Goal: Task Accomplishment & Management: Manage account settings

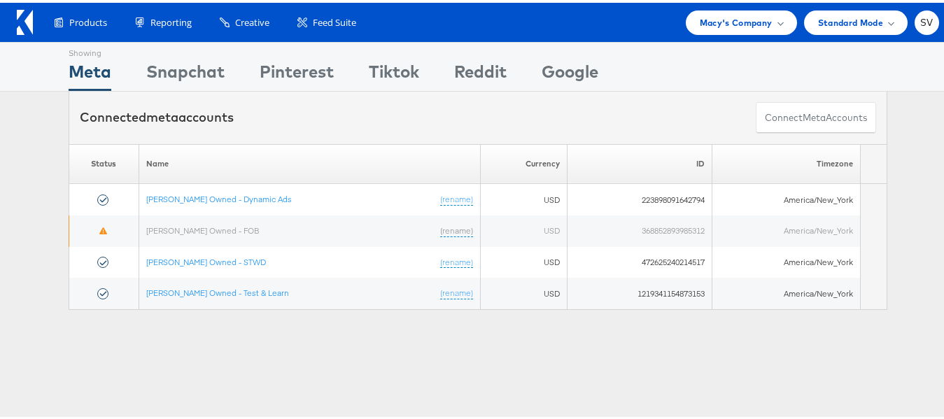
click at [710, 29] on div "Macy's Company" at bounding box center [741, 20] width 111 height 24
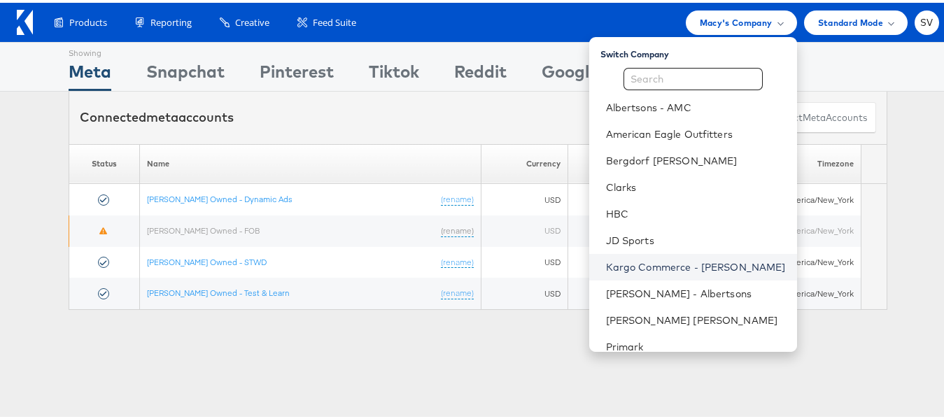
scroll to position [67, 0]
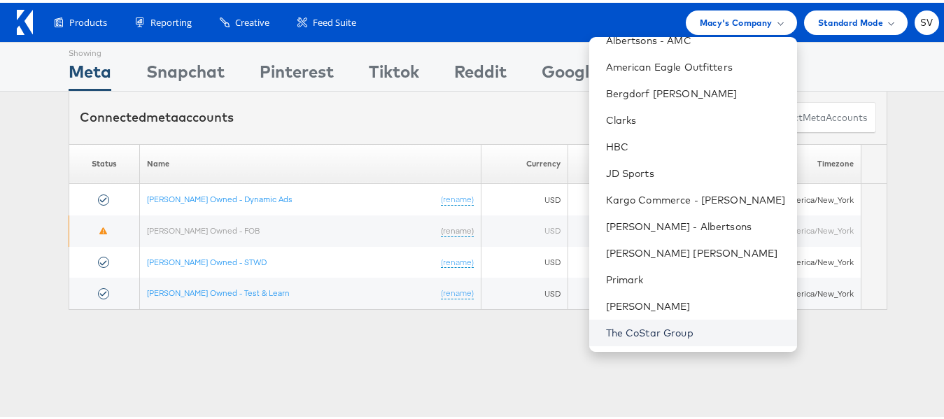
click at [638, 333] on link "The CoStar Group" at bounding box center [696, 330] width 180 height 14
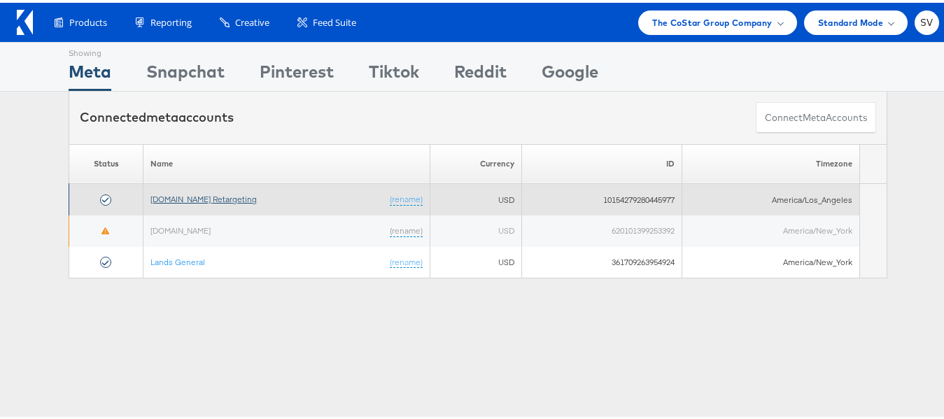
click at [188, 196] on link "[DOMAIN_NAME] Retargeting" at bounding box center [203, 196] width 106 height 10
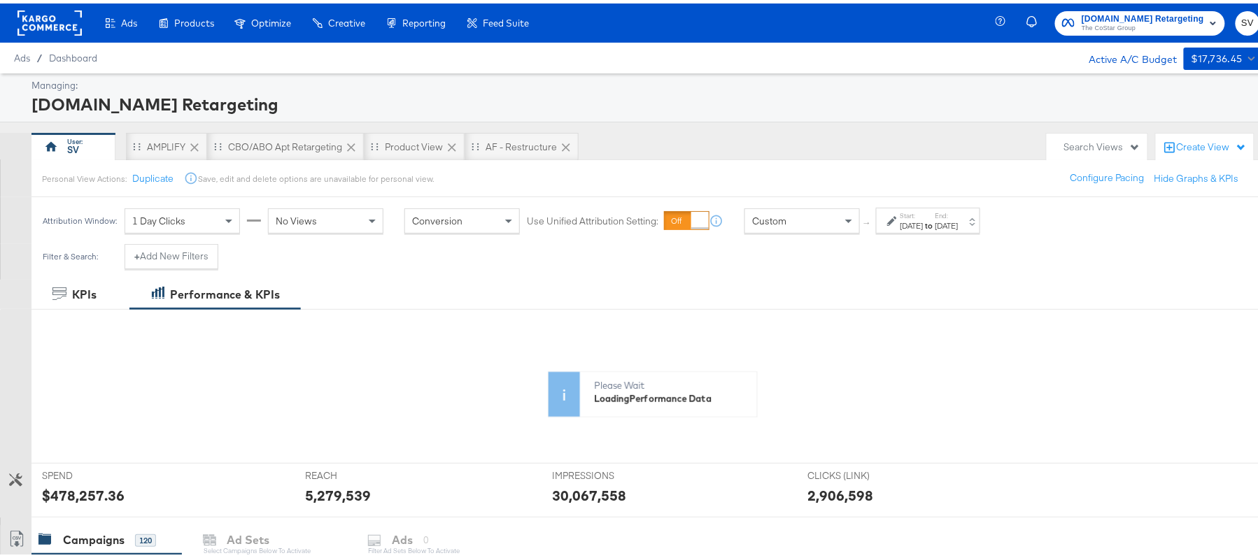
click at [924, 222] on div "[DATE]" at bounding box center [912, 222] width 23 height 11
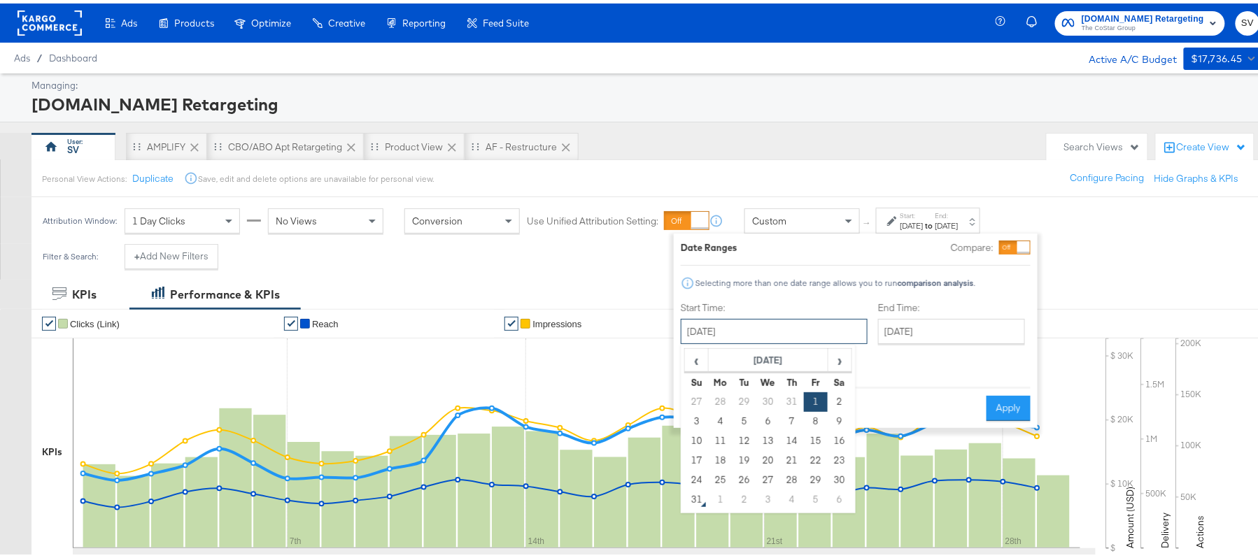
click at [742, 332] on input "[DATE]" at bounding box center [774, 328] width 187 height 25
click at [748, 443] on td "12" at bounding box center [745, 438] width 24 height 20
type input "[DATE]"
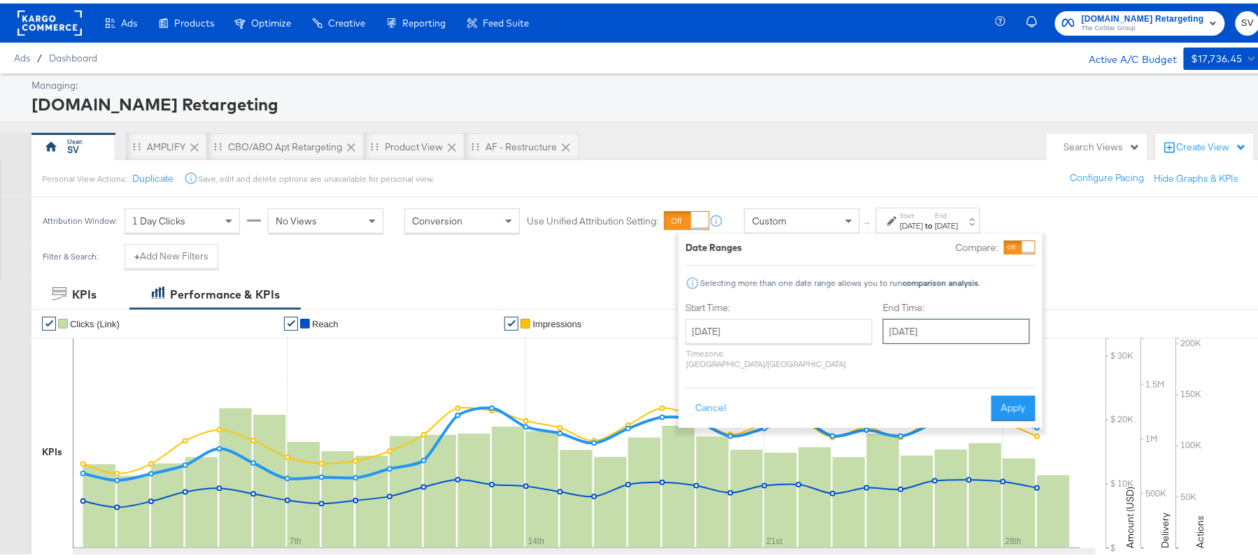
click at [908, 337] on input "August 29th 2025" at bounding box center [956, 328] width 147 height 25
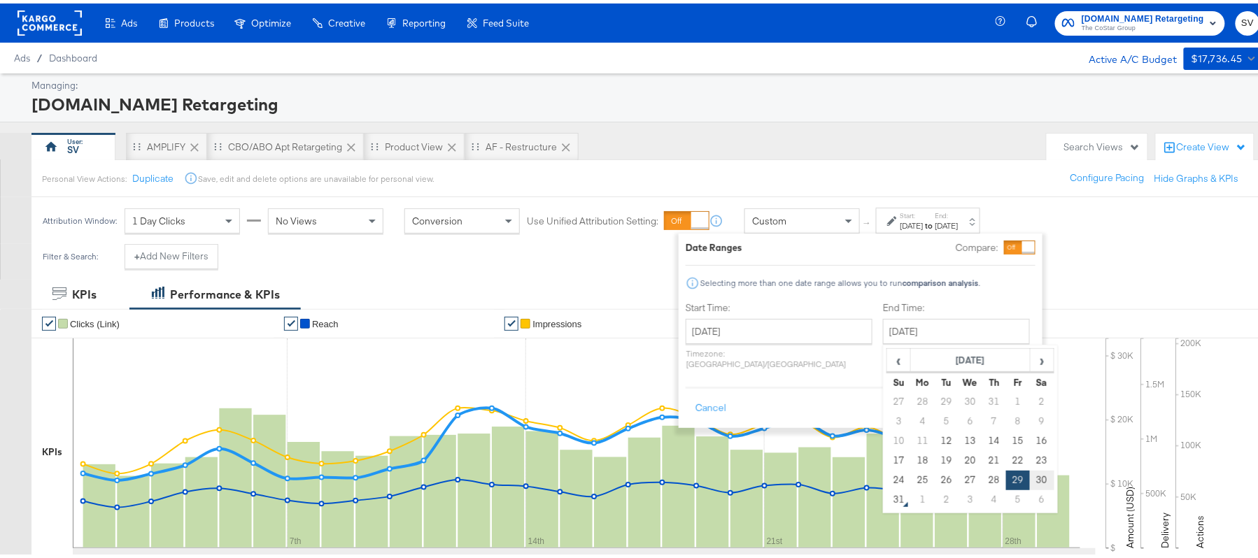
click at [1030, 476] on td "30" at bounding box center [1042, 477] width 24 height 20
type input "August 30th 2025"
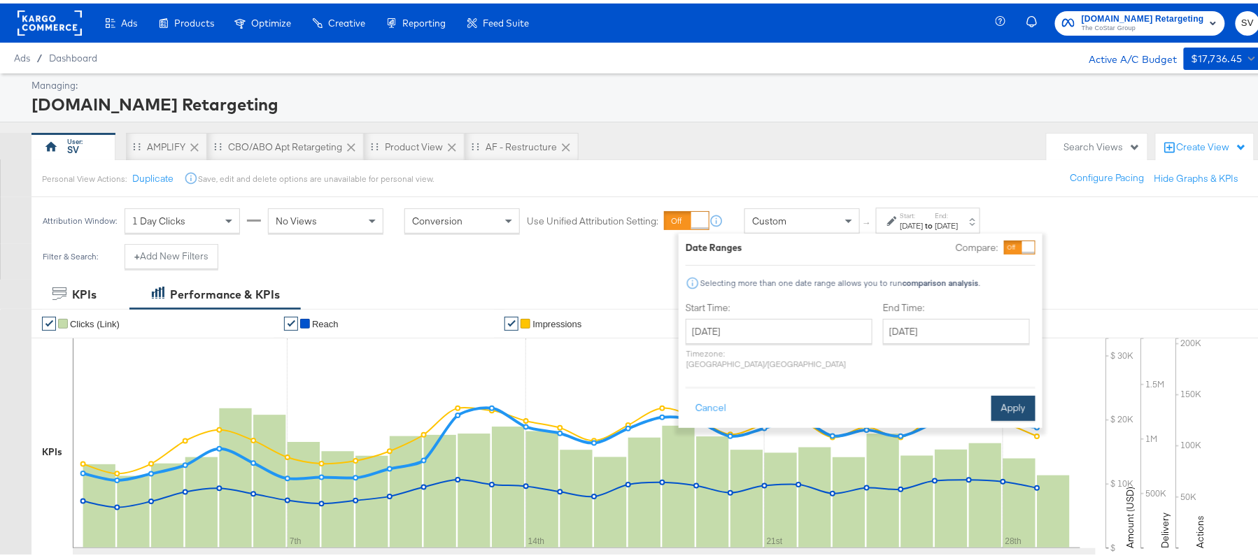
click at [1008, 393] on button "Apply" at bounding box center [1014, 405] width 44 height 25
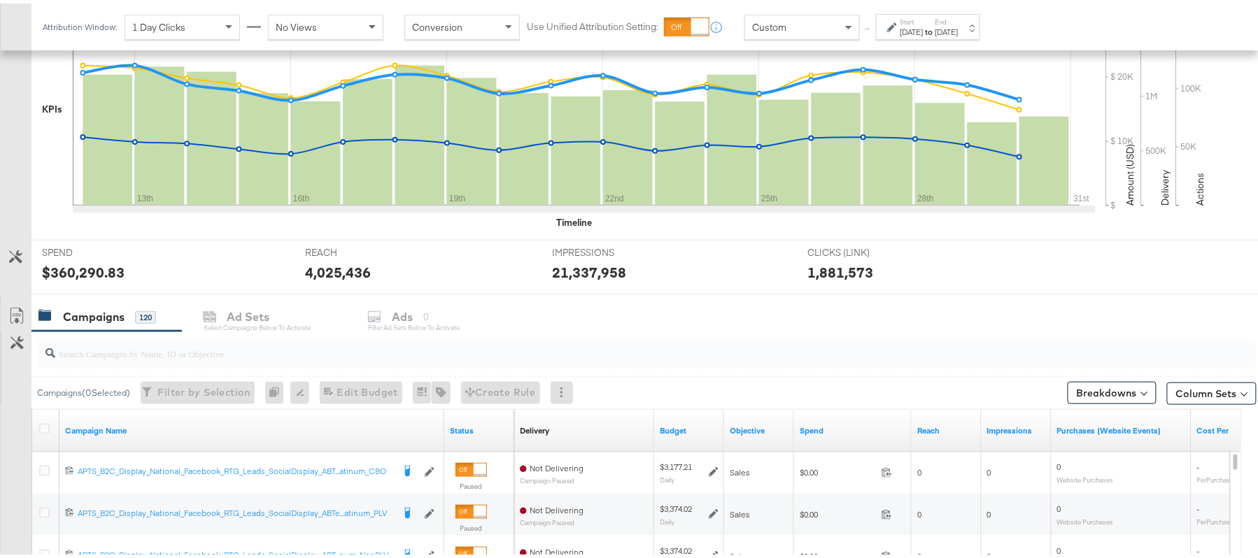
scroll to position [463, 0]
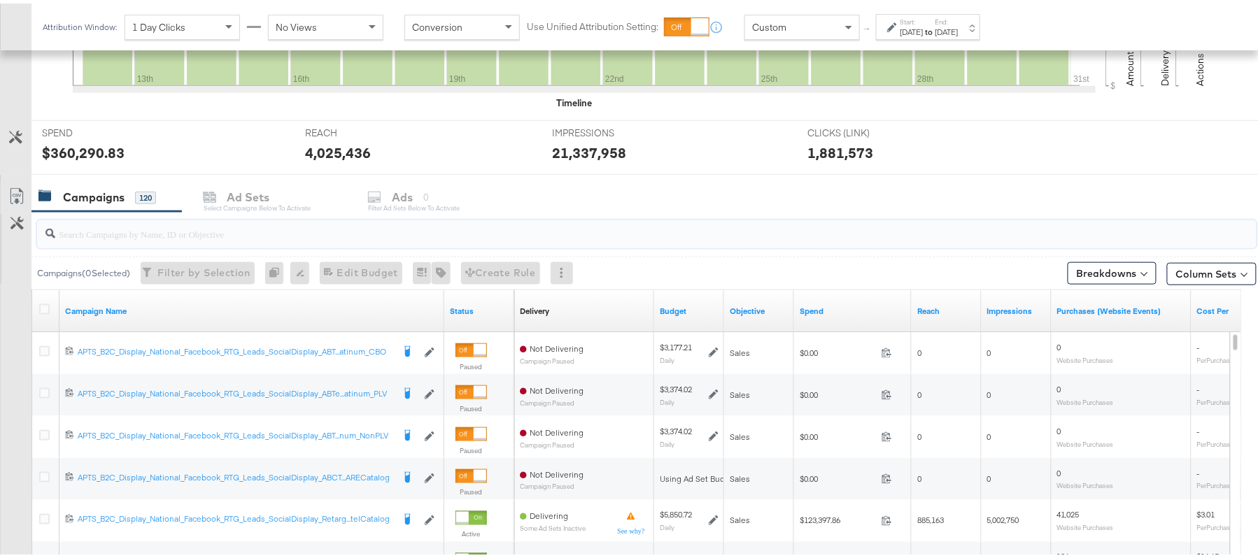
click at [247, 235] on input "search" at bounding box center [600, 224] width 1090 height 27
paste input "APTS_B2C_Display_National_Facebook_RTG_Leads_SocialDisplay_Retargeting_Diamond_…"
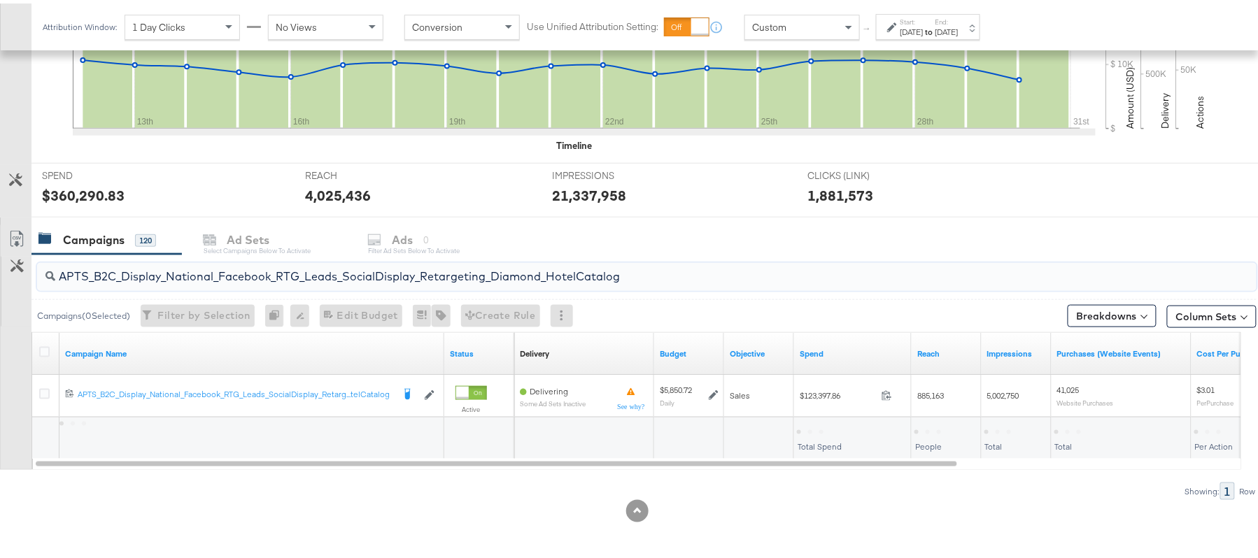
scroll to position [421, 0]
type input "APTS_B2C_Display_National_Facebook_RTG_Leads_SocialDisplay_Retargeting_Diamond_…"
click at [823, 424] on div "$123,397.86" at bounding box center [824, 427] width 55 height 13
copy div "123,397.86"
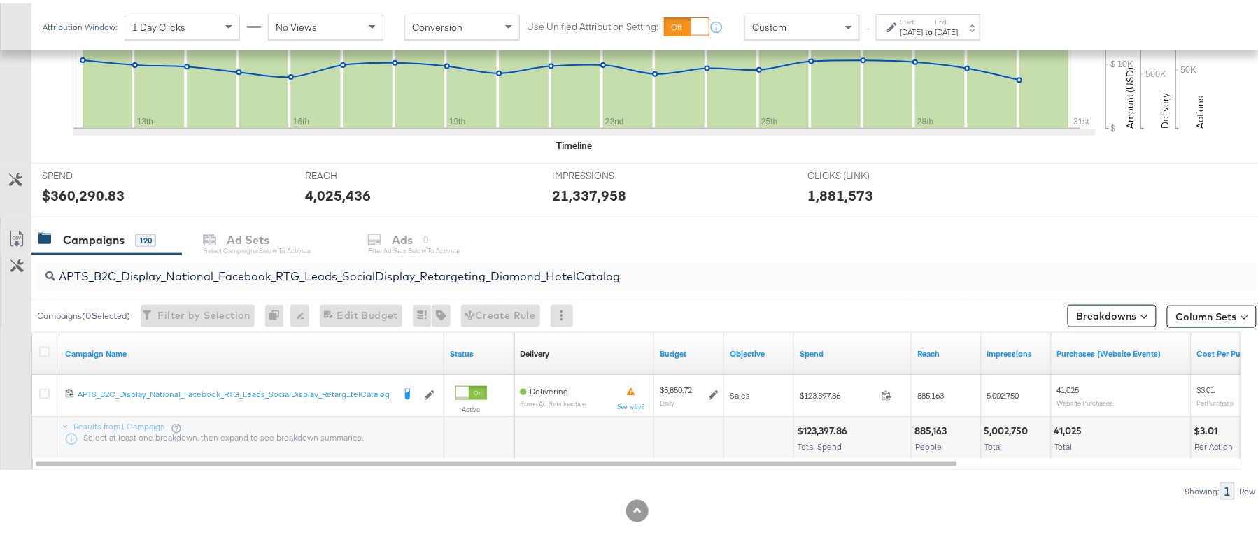
click at [924, 23] on div "Aug 12th 2025" at bounding box center [912, 28] width 23 height 11
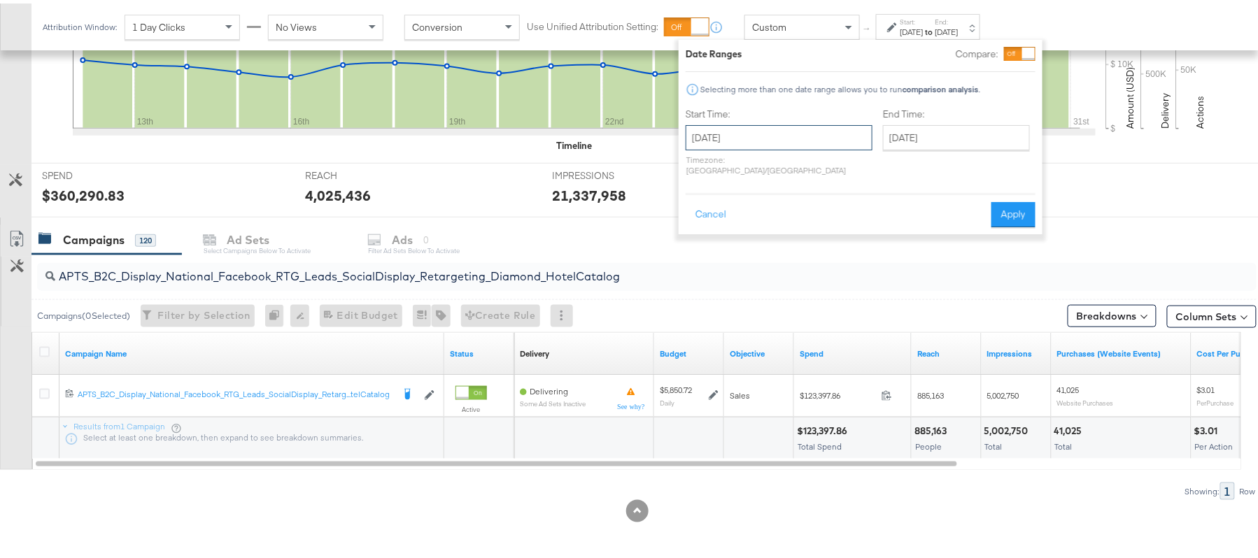
click at [771, 143] on input "August 12th 2025" at bounding box center [779, 134] width 187 height 25
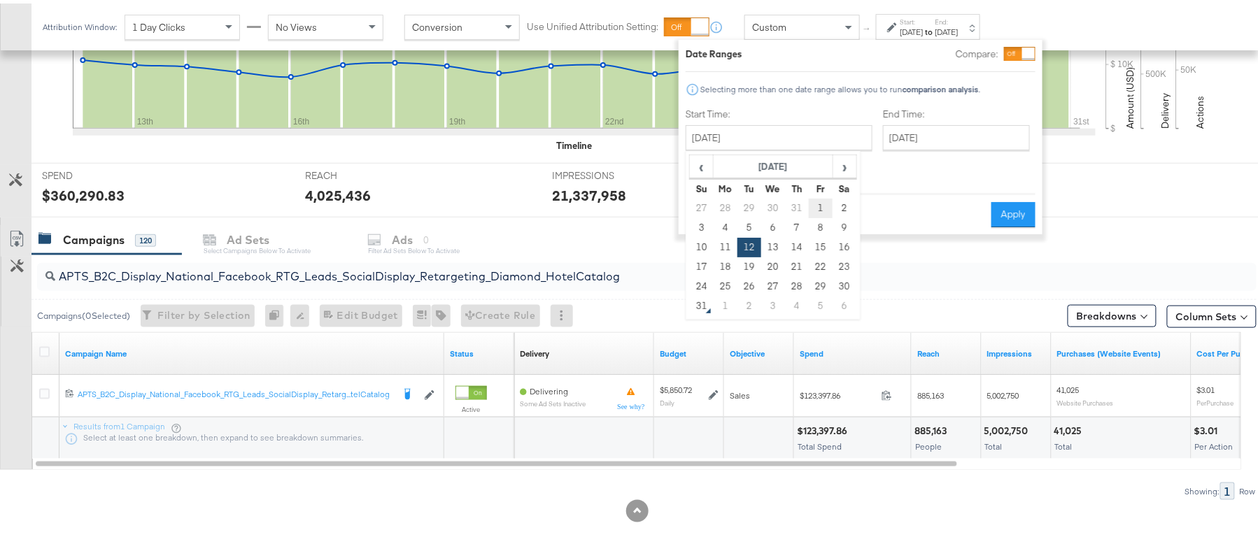
click at [821, 203] on td "1" at bounding box center [821, 205] width 24 height 20
type input "August 1st 2025"
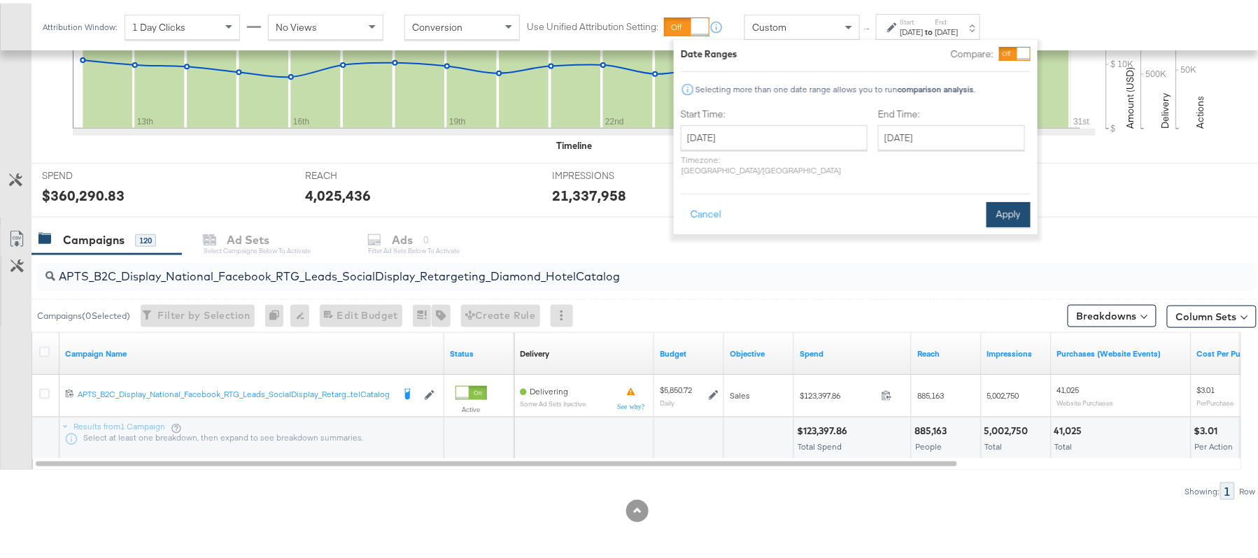
click at [1003, 199] on button "Apply" at bounding box center [1009, 211] width 44 height 25
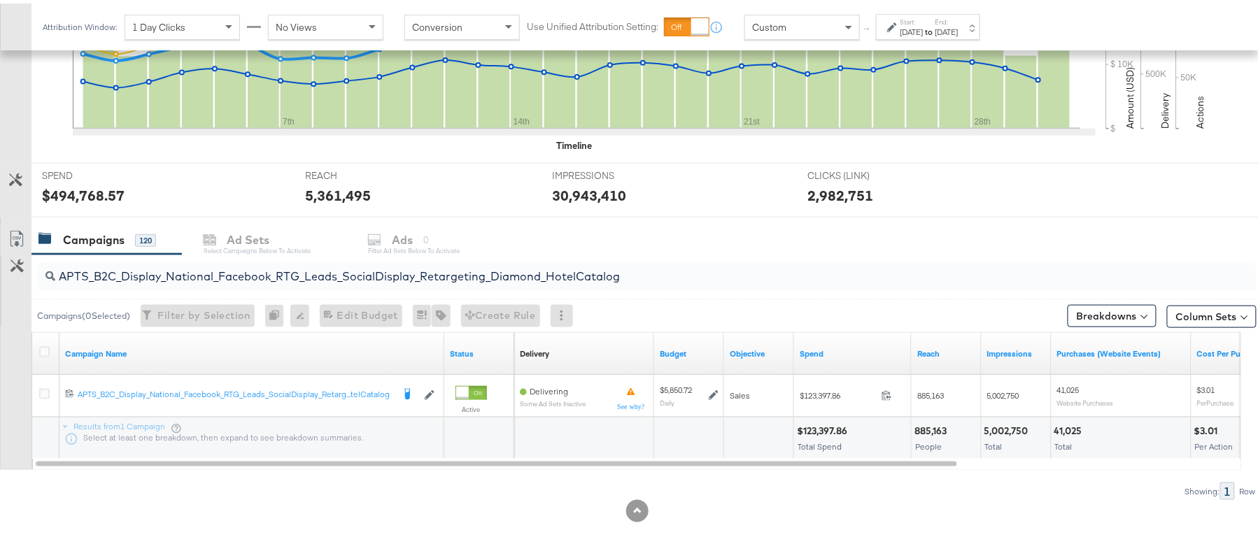
click at [267, 273] on input "APTS_B2C_Display_National_Facebook_RTG_Leads_SocialDisplay_Retargeting_Diamond_…" at bounding box center [600, 267] width 1090 height 27
paste input "alwayson_Retargeting_DARE24_DiamondPlatinum"
click at [820, 427] on div "$83,513.19" at bounding box center [821, 427] width 48 height 13
copy div "83,513.19"
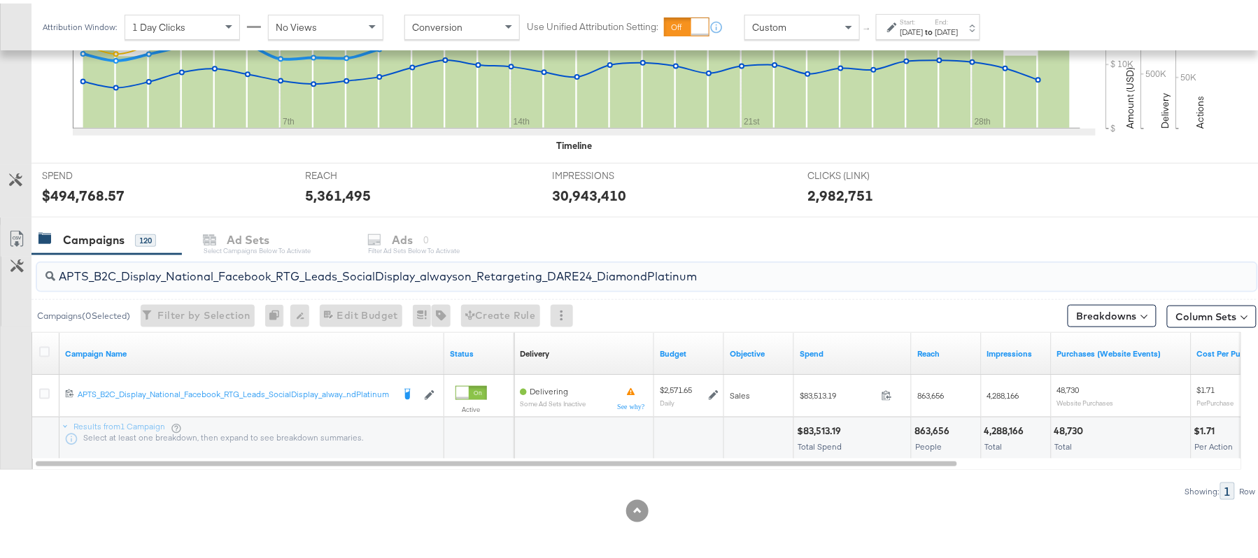
click at [179, 267] on input "APTS_B2C_Display_National_Facebook_RTG_Leads_SocialDisplay_alwayson_Retargeting…" at bounding box center [600, 267] width 1090 height 27
paste input "FR_B2C_Display_National_Facebook_RTG_Leads_SocialDisplay_alwayson_Retargeting_FR"
click at [824, 423] on div "$32,041.61" at bounding box center [822, 427] width 50 height 13
copy div "32,041.61"
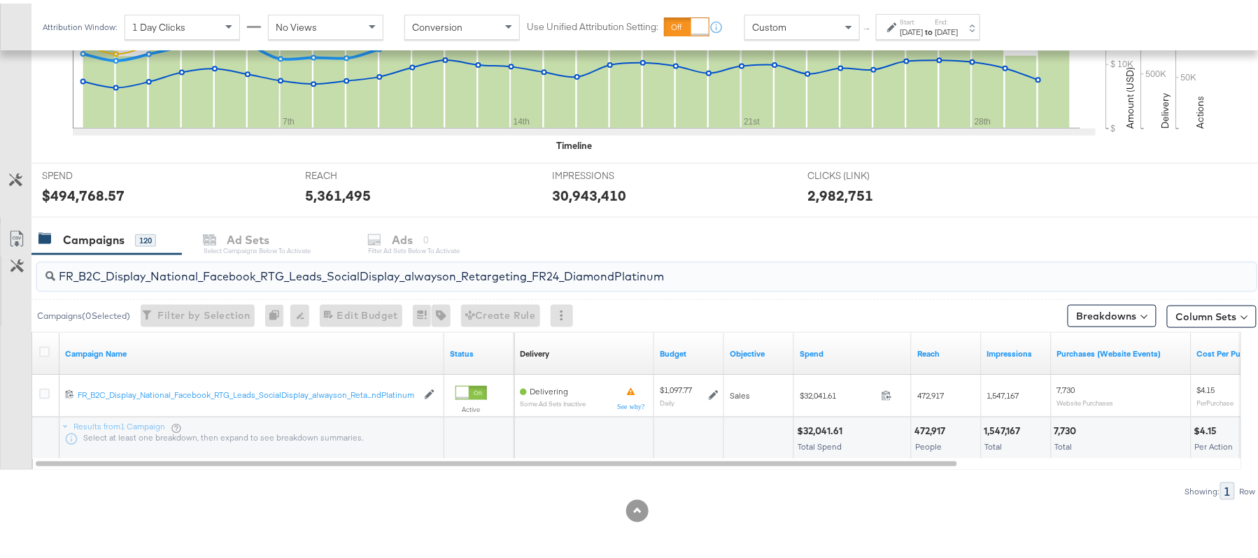
click at [220, 269] on input "FR_B2C_Display_National_Facebook_RTG_Leads_SocialDisplay_alwayson_Retargeting_F…" at bounding box center [600, 267] width 1090 height 27
paste input "AF_B2C_Display_National_Facebook_RTG_Leads_SocialDisplay_alwayson_Retargeting_AF"
click at [824, 426] on div "$9,708.51" at bounding box center [820, 427] width 46 height 13
copy div "9,708.51"
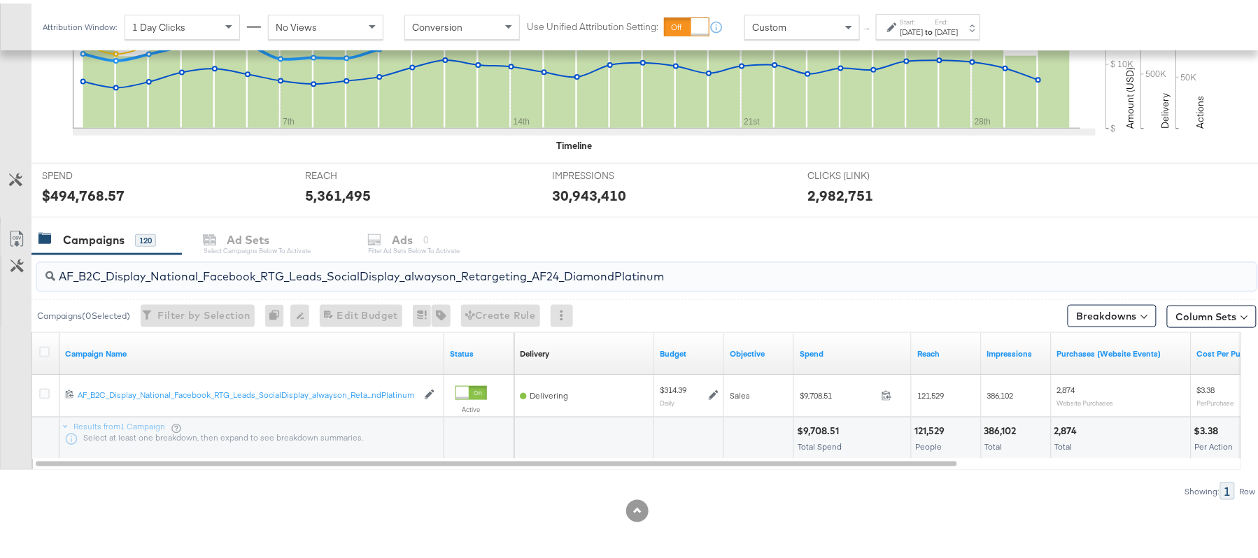
click at [248, 263] on input "AF_B2C_Display_National_Facebook_RTG_Leads_SocialDisplay_alwayson_Retargeting_A…" at bounding box center [600, 267] width 1090 height 27
paste input "HL_B2C_Display_National_Facebook_RTG_Leads_SocialDisplay_alwayson_Retargeting_A…"
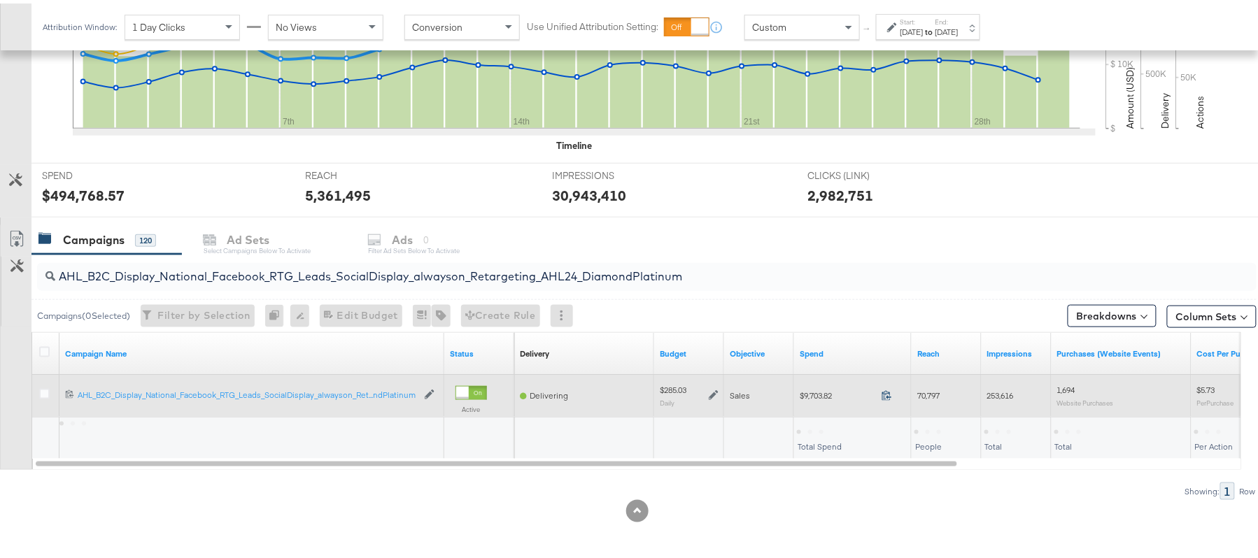
click at [889, 389] on icon at bounding box center [887, 392] width 10 height 10
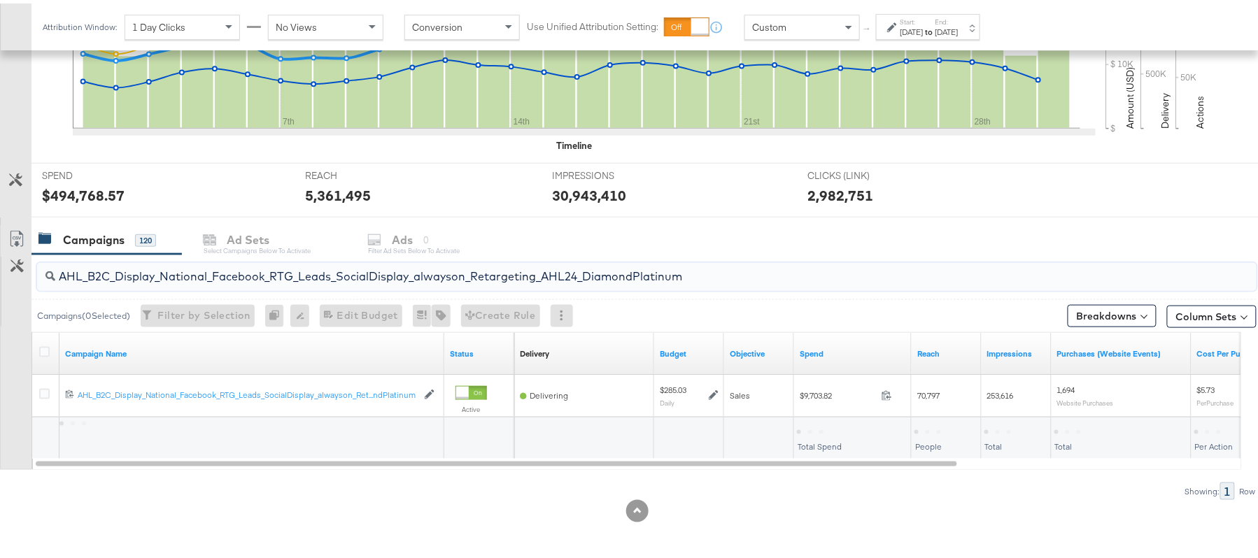
click at [242, 281] on input "AHL_B2C_Display_National_Facebook_RTG_Leads_SocialDisplay_alwayson_Retargeting_…" at bounding box center [600, 267] width 1090 height 27
paste input "PTS_B2C_Display_National_Facebook_PRO_Traffic_SocialDisplay_alwayson_ASC_DARE24…"
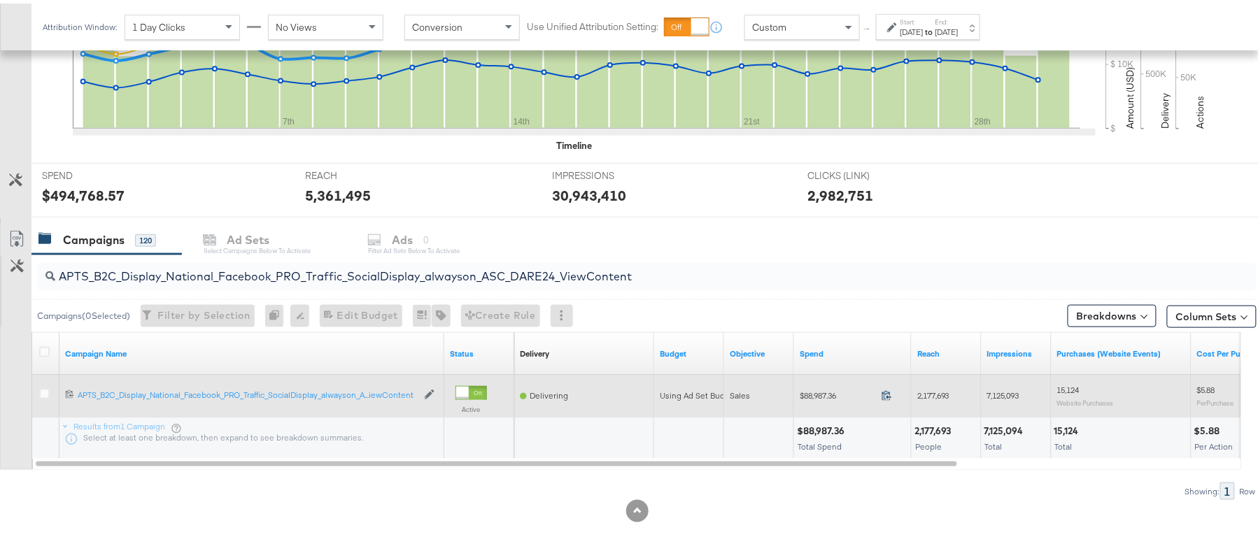
click at [884, 395] on icon at bounding box center [887, 392] width 10 height 10
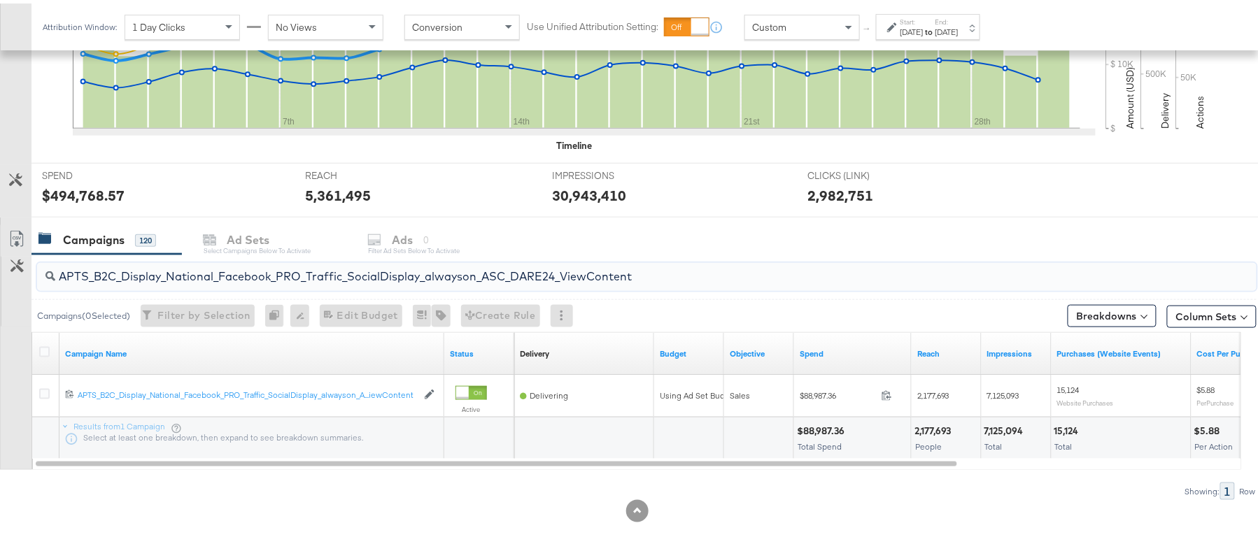
click at [278, 278] on input "APTS_B2C_Display_National_Facebook_PRO_Traffic_SocialDisplay_alwayson_ASC_DARE2…" at bounding box center [600, 267] width 1090 height 27
paste input "Leads_SocialDisplay_alwayson_ASC_DARE24_Purchase"
click at [824, 427] on div "$61,055.55" at bounding box center [823, 427] width 53 height 13
copy div "61,055.55"
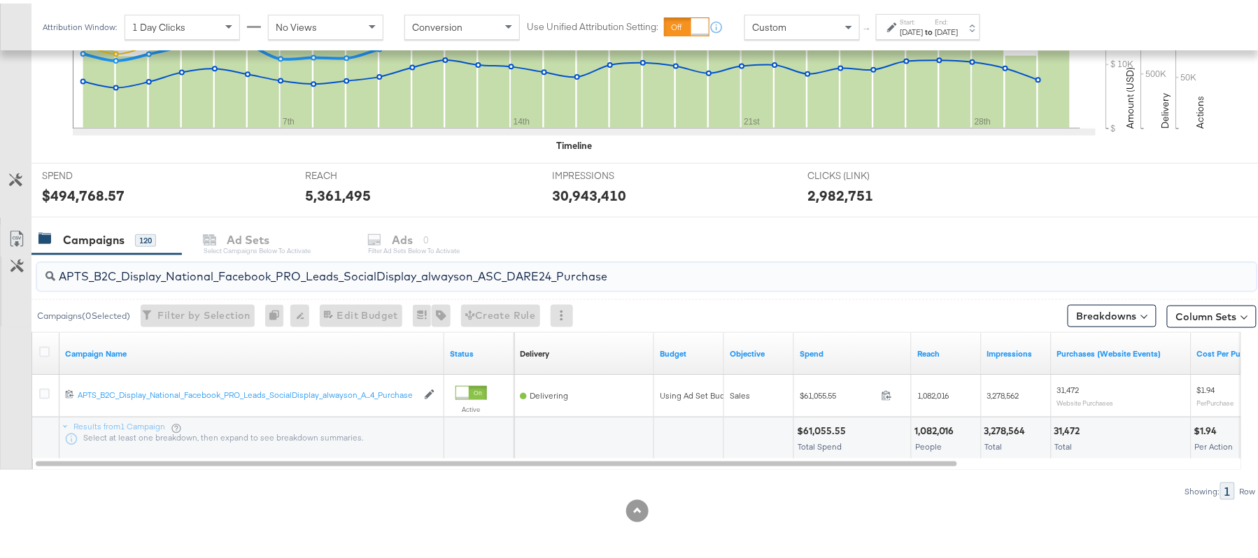
click at [227, 277] on input "APTS_B2C_Display_National_Facebook_PRO_Leads_SocialDisplay_alwayson_ASC_DARE24_…" at bounding box center [600, 267] width 1090 height 27
paste input "F_B2C_Display_National_Facebook_PRO_Traffic_SocialDisplay_alwayson_ASC_AF24_Vie…"
click at [812, 420] on div "$4,856.57 Total Spend" at bounding box center [852, 435] width 117 height 42
copy div "4,856.57"
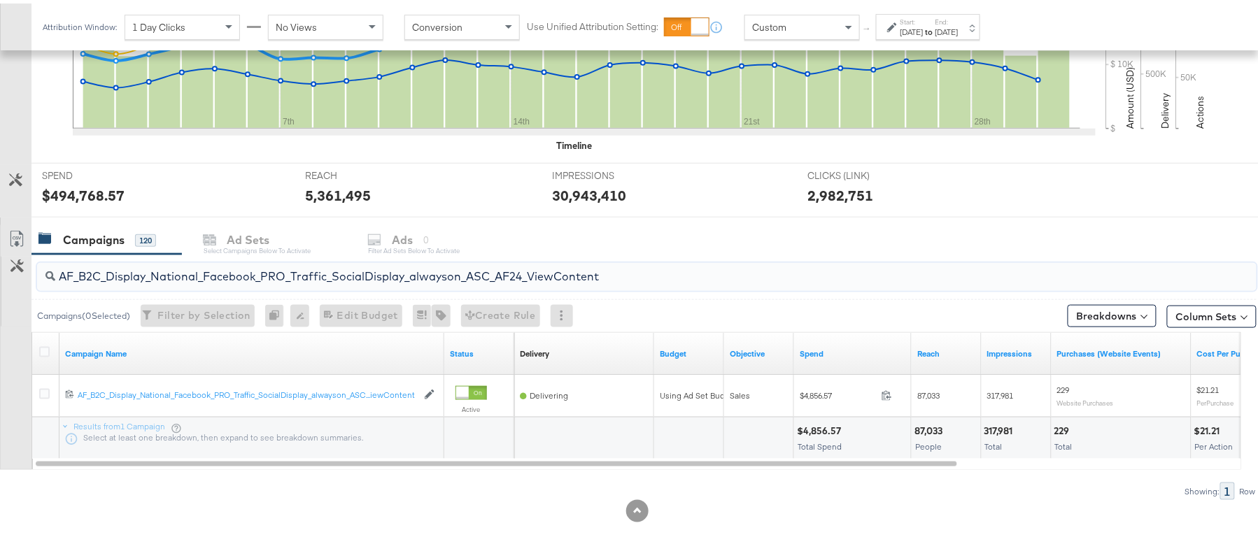
click at [261, 281] on input "AF_B2C_Display_National_Facebook_PRO_Traffic_SocialDisplay_alwayson_ASC_AF24_Vi…" at bounding box center [600, 267] width 1090 height 27
paste input "FR_B2C_Display_National_Facebook_PRO_Traffic_SocialDisplay_alwayson_ASC_FR"
click at [812, 429] on div "$24,258.49" at bounding box center [823, 427] width 53 height 13
copy div "24,258.49"
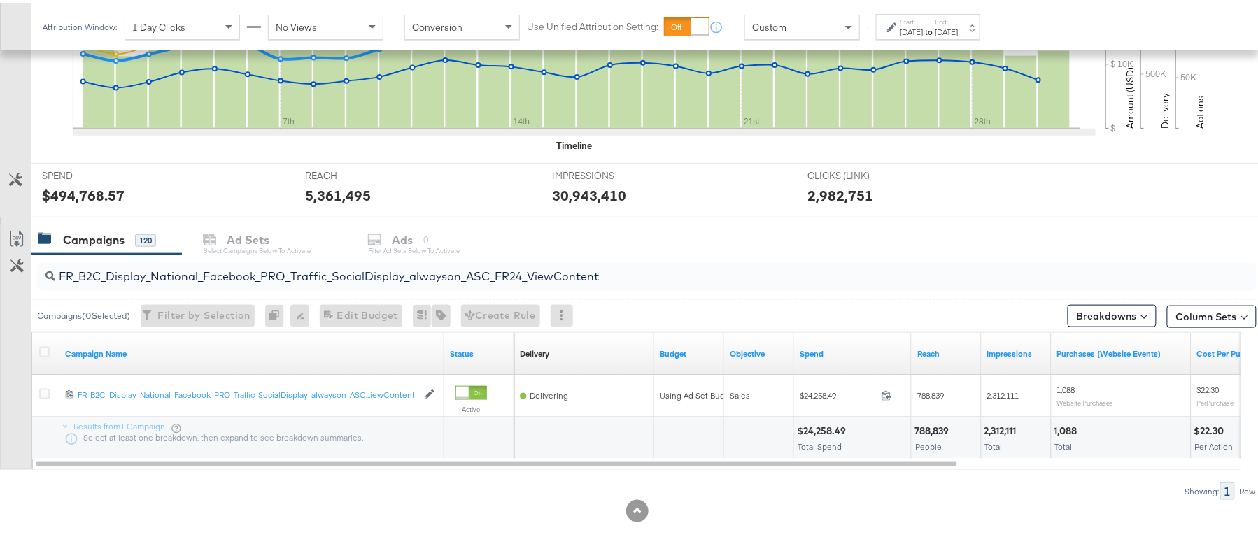
click at [216, 269] on input "FR_B2C_Display_National_Facebook_PRO_Traffic_SocialDisplay_alwayson_ASC_FR24_Vi…" at bounding box center [600, 267] width 1090 height 27
paste input "AHL_B2C_Display_National_Facebook_PRO_Traffic_SocialDisplay_alwayson_ASC_AHL"
type input "AHL_B2C_Display_National_Facebook_PRO_Traffic_SocialDisplay_alwayson_ASC_AHL24_…"
click at [821, 426] on div "$4,850.49" at bounding box center [822, 427] width 50 height 13
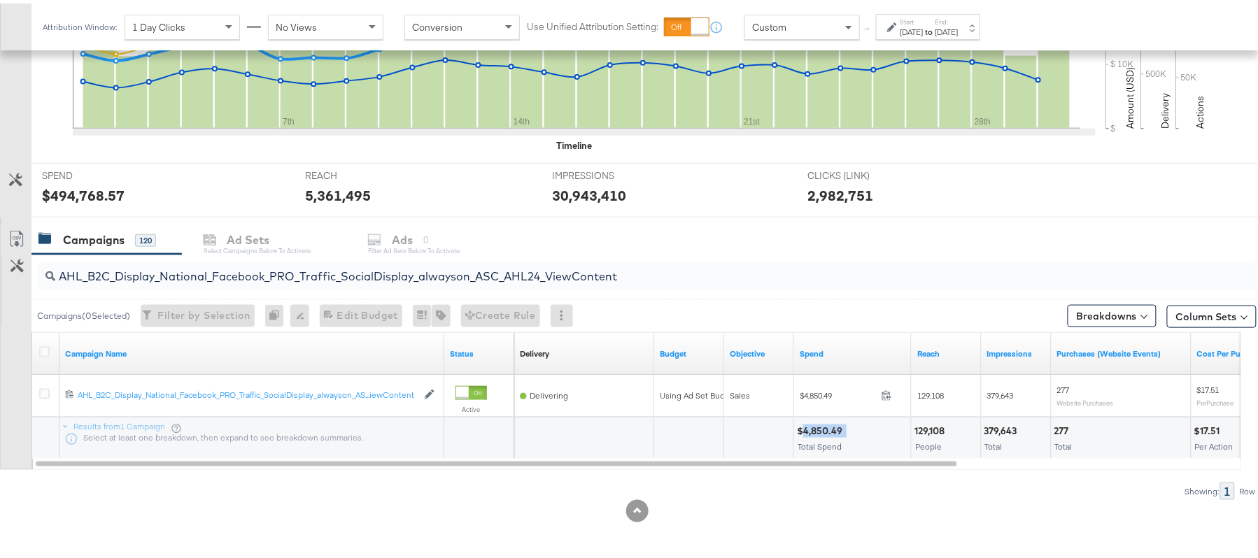
copy div "4,850.49"
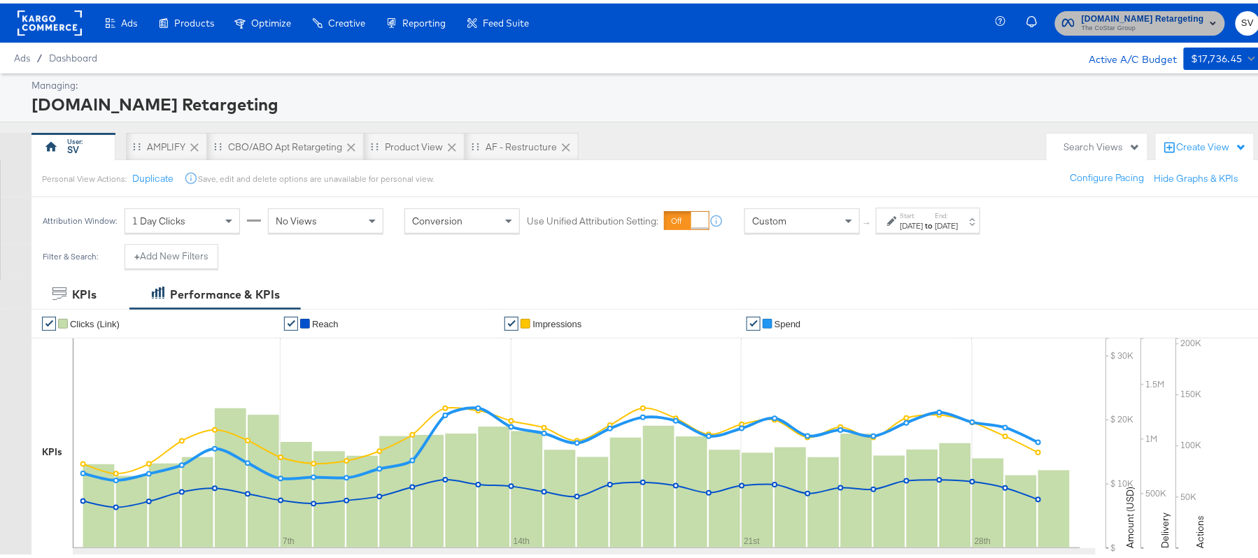
click at [1143, 29] on span "The CoStar Group" at bounding box center [1143, 25] width 122 height 11
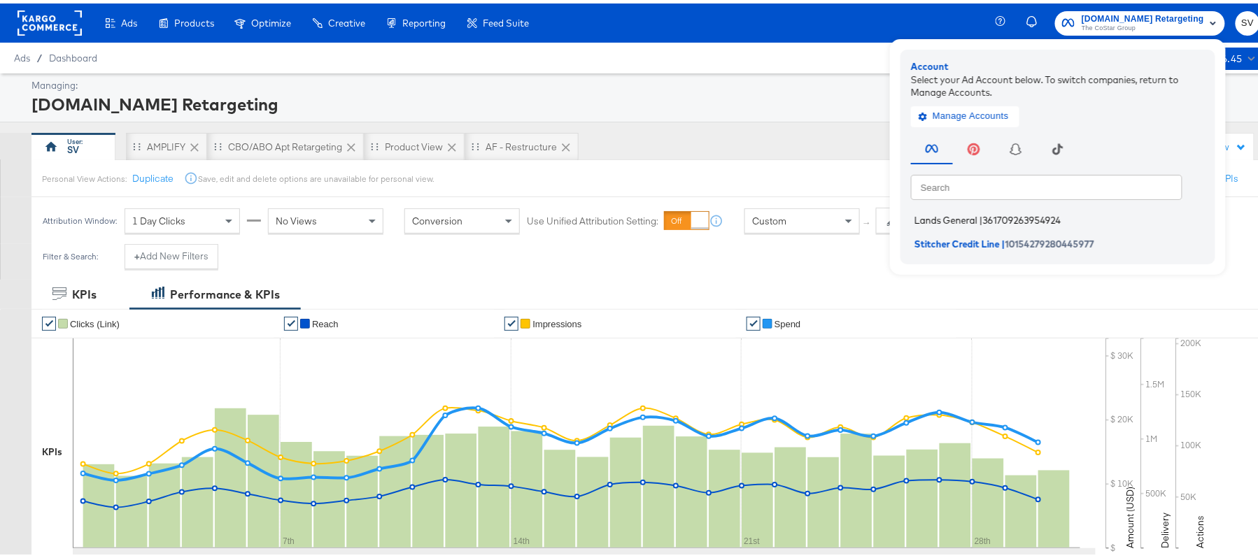
click at [1013, 211] on span "361709263954924" at bounding box center [1022, 216] width 78 height 11
click at [939, 211] on span "Lands General" at bounding box center [946, 216] width 63 height 11
click at [793, 116] on div "Managing: Apartments.com Retargeting" at bounding box center [637, 94] width 1274 height 49
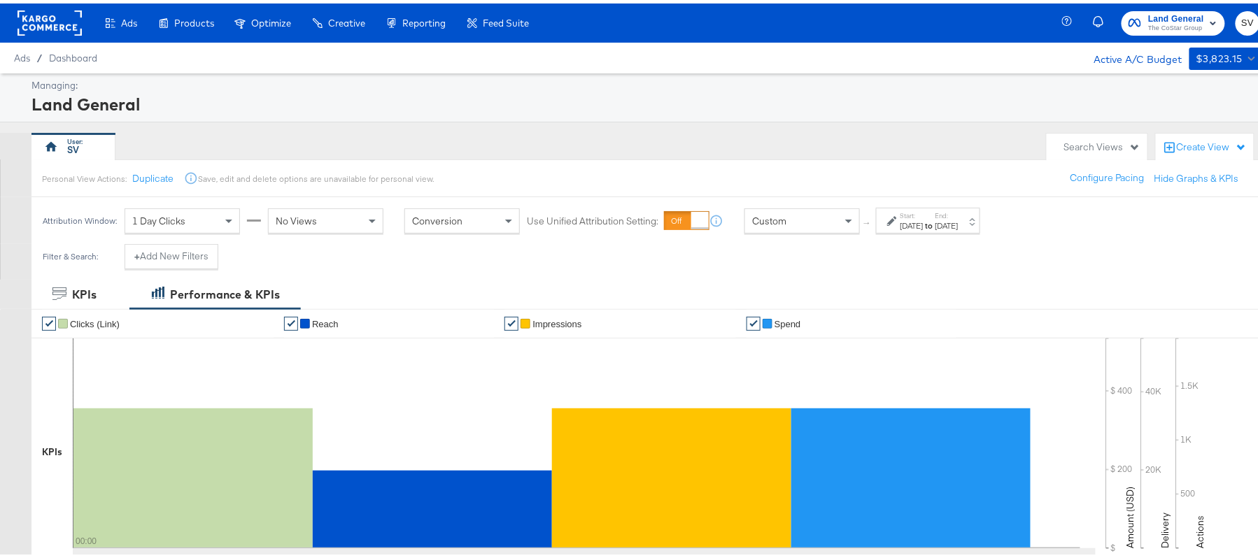
click at [918, 213] on label "Start:" at bounding box center [912, 212] width 23 height 9
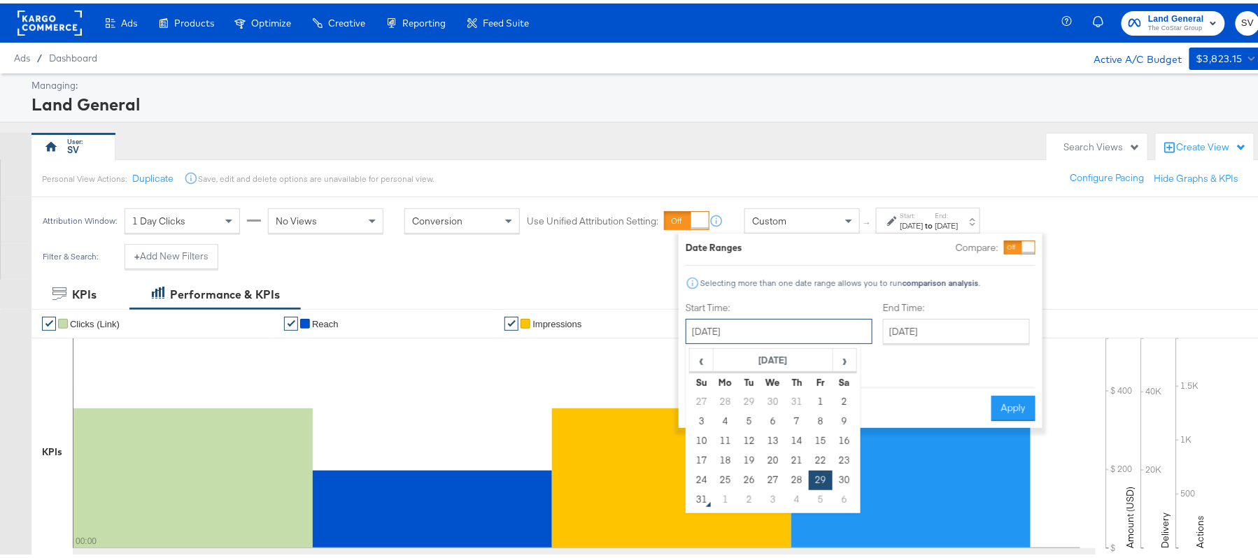
click at [771, 323] on input "August 29th 2025" at bounding box center [779, 328] width 187 height 25
click at [821, 395] on td "1" at bounding box center [821, 399] width 24 height 20
type input "August 1st 2025"
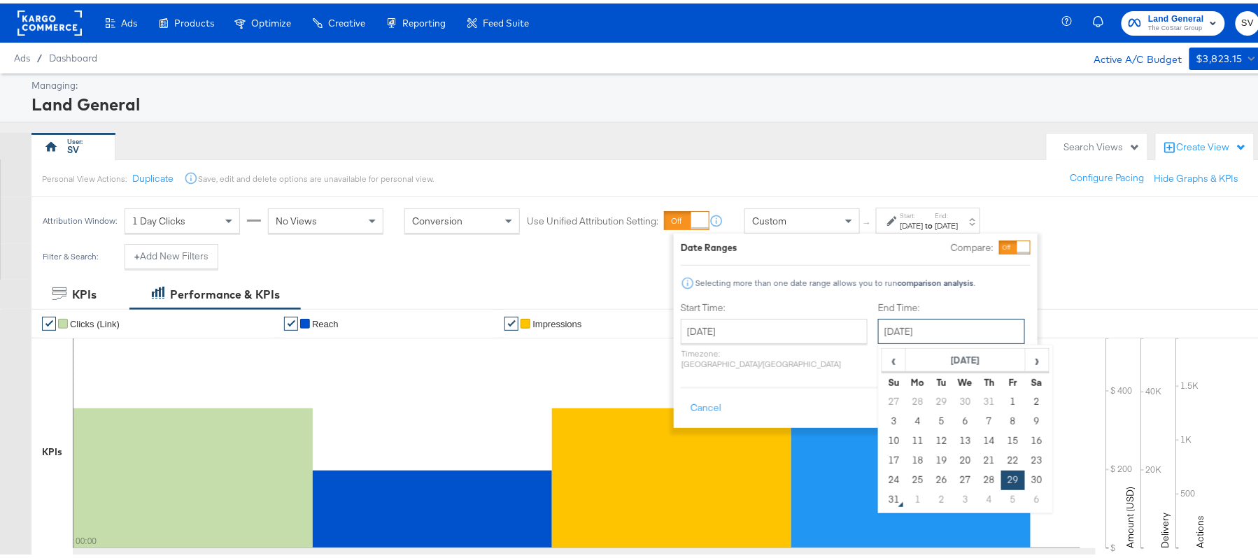
click at [952, 330] on input "August 29th 2025" at bounding box center [951, 328] width 147 height 25
click at [1025, 476] on td "30" at bounding box center [1037, 477] width 24 height 20
type input "August 30th 2025"
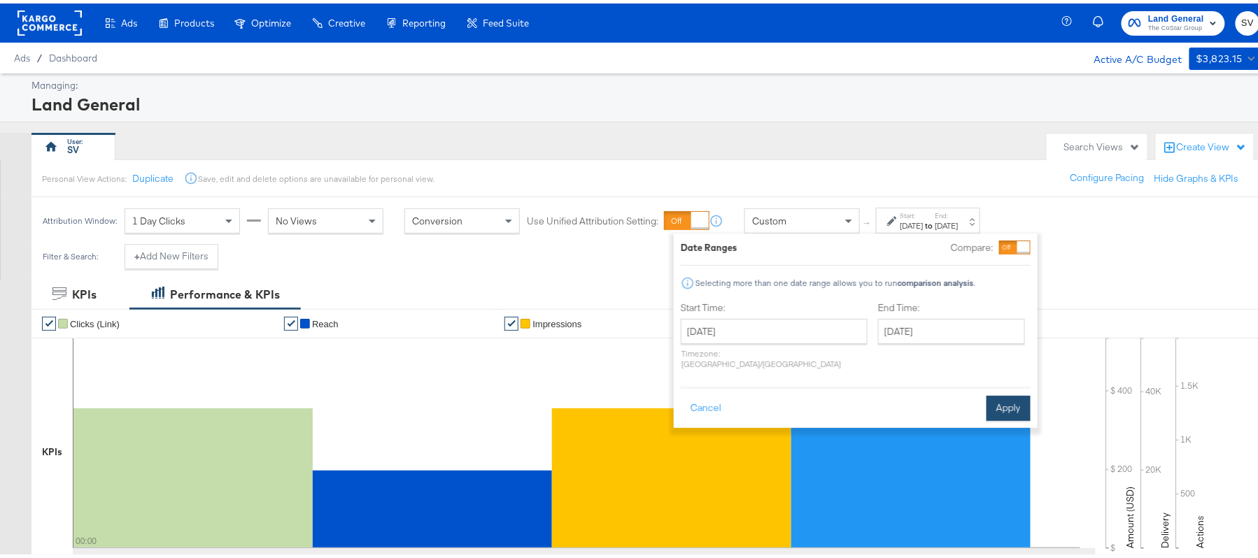
click at [1014, 401] on button "Apply" at bounding box center [1009, 405] width 44 height 25
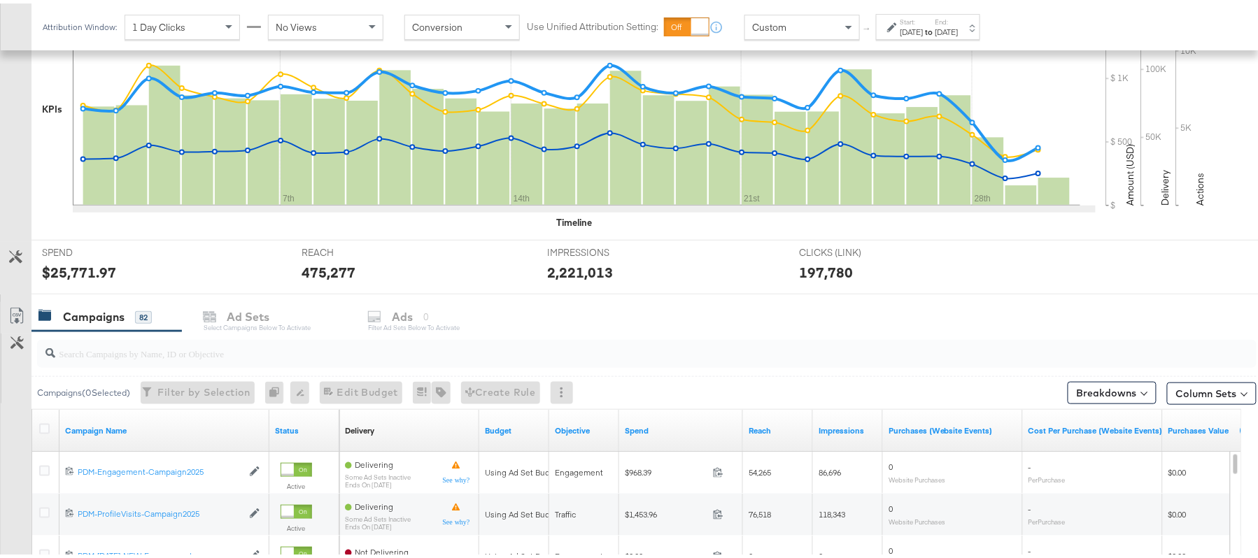
scroll to position [463, 0]
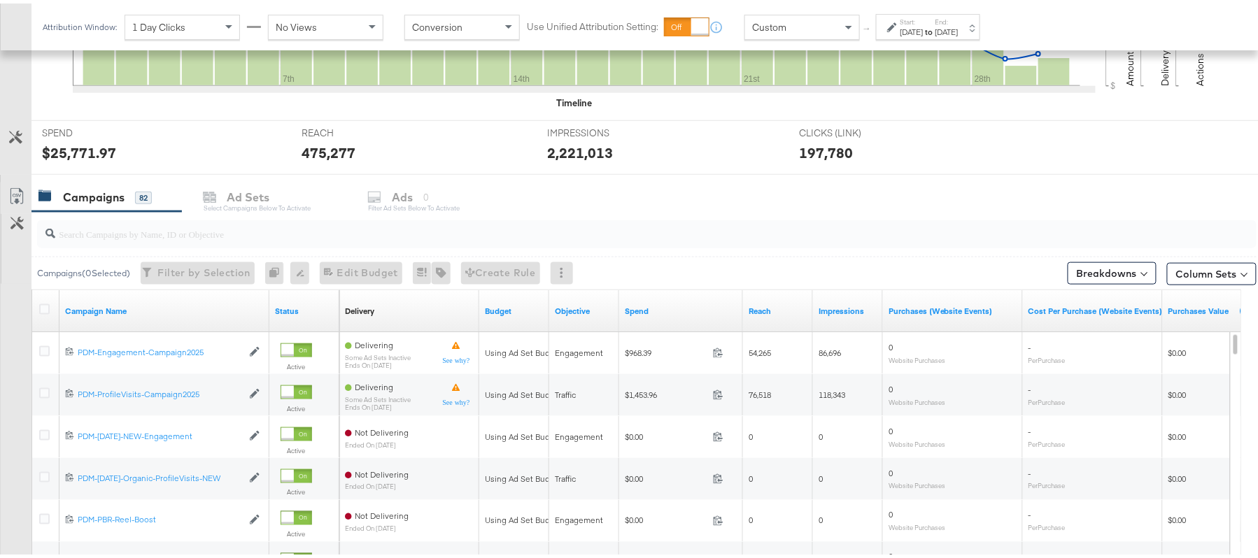
click at [188, 225] on input "search" at bounding box center [600, 224] width 1090 height 27
paste input "B2C_LAND_KC_RT_Sig_24"
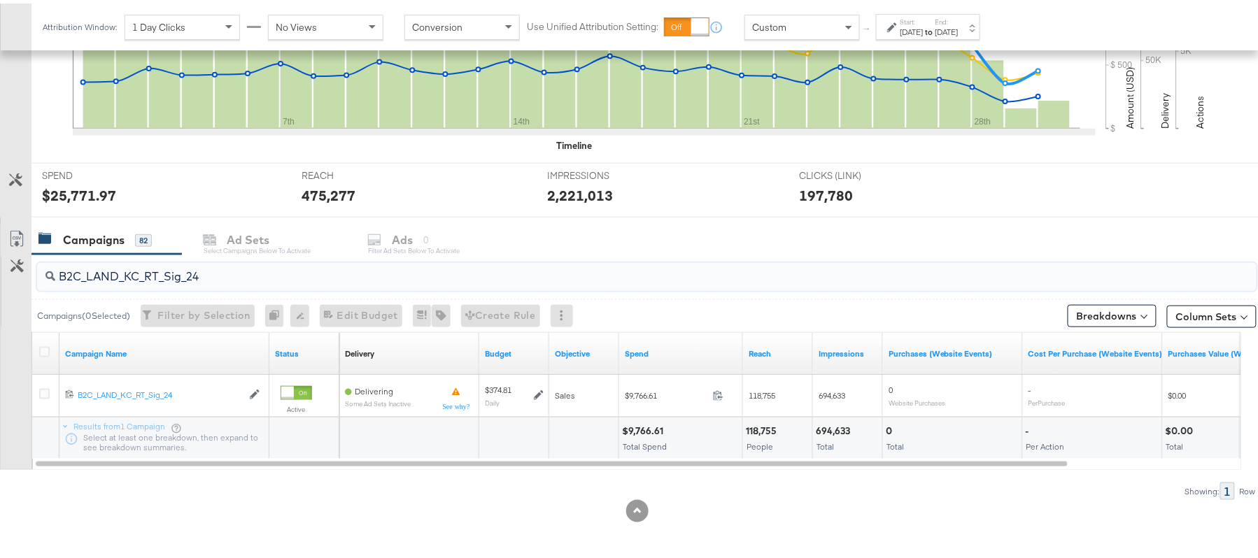
click at [639, 429] on div "$9,766.61" at bounding box center [644, 427] width 45 height 13
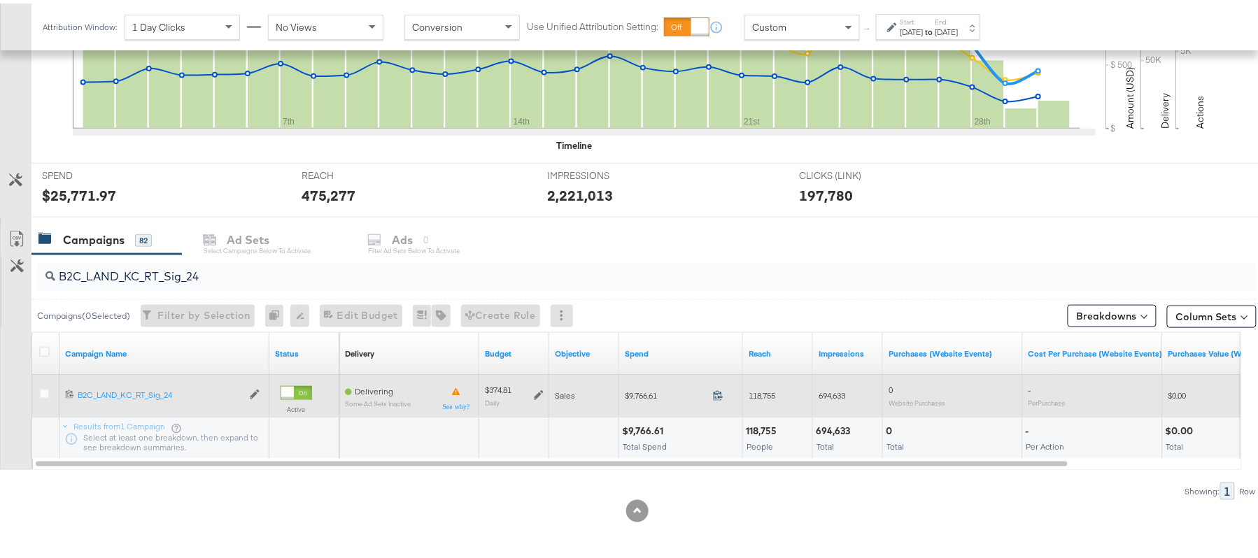
click at [717, 392] on icon at bounding box center [718, 392] width 10 height 10
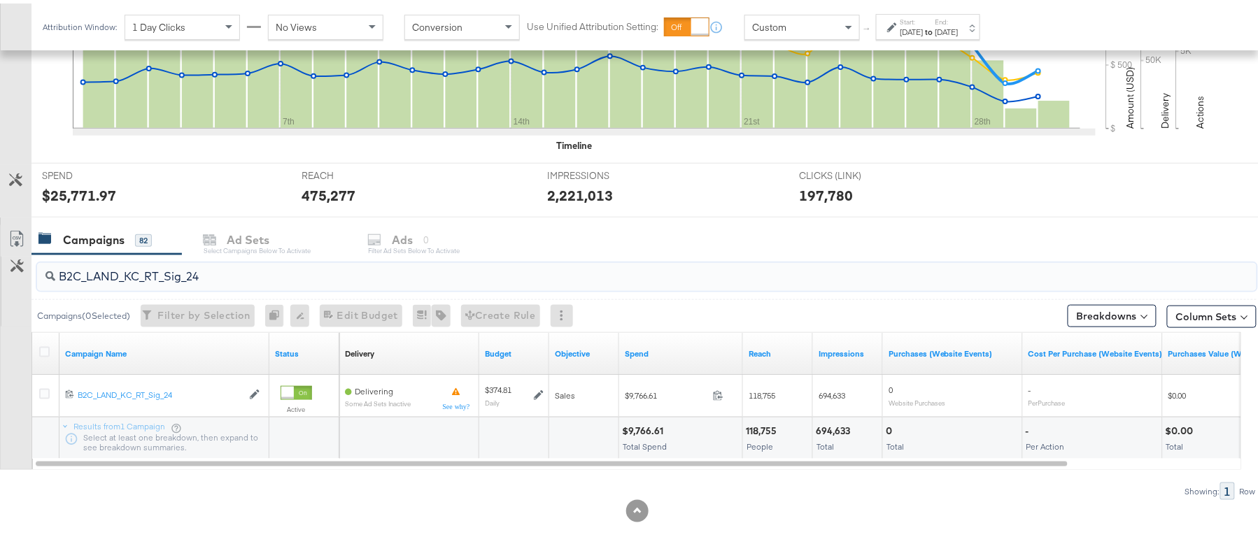
click at [231, 261] on input "B2C_LAND_KC_RT_Sig_24" at bounding box center [600, 267] width 1090 height 27
paste input "B_Ecommerce_KC_Retargeting_LW&LOA_Traffic"
click at [637, 427] on div "$478.00" at bounding box center [643, 427] width 42 height 13
copy div "478.00"
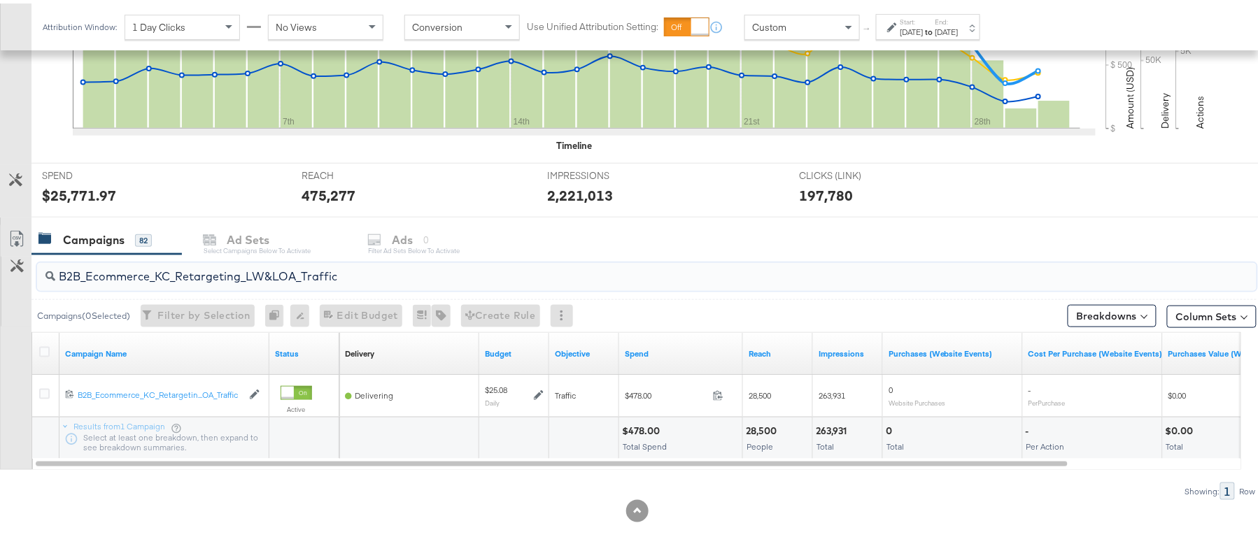
click at [236, 270] on input "B2B_Ecommerce_KC_Retargeting_LW&LOA_Traffic" at bounding box center [600, 267] width 1090 height 27
paste input "KC_Retargeting_Prospects & Clients_Conversions"
click at [656, 423] on div "$481.84" at bounding box center [641, 427] width 39 height 13
click at [630, 427] on div "$481.84" at bounding box center [641, 427] width 39 height 13
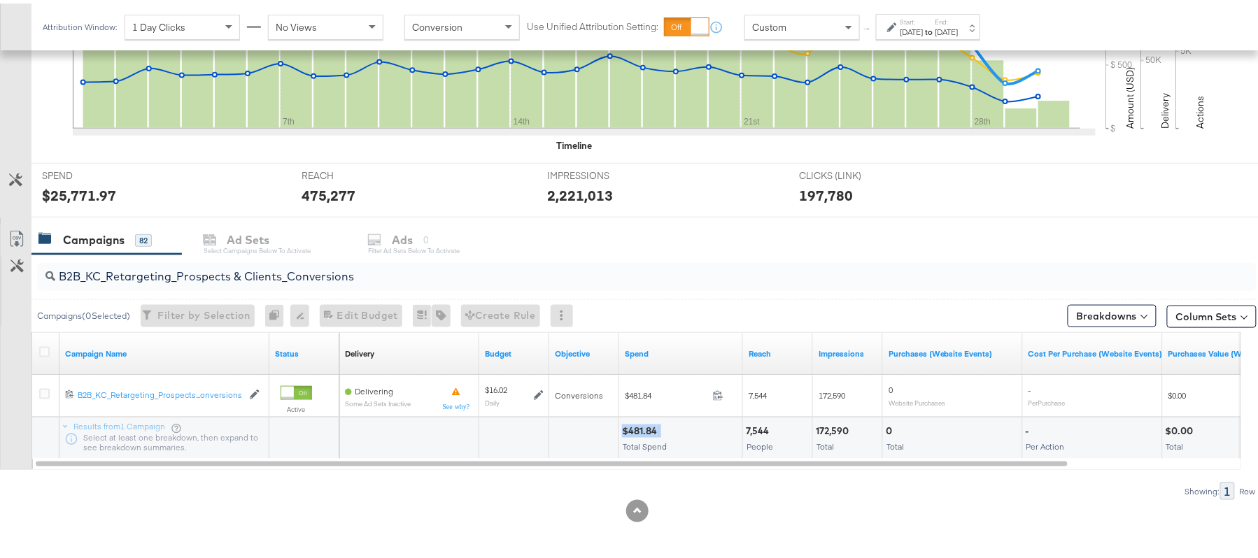
click at [630, 427] on div "$481.84" at bounding box center [641, 427] width 39 height 13
copy div "$481.84"
click at [241, 270] on input "B2B_KC_Retargeting_Prospects & Clients_Conversions" at bounding box center [600, 267] width 1090 height 27
paste input "C_LAND_KC_Pros_Sig"
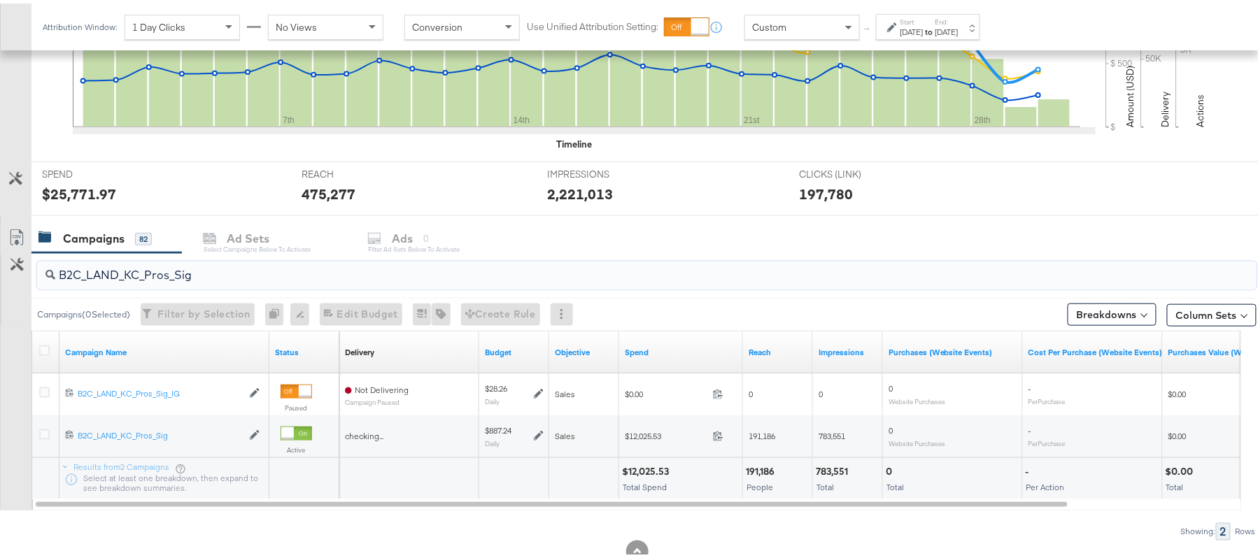
click at [639, 474] on div "$12,025.53" at bounding box center [647, 468] width 51 height 13
copy div "12,025.53"
click at [206, 256] on input "B2C_LAND_KC_Pros_Sig" at bounding box center [600, 266] width 1090 height 27
paste input "RT_Sig_24"
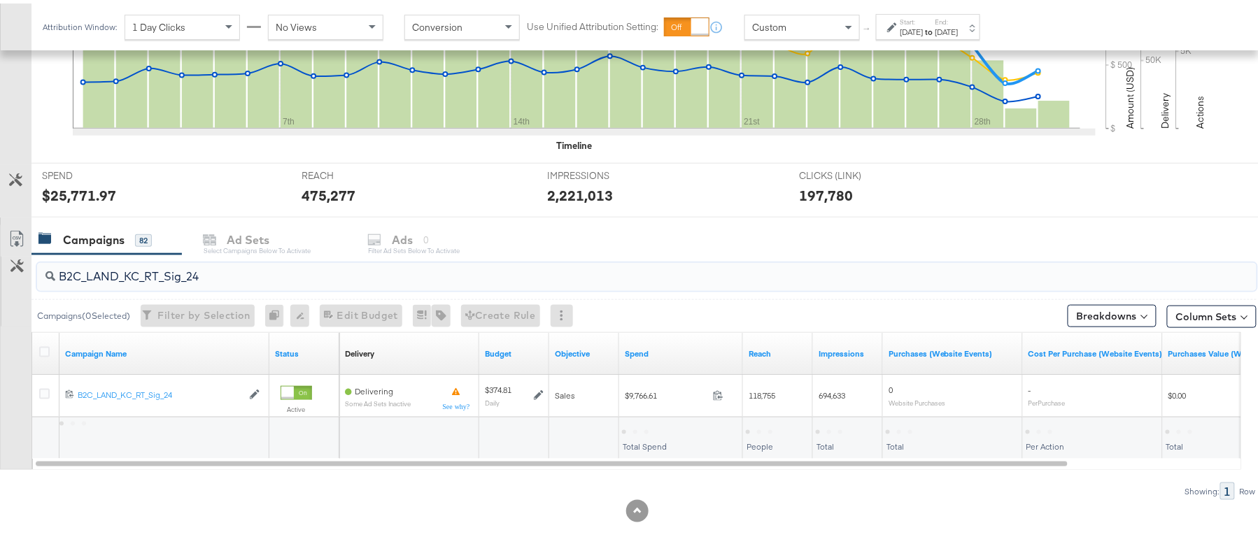
type input "B2C_LAND_KC_RT_Sig_24"
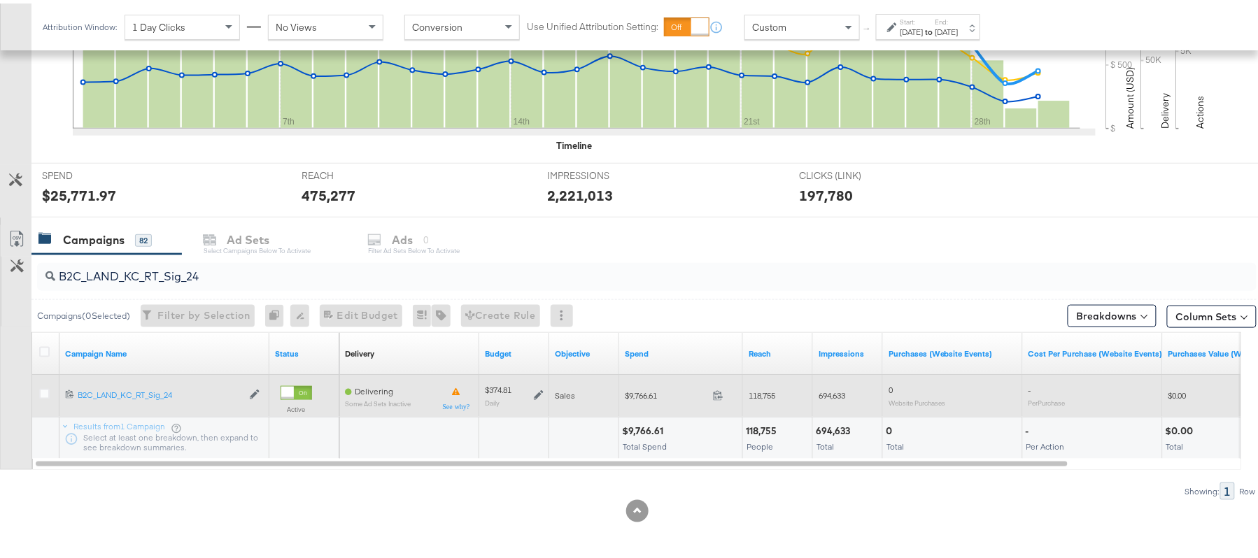
click at [539, 395] on icon at bounding box center [539, 392] width 10 height 10
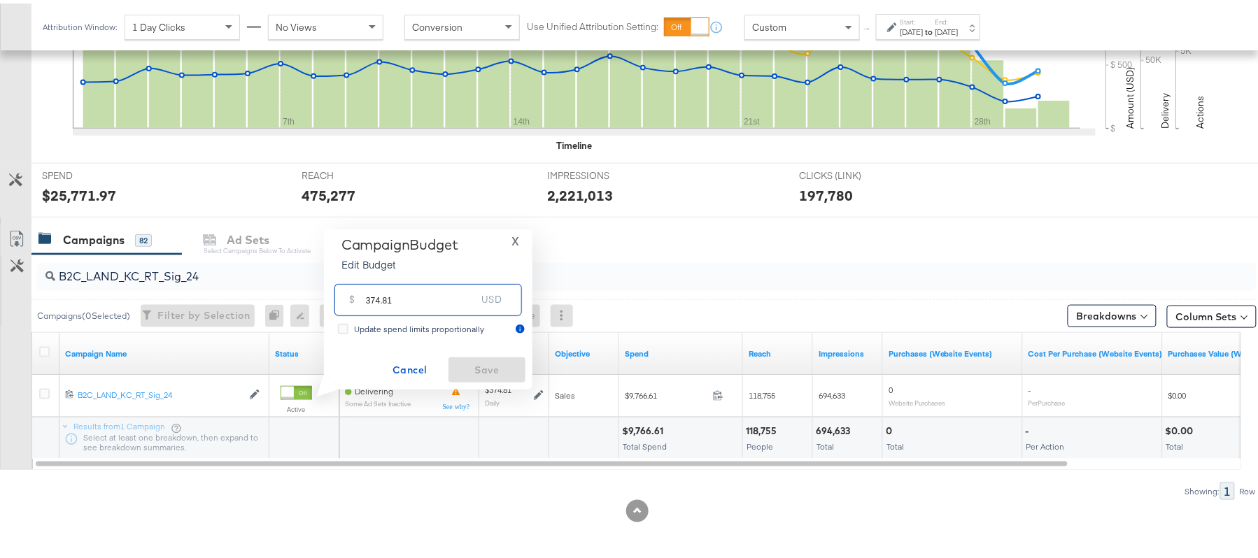
click at [421, 303] on input "374.81" at bounding box center [421, 291] width 111 height 30
paste input "$449.77"
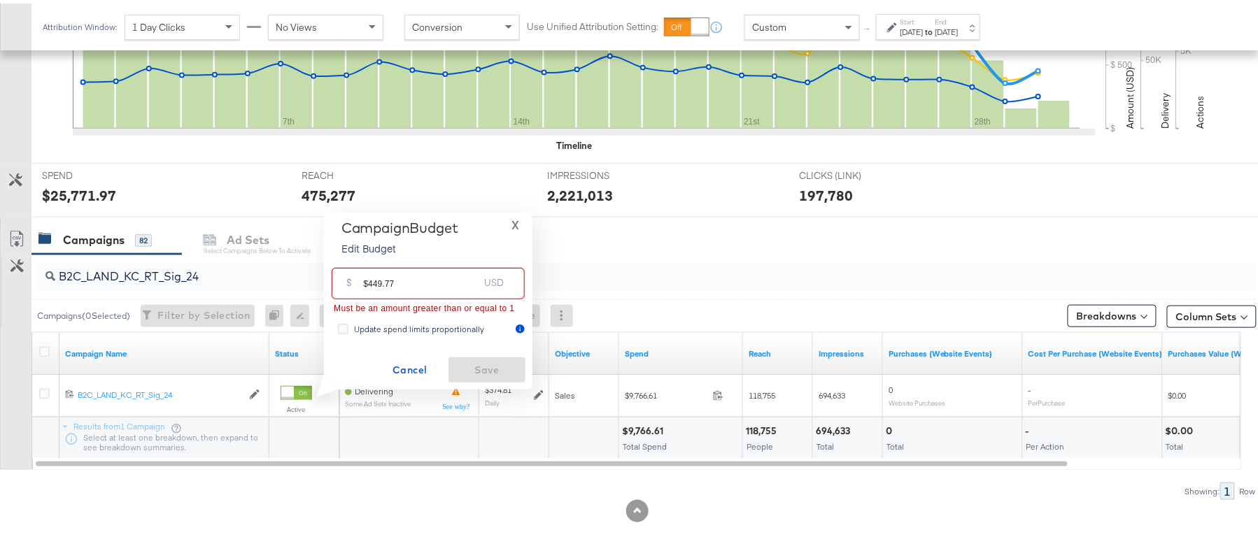
click at [368, 273] on input "$449.77" at bounding box center [420, 275] width 115 height 30
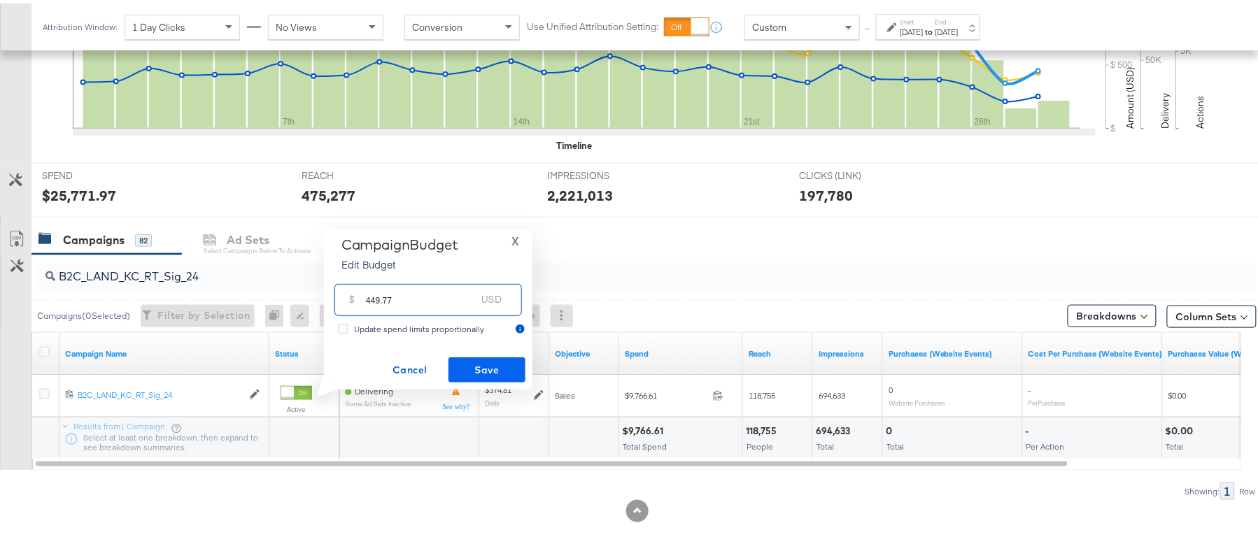
type input "449.77"
click at [484, 379] on button "Save" at bounding box center [487, 366] width 77 height 25
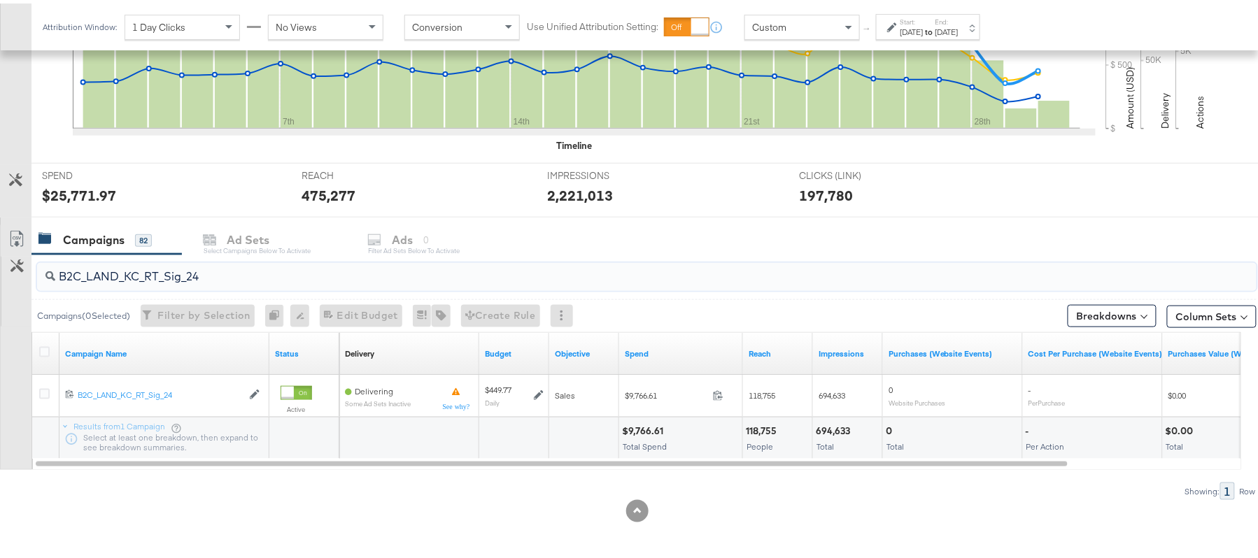
click at [180, 262] on input "B2C_LAND_KC_RT_Sig_24" at bounding box center [600, 267] width 1090 height 27
paste input "B_Ecommerce_KC_Retargeting_LW&LOA_Traffic"
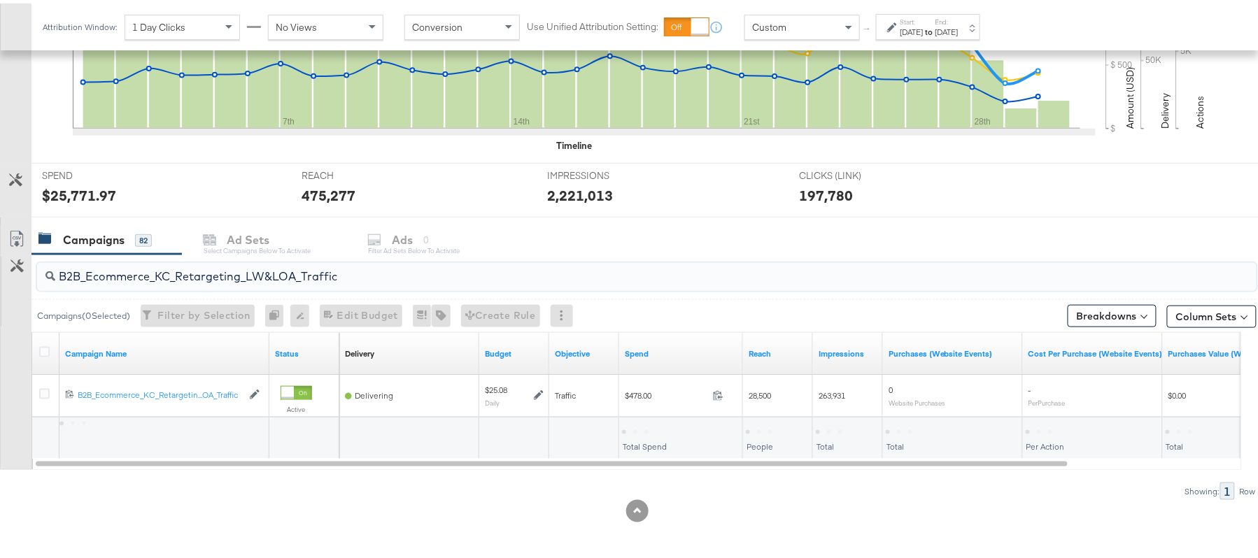
type input "B2B_Ecommerce_KC_Retargeting_LW&LOA_Traffic"
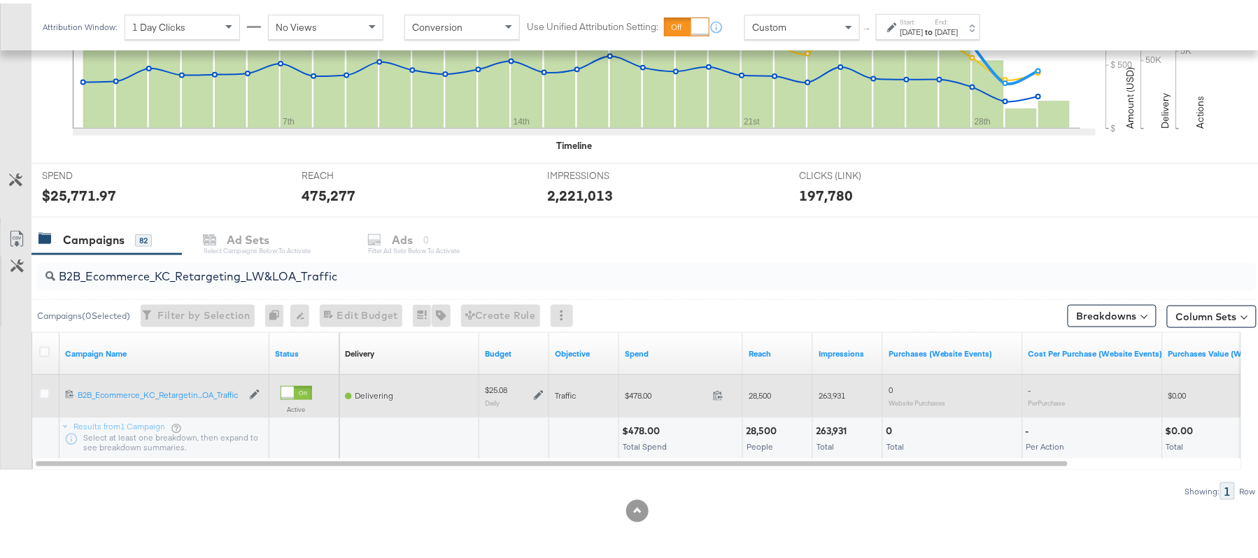
click at [537, 392] on icon at bounding box center [539, 392] width 10 height 10
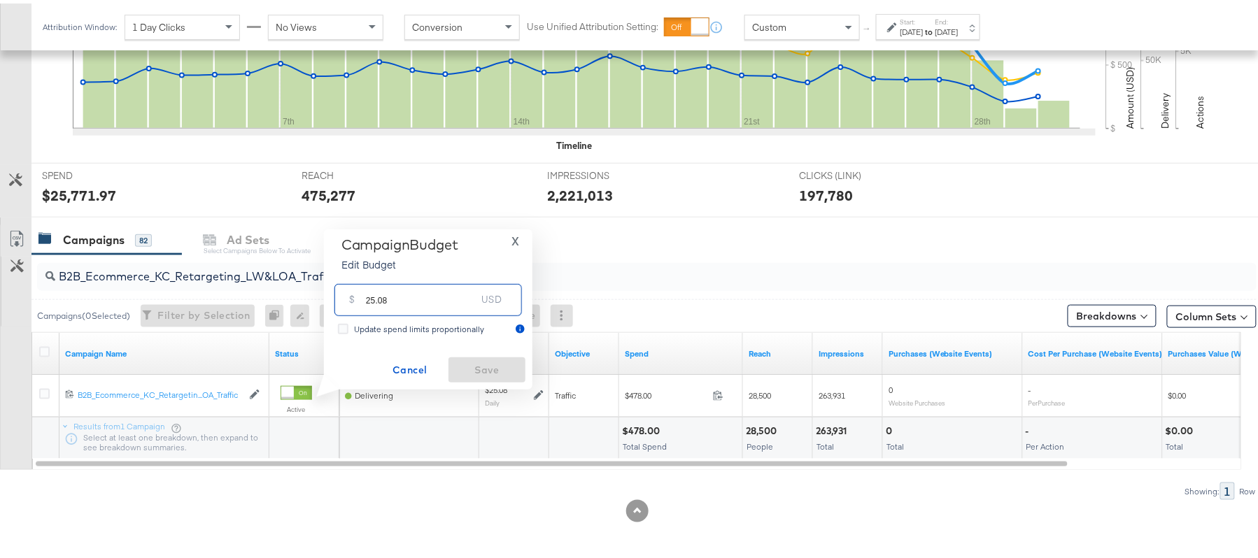
click at [423, 301] on input "25.08" at bounding box center [421, 291] width 111 height 30
paste input "$27.59"
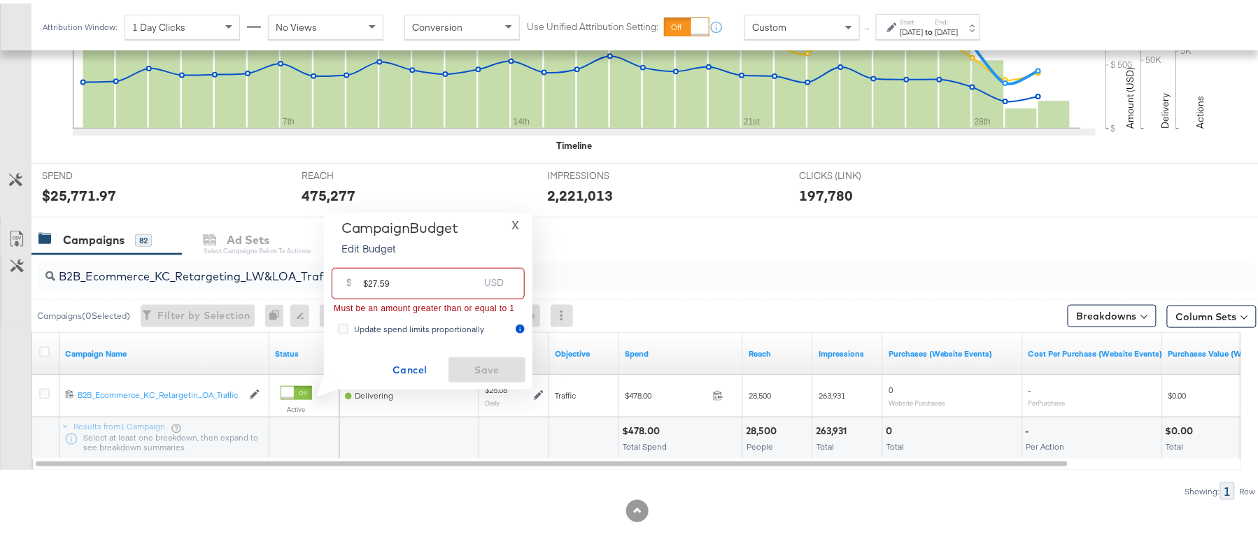
click at [367, 275] on input "$27.59" at bounding box center [420, 275] width 115 height 30
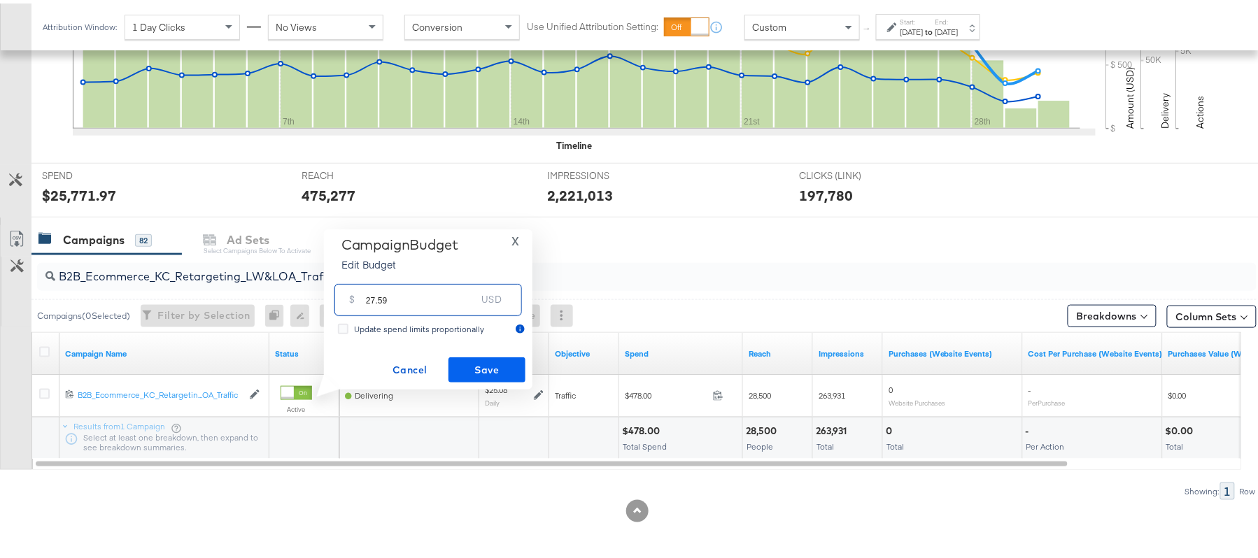
type input "27.59"
click at [486, 354] on button "Save" at bounding box center [487, 366] width 77 height 25
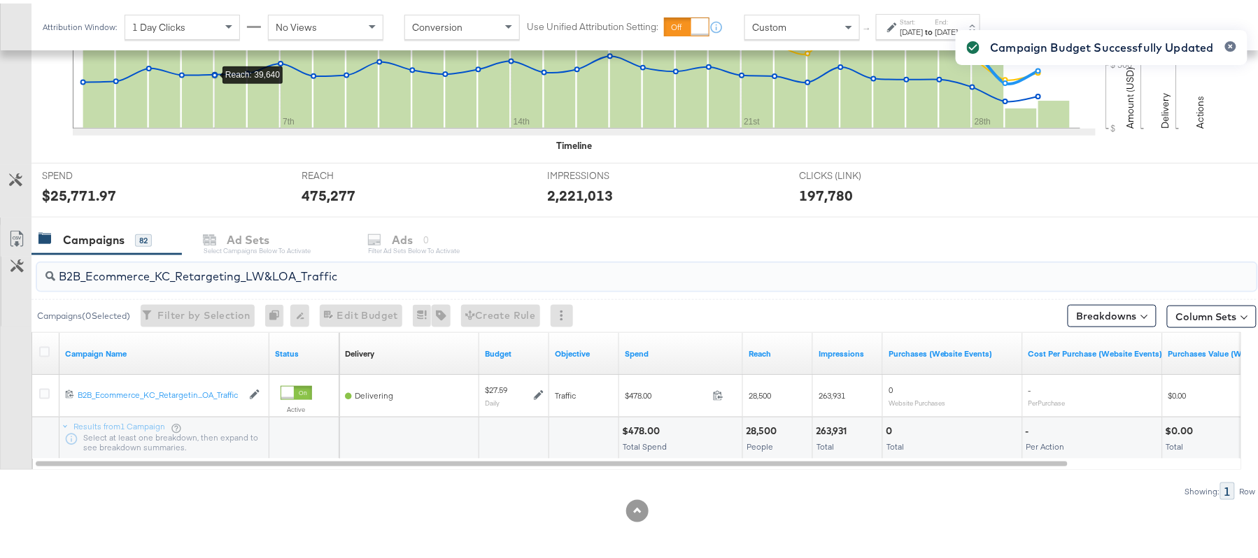
click at [264, 262] on input "B2B_Ecommerce_KC_Retargeting_LW&LOA_Traffic" at bounding box center [600, 267] width 1090 height 27
paste input "KC_Retargeting_Prospects & Clients_Conversions"
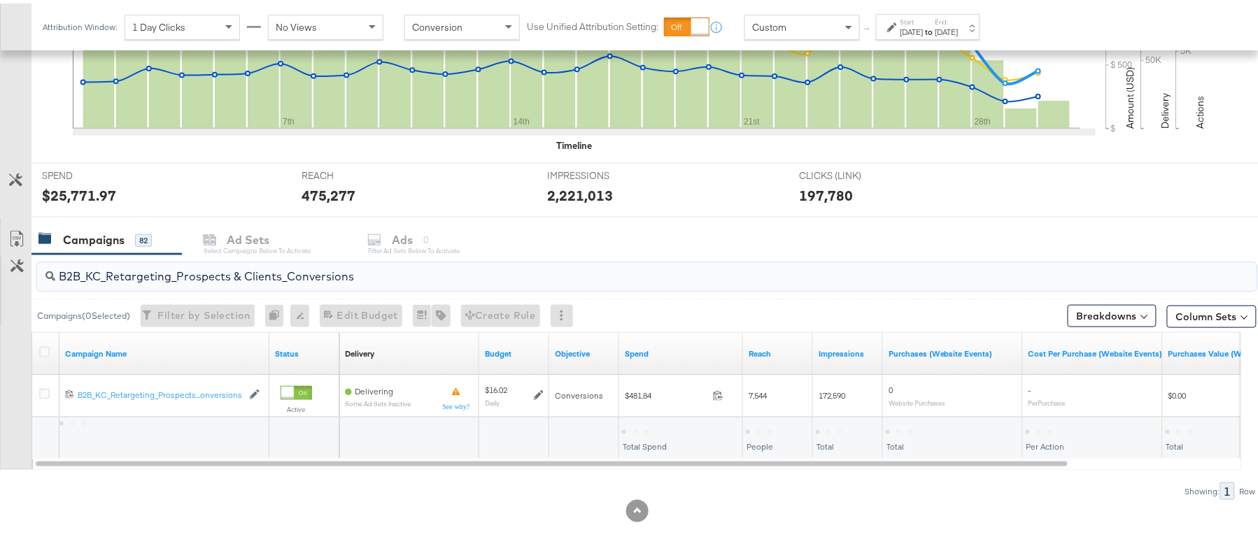
type input "B2B_KC_Retargeting_Prospects & Clients_Conversions"
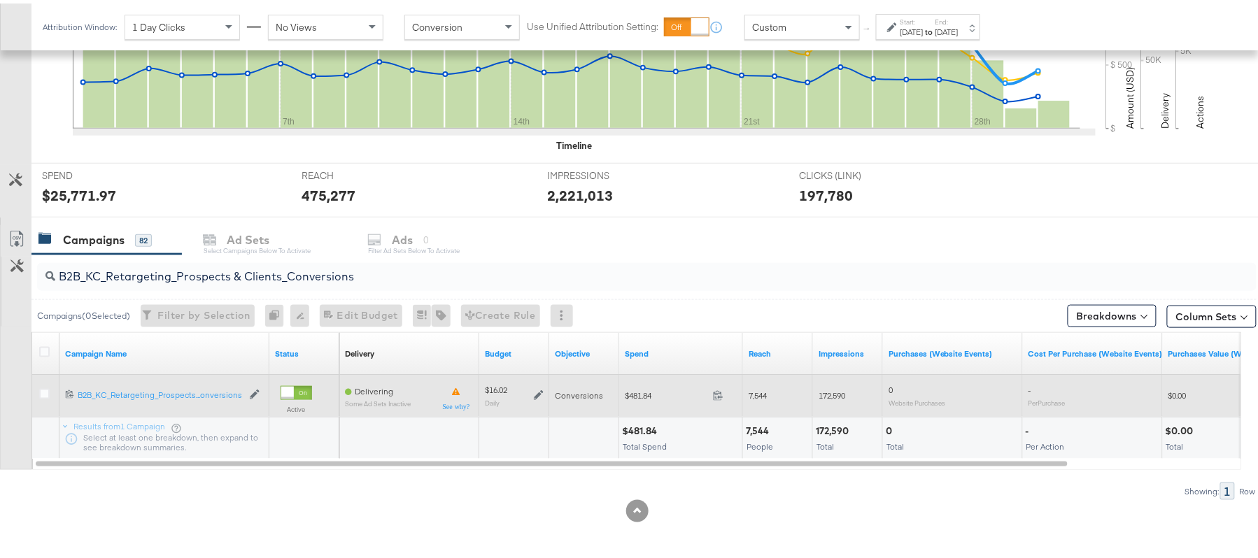
click at [538, 390] on icon at bounding box center [539, 392] width 10 height 10
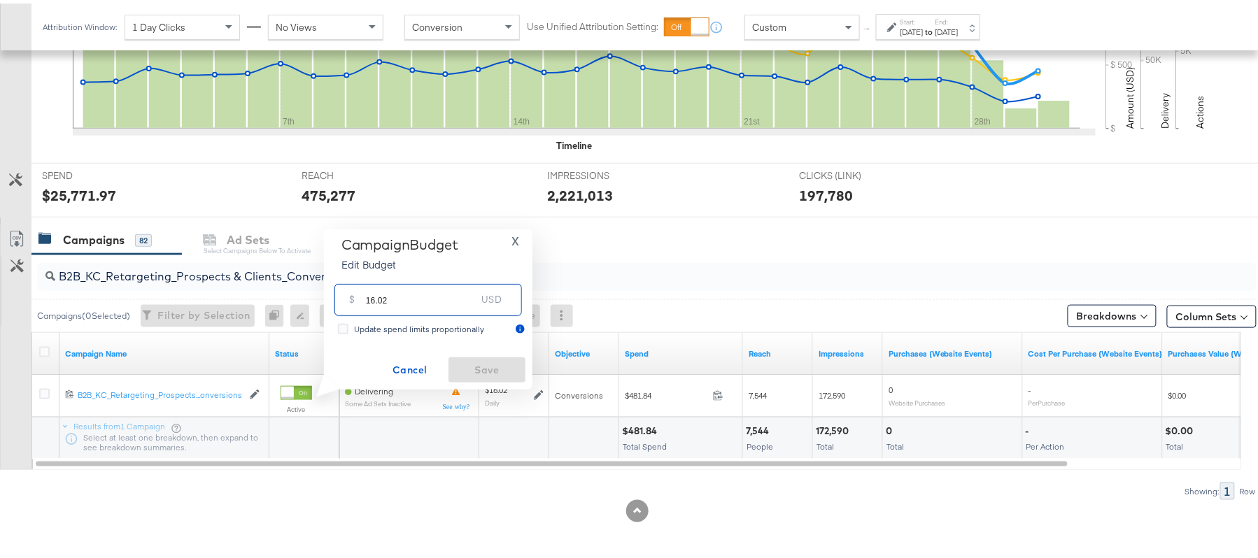
click at [421, 297] on input "16.02" at bounding box center [421, 291] width 111 height 30
paste input "$19.2"
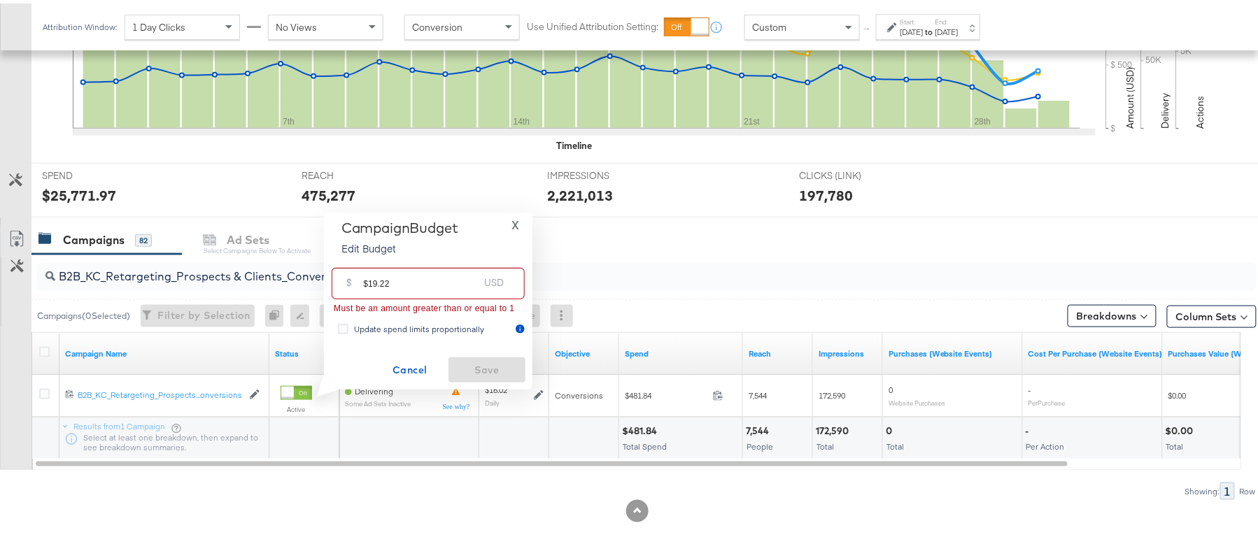
click at [367, 275] on input "$19.22" at bounding box center [420, 275] width 115 height 30
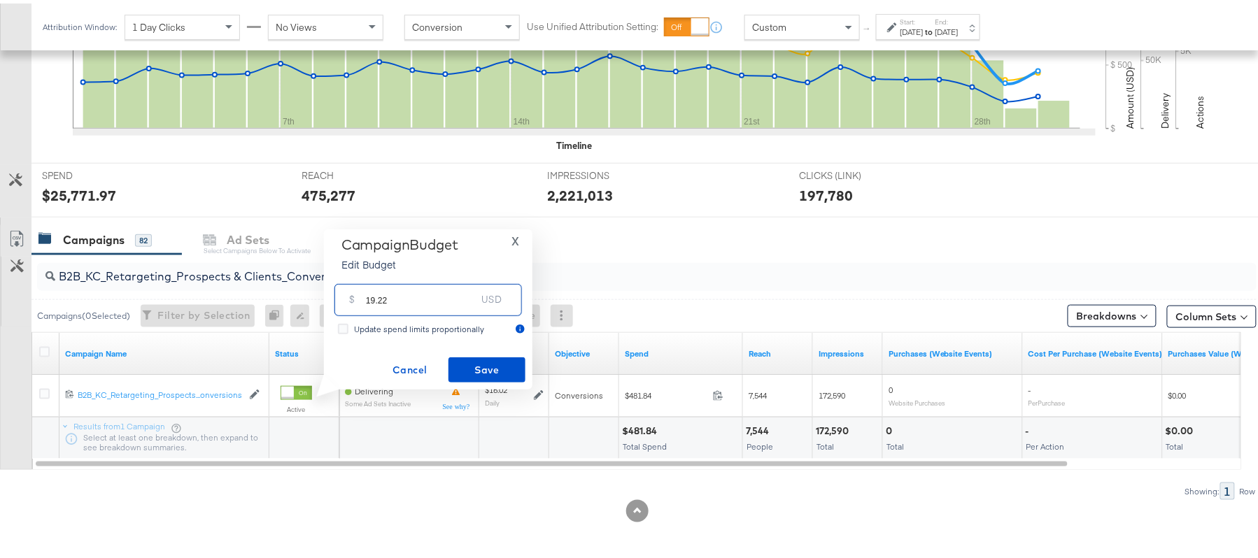
type input "19.22"
click at [499, 353] on div "Campaign Budget Edit Budget X $ 19.22 USD Update spend limits proportionally Ca…" at bounding box center [428, 306] width 195 height 146
click at [491, 362] on span "Save" at bounding box center [487, 366] width 66 height 17
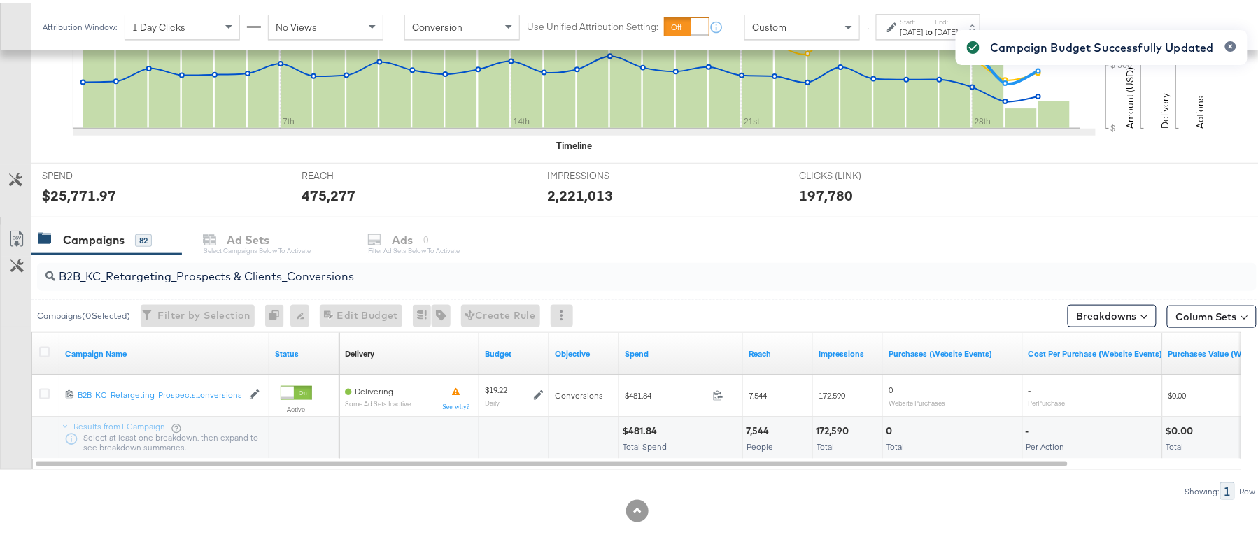
click at [169, 283] on div "B2B_KC_Retargeting_Prospects & Clients_Conversions" at bounding box center [647, 274] width 1220 height 28
paste input "C_LAND_KC_Pros_Sig"
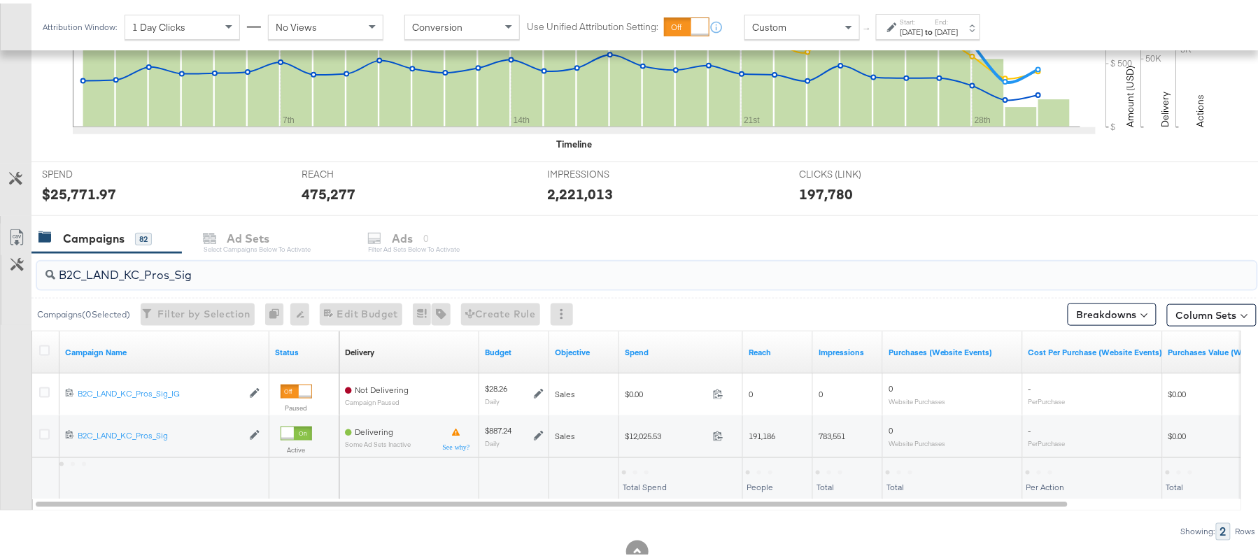
type input "B2C_LAND_KC_Pros_Sig"
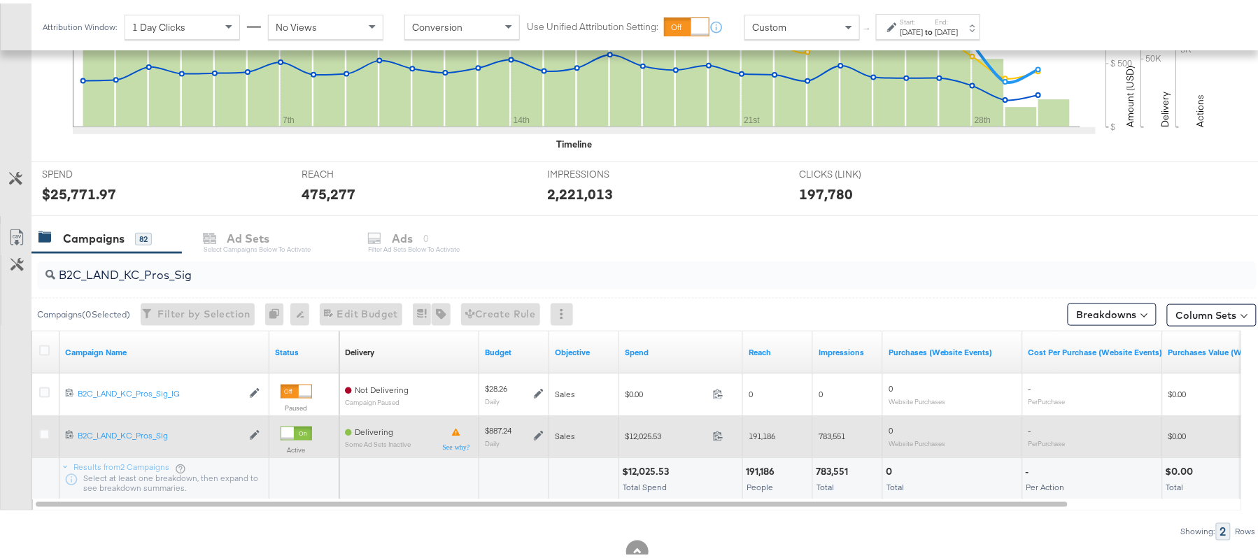
click at [538, 434] on icon at bounding box center [539, 433] width 10 height 10
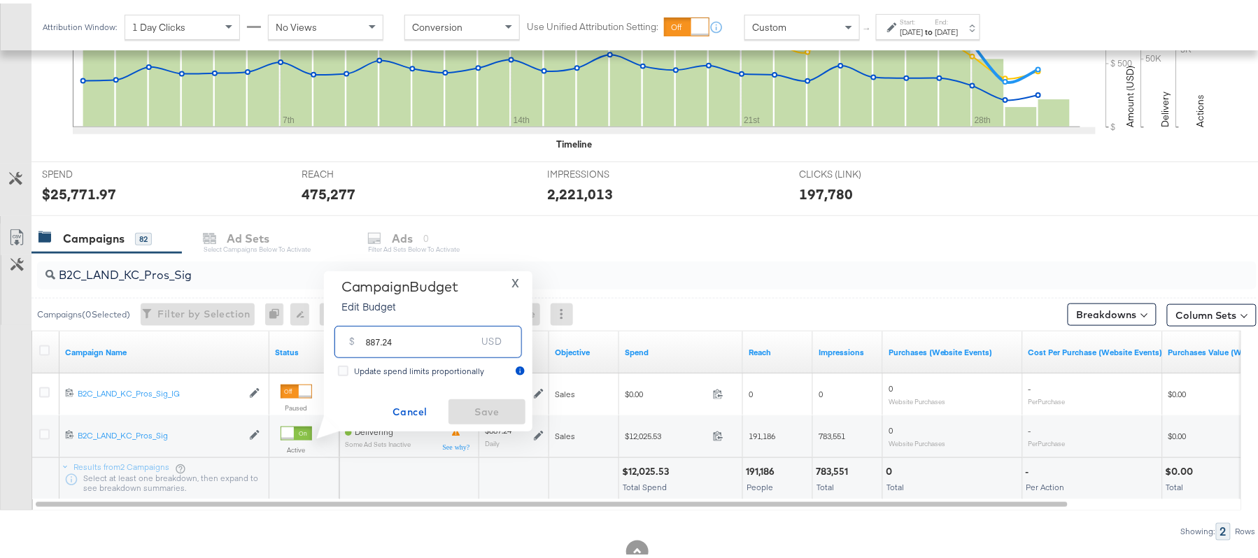
click at [432, 334] on input "887.24" at bounding box center [421, 333] width 111 height 30
paste input "$1,064.69"
click at [376, 319] on input "$1,064.69" at bounding box center [420, 317] width 115 height 30
type input "1064.69"
click at [497, 407] on span "Save" at bounding box center [487, 408] width 66 height 17
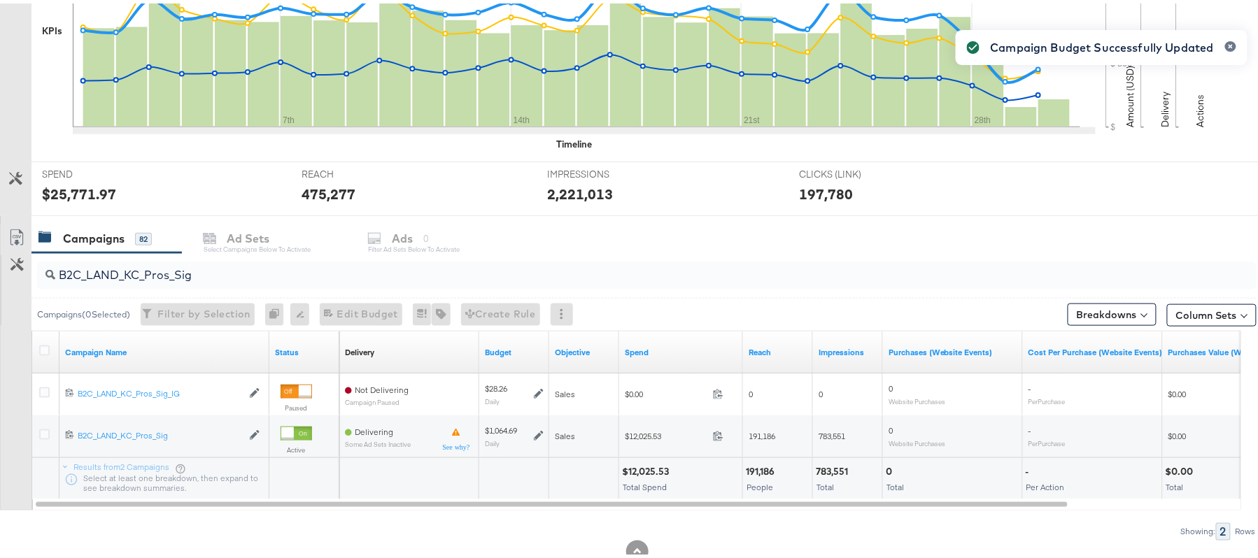
scroll to position [0, 0]
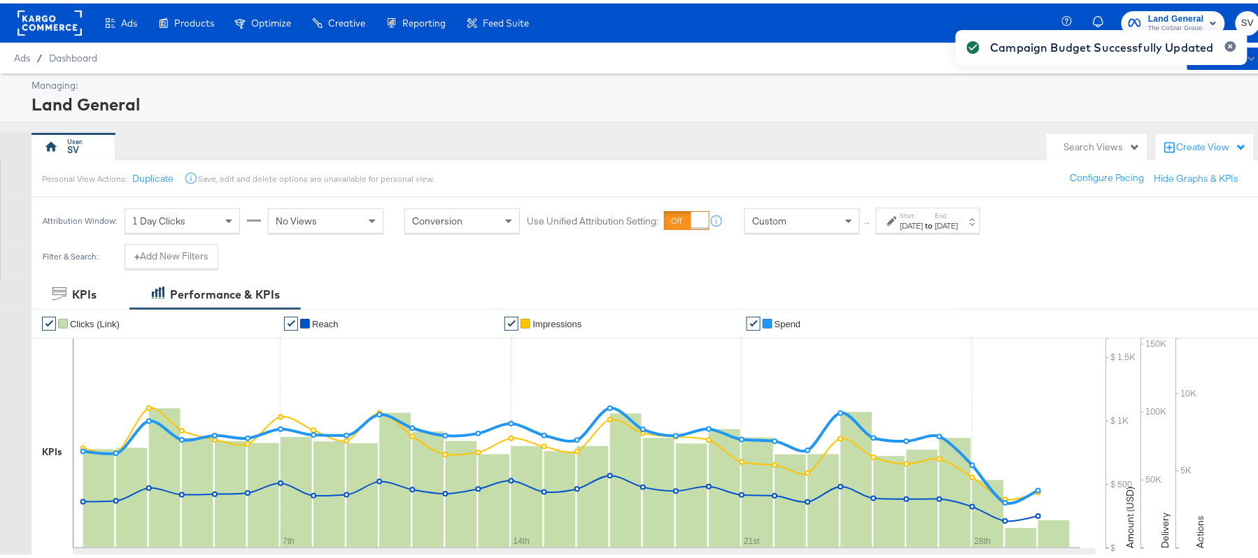
click at [1219, 48] on div at bounding box center [1225, 50] width 22 height 24
click at [1228, 41] on icon "button" at bounding box center [1231, 43] width 6 height 8
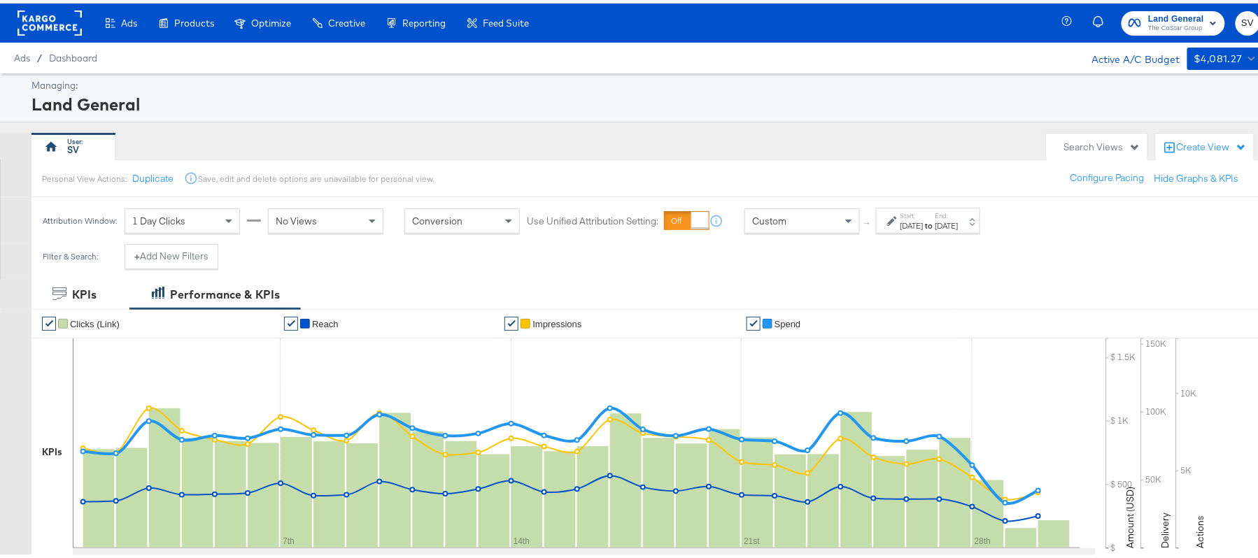
click at [1183, 31] on button "Land General The CoStar Group" at bounding box center [1174, 20] width 104 height 24
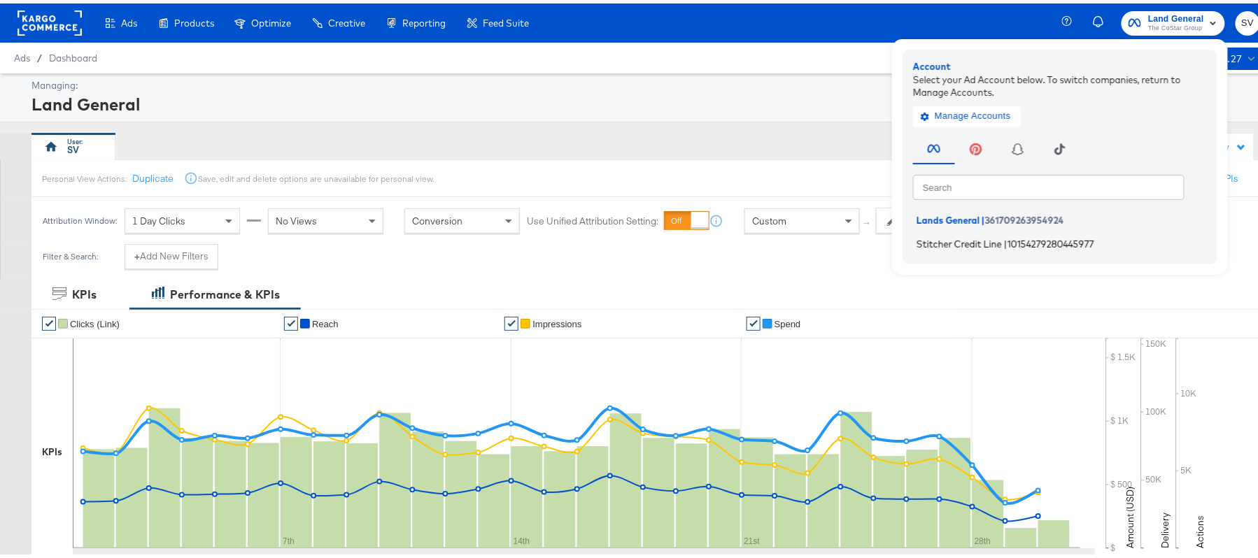
click at [988, 244] on li "Stitcher Credit Line | 10154279280445977" at bounding box center [1063, 240] width 301 height 20
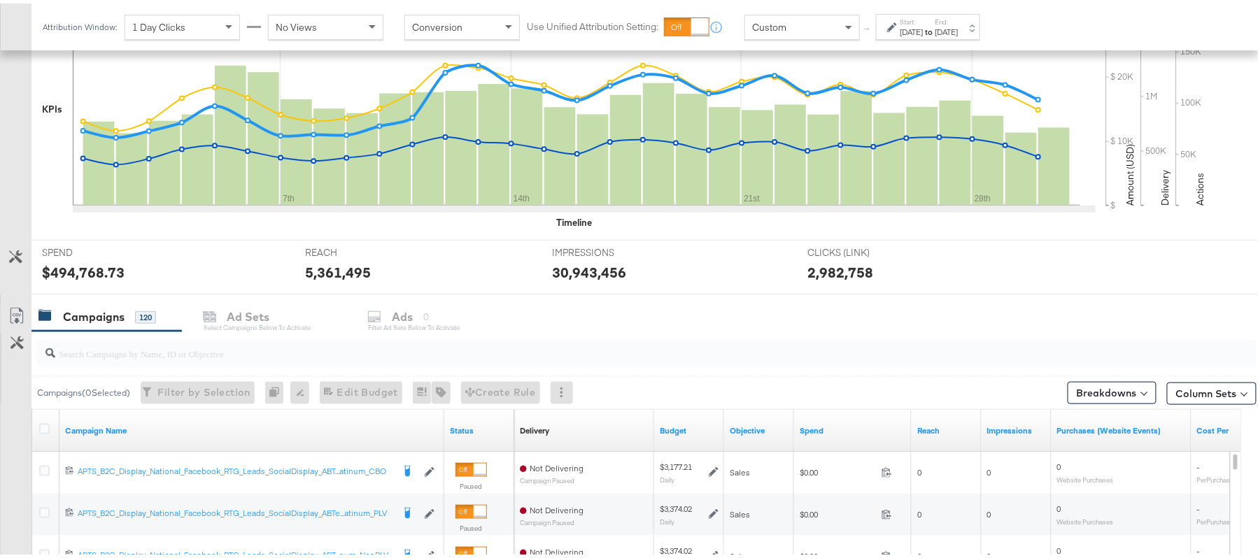
scroll to position [463, 0]
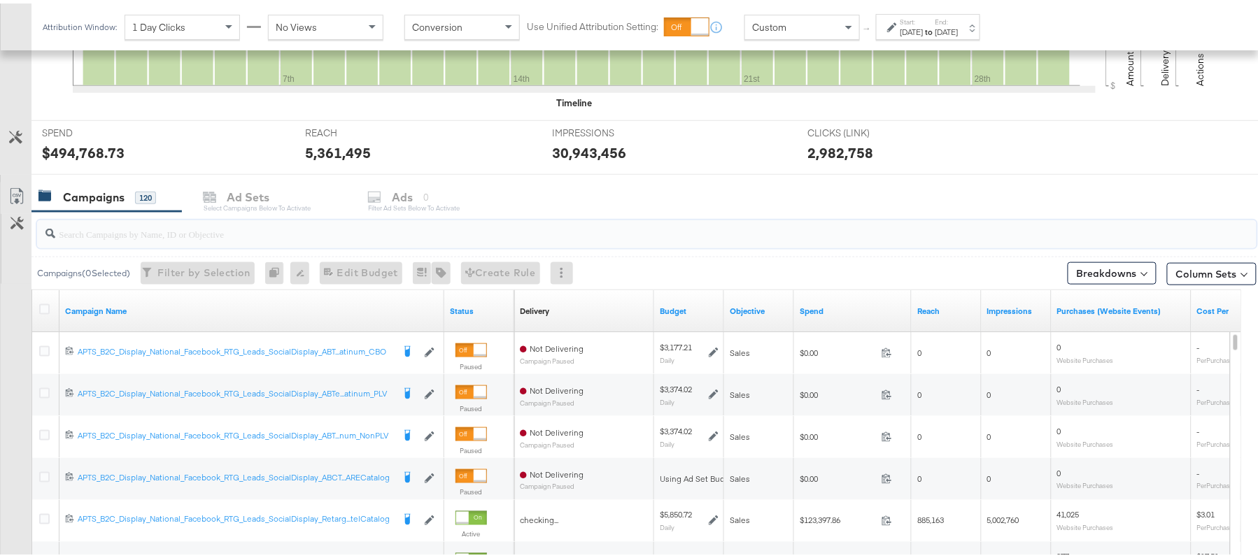
click at [171, 228] on input "search" at bounding box center [600, 224] width 1090 height 27
paste input "APTS_B2C_Display_National_Facebook_RTG_Leads_SocialDisplay_Retargeting_Diamond_…"
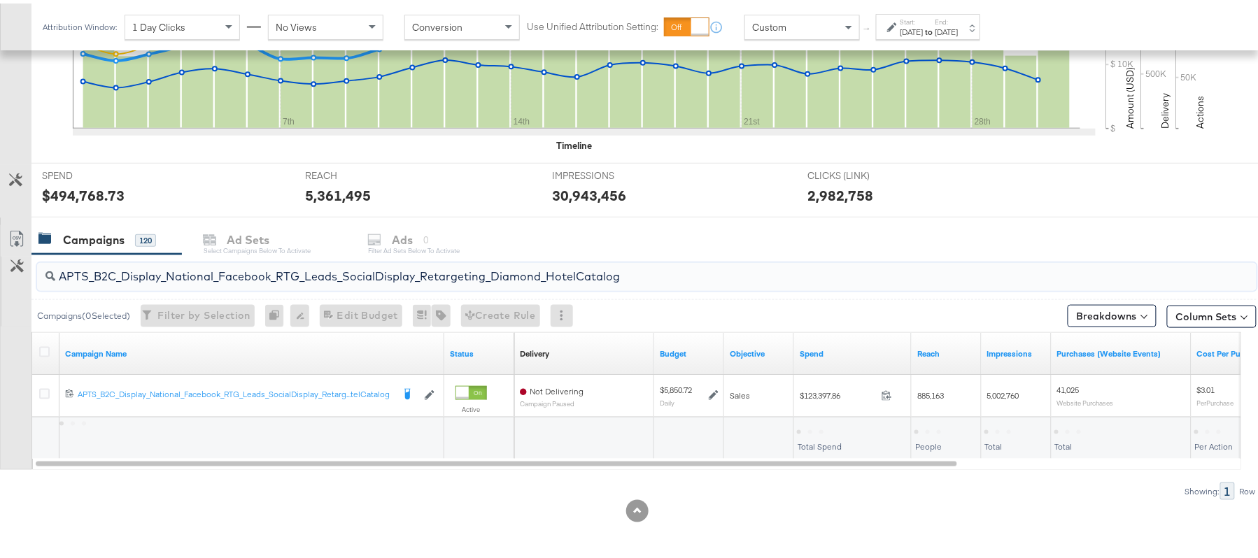
scroll to position [421, 0]
type input "APTS_B2C_Display_National_Facebook_RTG_Leads_SocialDisplay_Retargeting_Diamond_…"
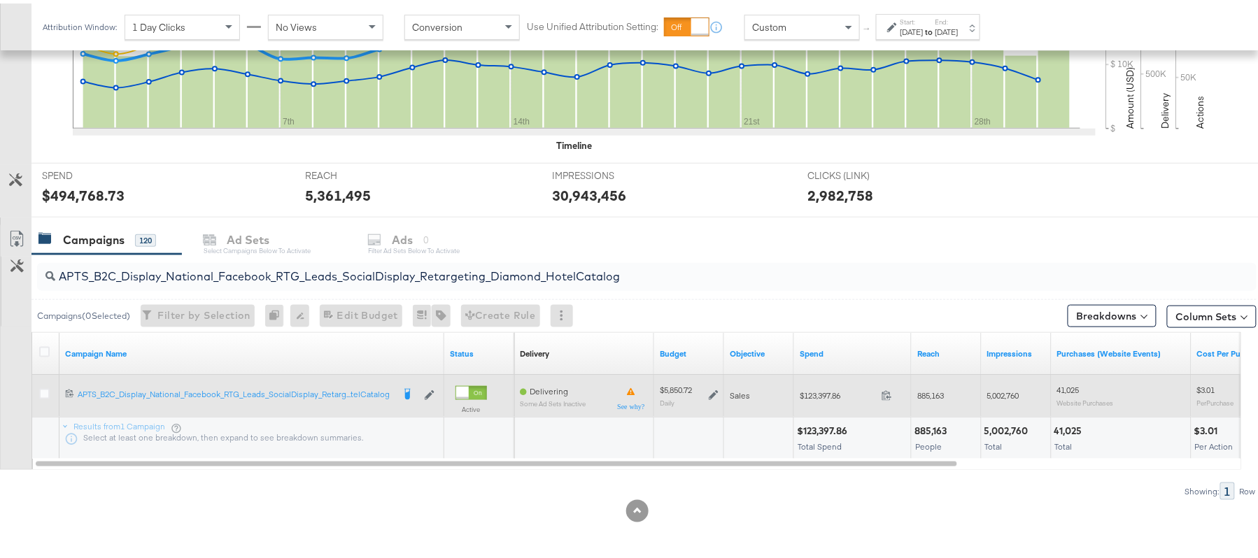
click at [712, 390] on icon at bounding box center [714, 392] width 10 height 10
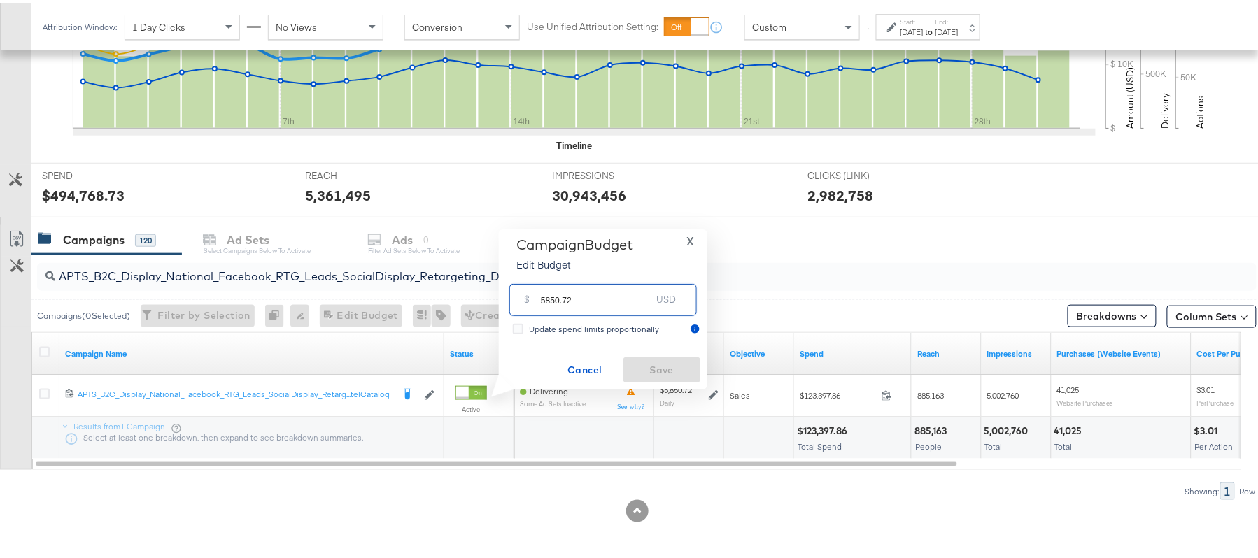
click at [591, 294] on input "5850.72" at bounding box center [596, 291] width 111 height 30
paste input "$5,602.14"
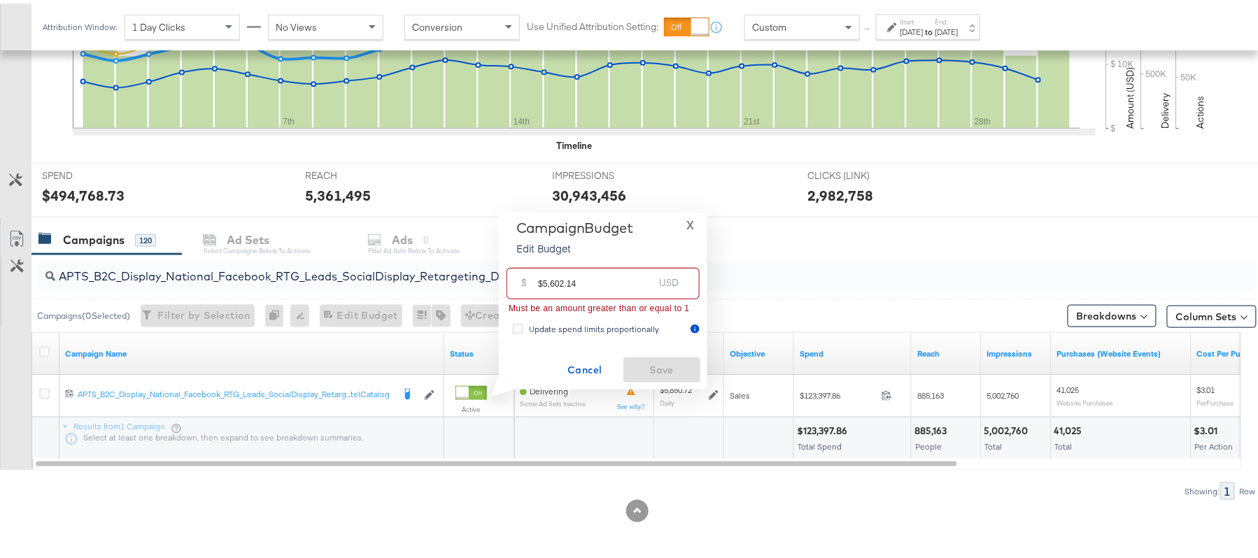
click at [550, 278] on input "$5,602.14" at bounding box center [595, 275] width 115 height 30
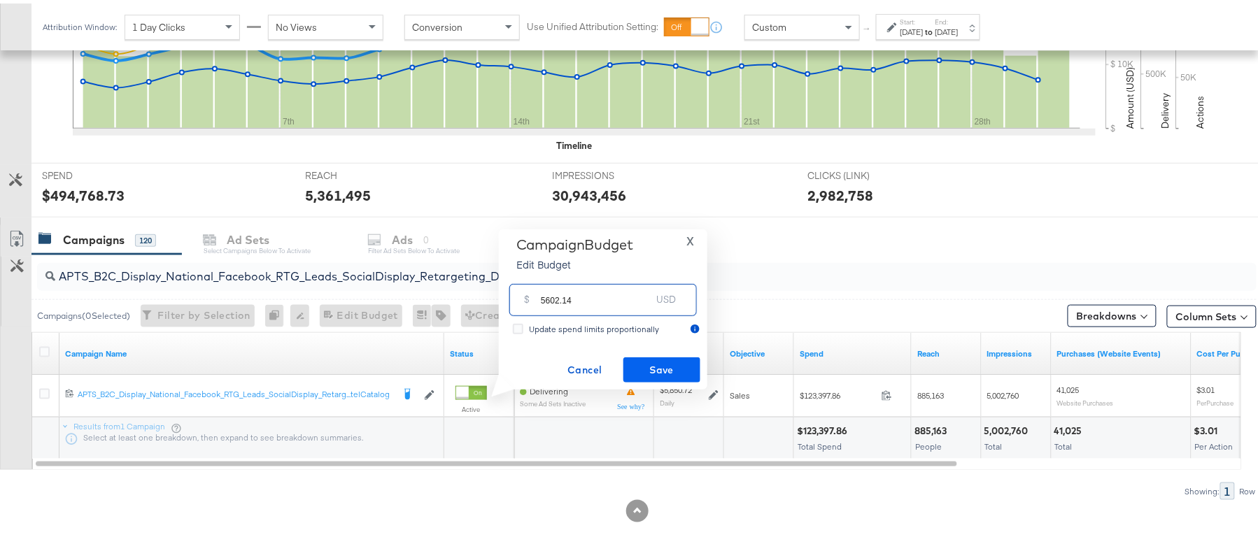
type input "5602.14"
click at [656, 359] on span "Save" at bounding box center [662, 366] width 66 height 17
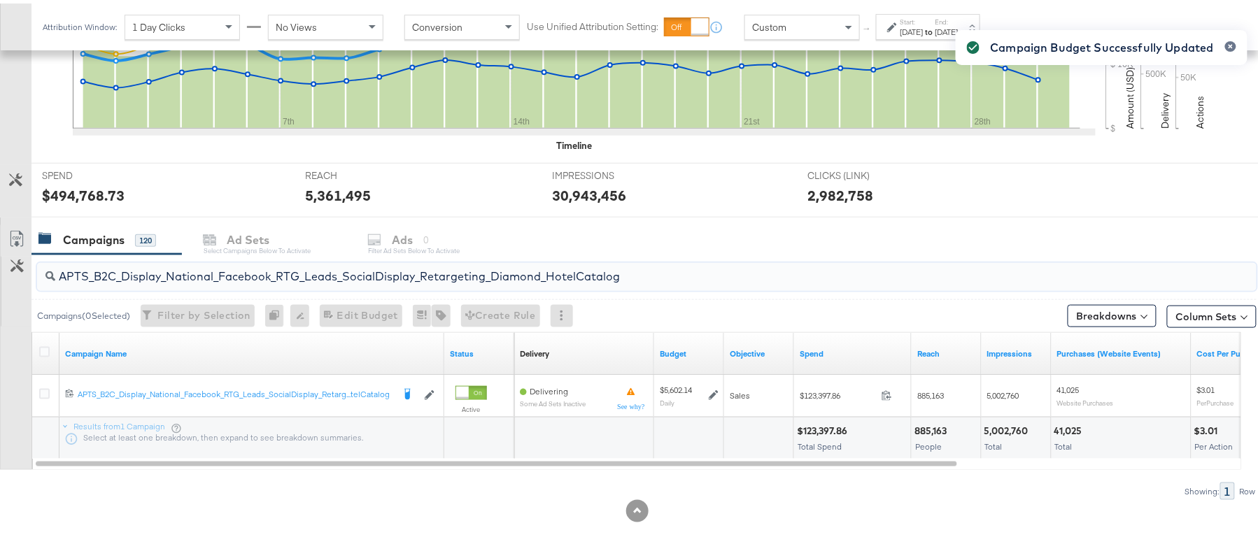
click at [181, 261] on input "APTS_B2C_Display_National_Facebook_RTG_Leads_SocialDisplay_Retargeting_Diamond_…" at bounding box center [600, 267] width 1090 height 27
paste input "alwayson_Retargeting_DARE24_DiamondPlatinum"
type input "APTS_B2C_Display_National_Facebook_RTG_Leads_SocialDisplay_alwayson_Retargeting…"
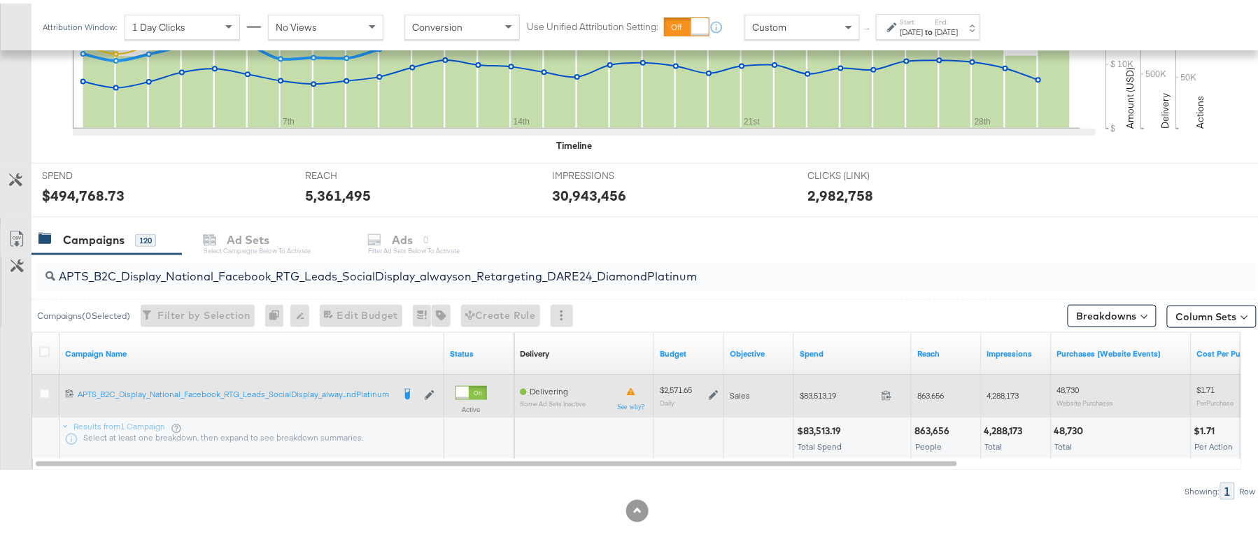
click at [712, 393] on icon at bounding box center [714, 393] width 10 height 10
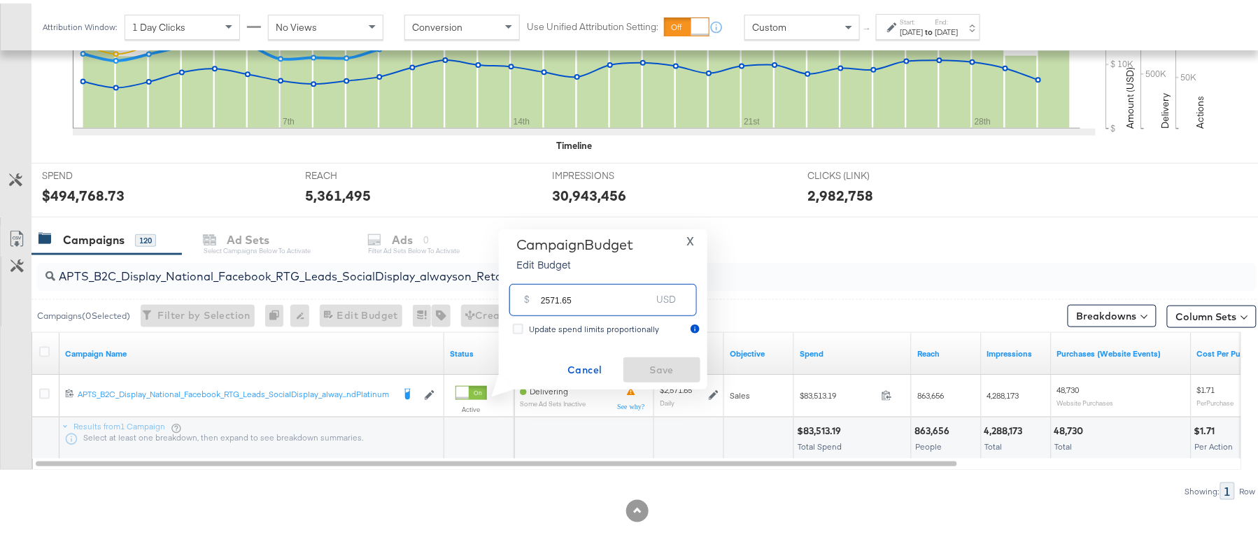
click at [607, 292] on input "2571.65" at bounding box center [596, 291] width 111 height 30
paste input "$2,486.81"
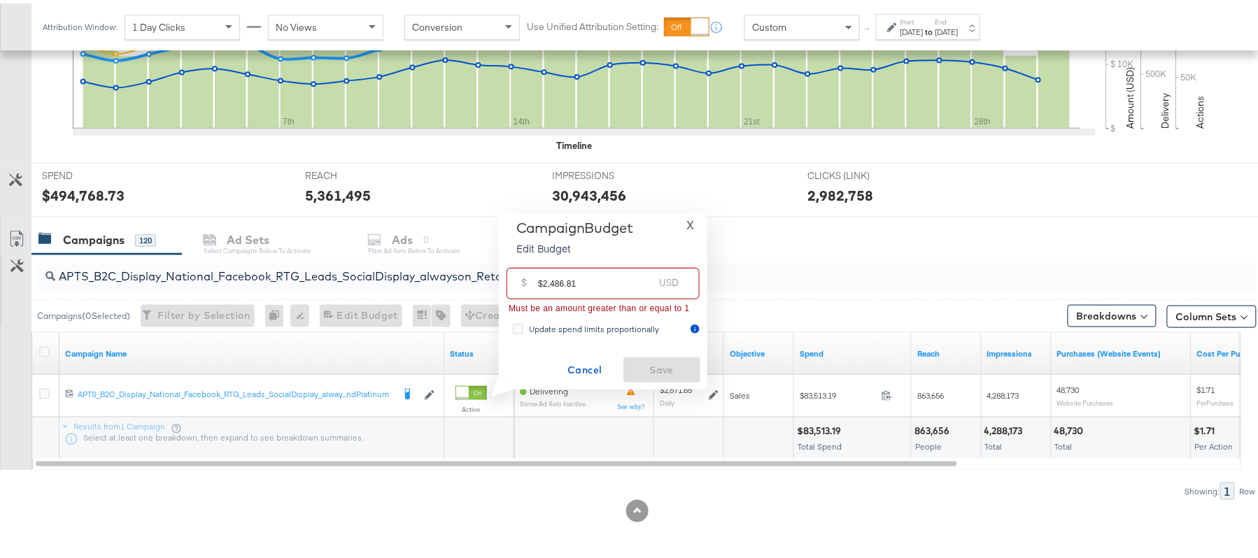
click at [551, 278] on input "$2,486.81" at bounding box center [595, 275] width 115 height 30
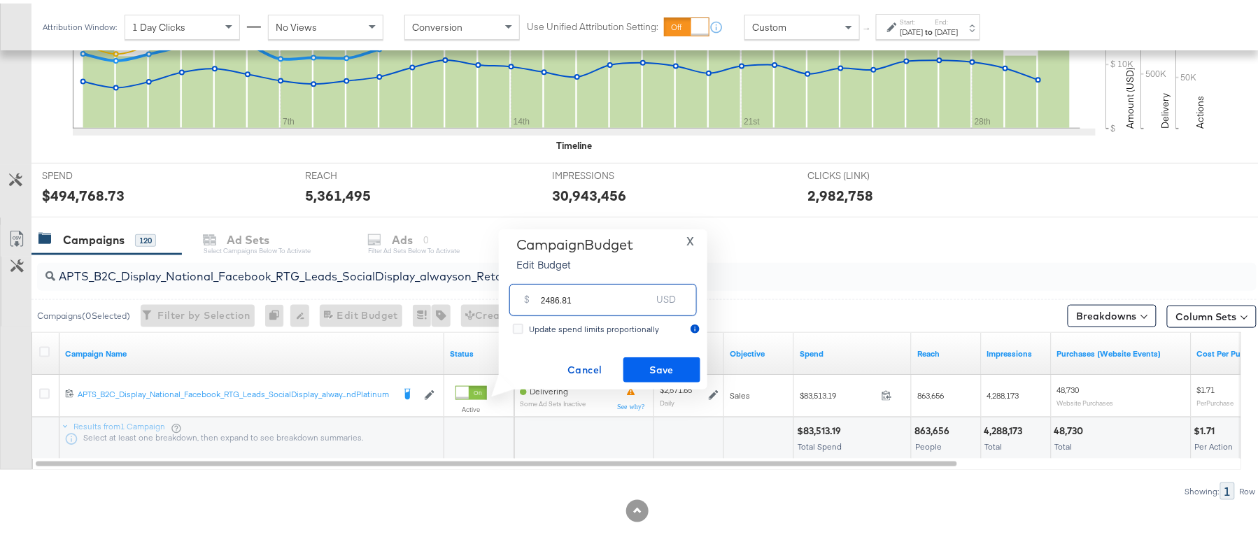
type input "2486.81"
click at [644, 356] on button "Save" at bounding box center [661, 366] width 77 height 25
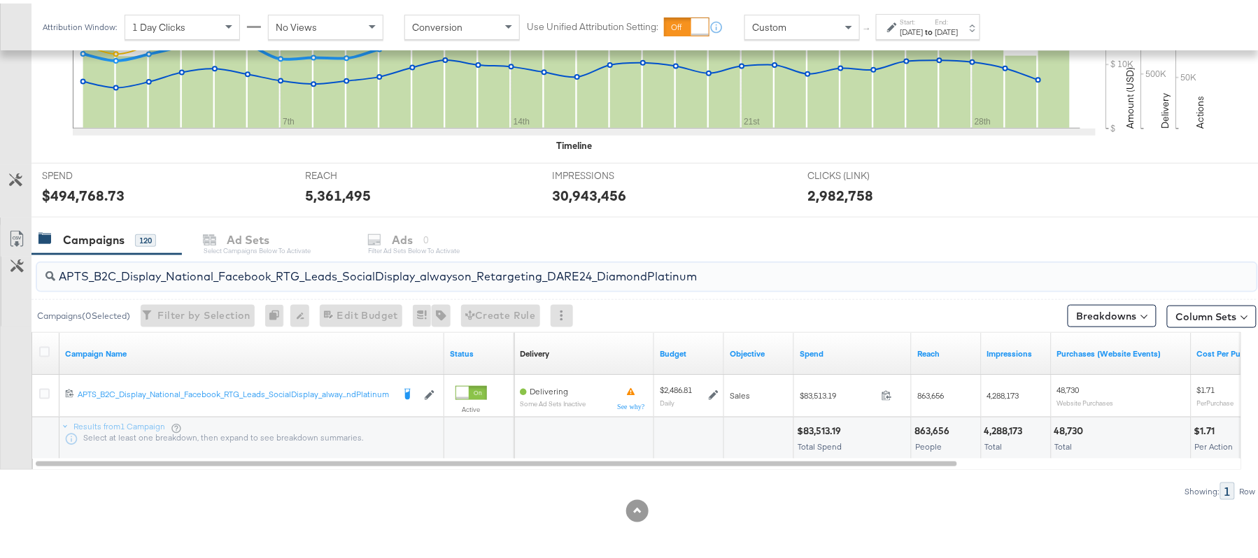
click at [219, 267] on input "APTS_B2C_Display_National_Facebook_RTG_Leads_SocialDisplay_alwayson_Retargeting…" at bounding box center [600, 267] width 1090 height 27
paste input "FR_B2C_Display_National_Facebook_RTG_Leads_SocialDisplay_alwayson_Retargeting_FR"
type input "FR_B2C_Display_National_Facebook_RTG_Leads_SocialDisplay_alwayson_Retargeting_F…"
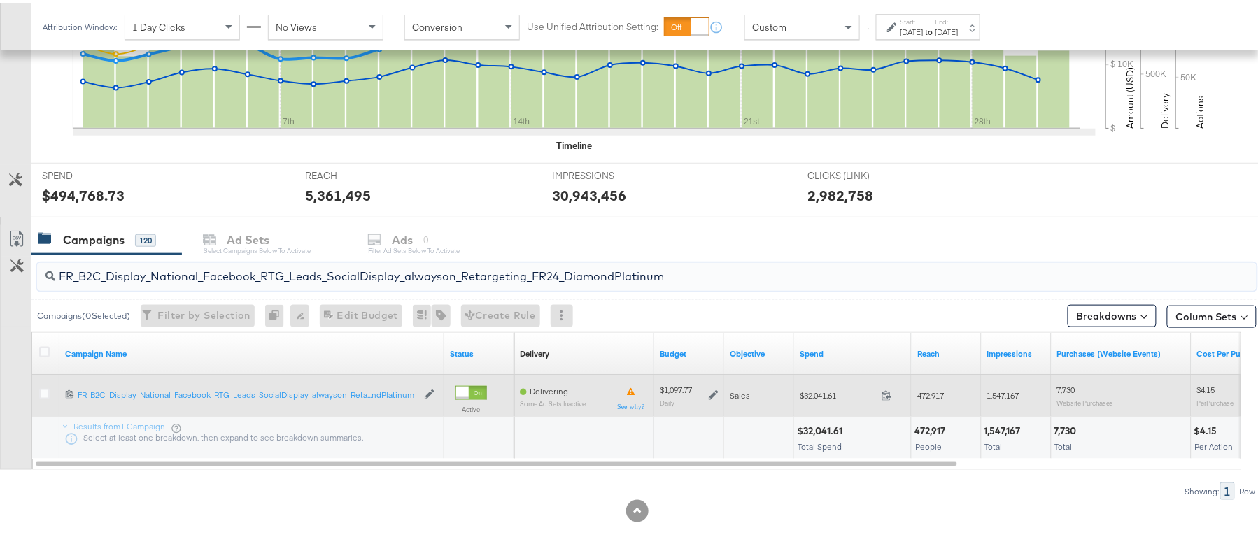
click at [714, 389] on icon at bounding box center [714, 392] width 10 height 10
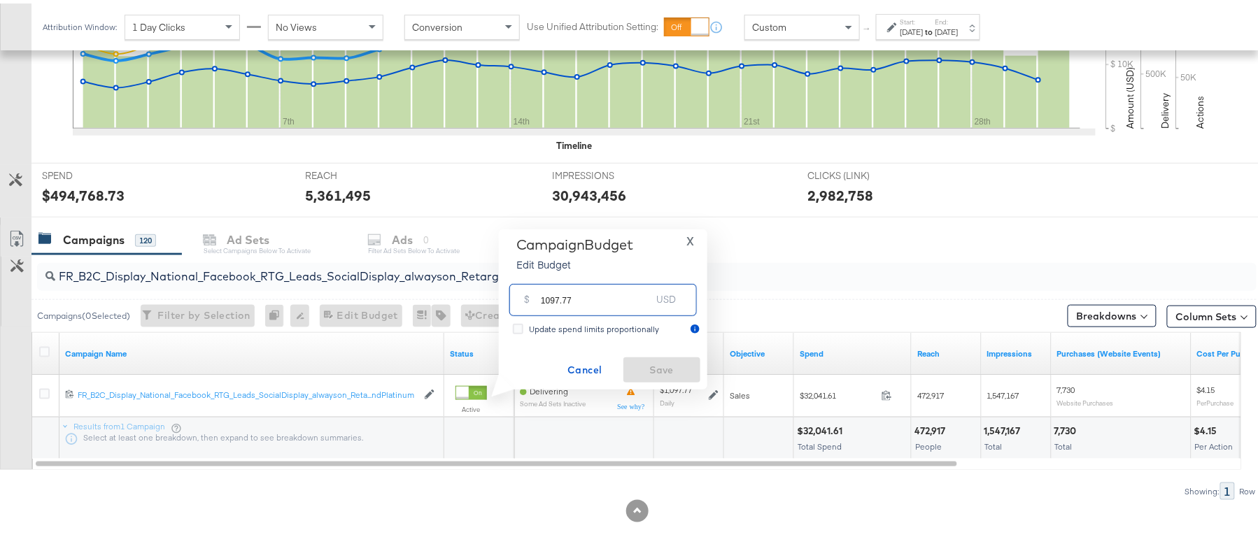
click at [596, 299] on input "1097.77" at bounding box center [596, 291] width 111 height 30
paste input "$958.39"
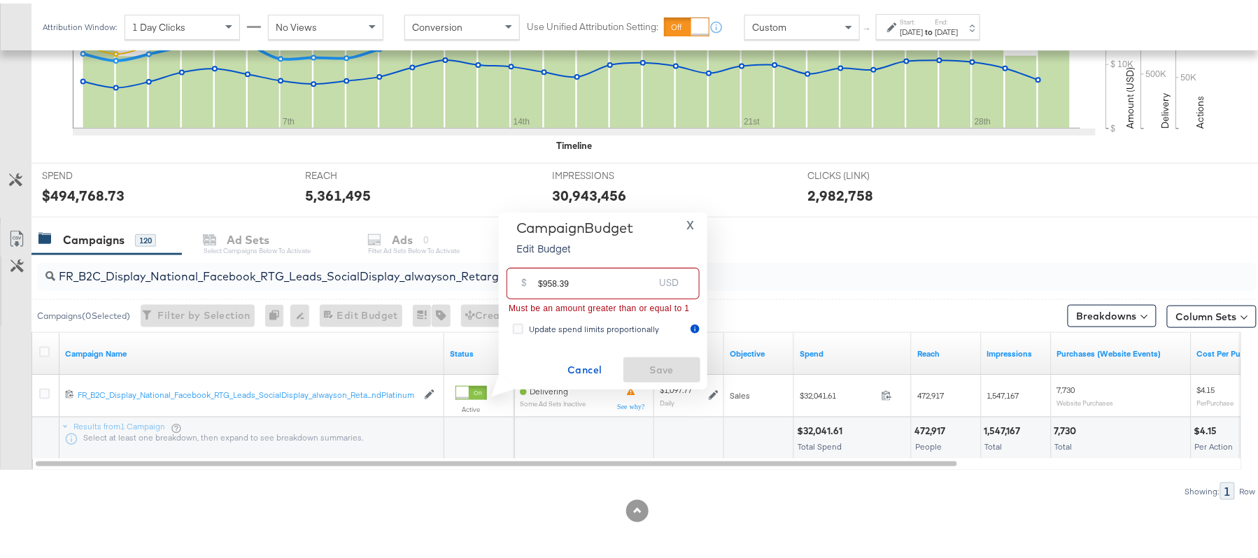
click at [544, 280] on input "$958.39" at bounding box center [595, 275] width 115 height 30
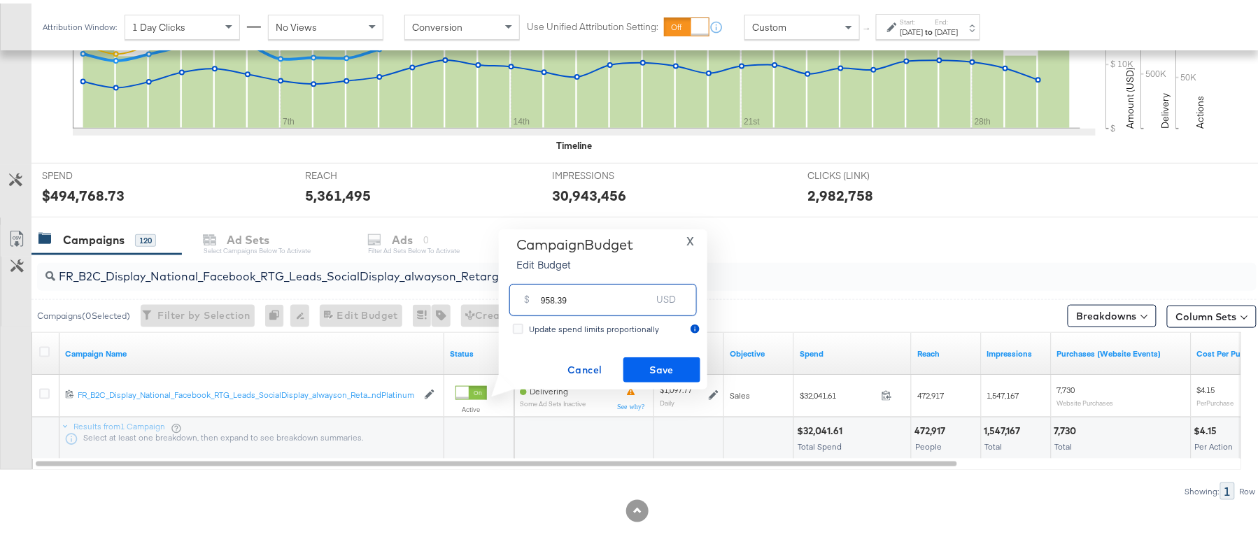
type input "958.39"
click at [656, 354] on button "Save" at bounding box center [661, 366] width 77 height 25
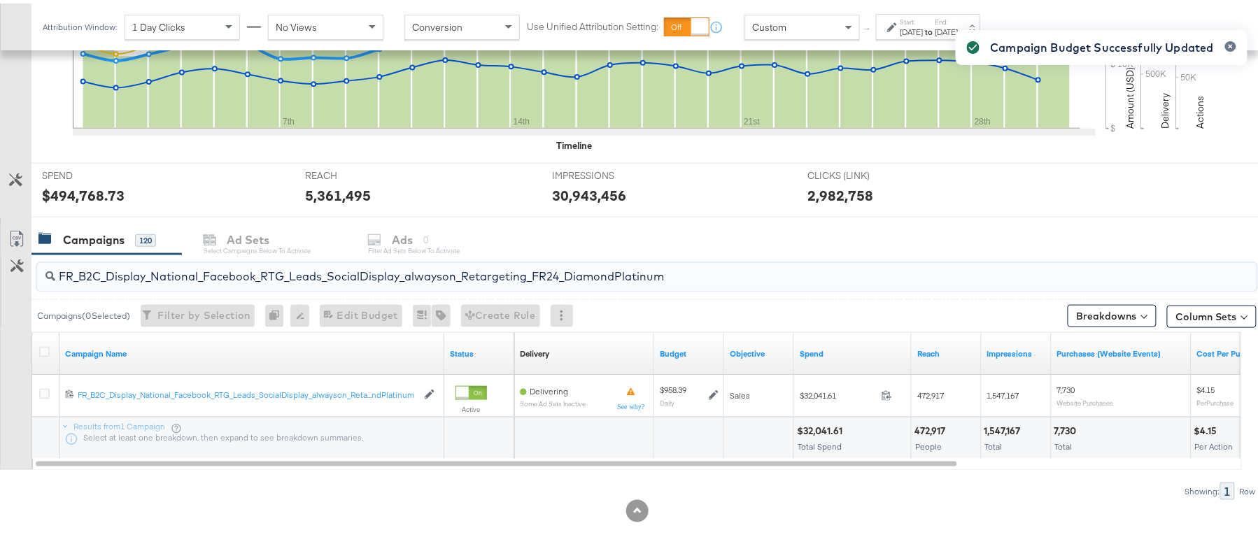
click at [208, 255] on input "FR_B2C_Display_National_Facebook_RTG_Leads_SocialDisplay_alwayson_Retargeting_F…" at bounding box center [600, 267] width 1090 height 27
paste input "AF_B2C_Display_National_Facebook_RTG_Leads_SocialDisplay_alwayson_Retargeting_AF"
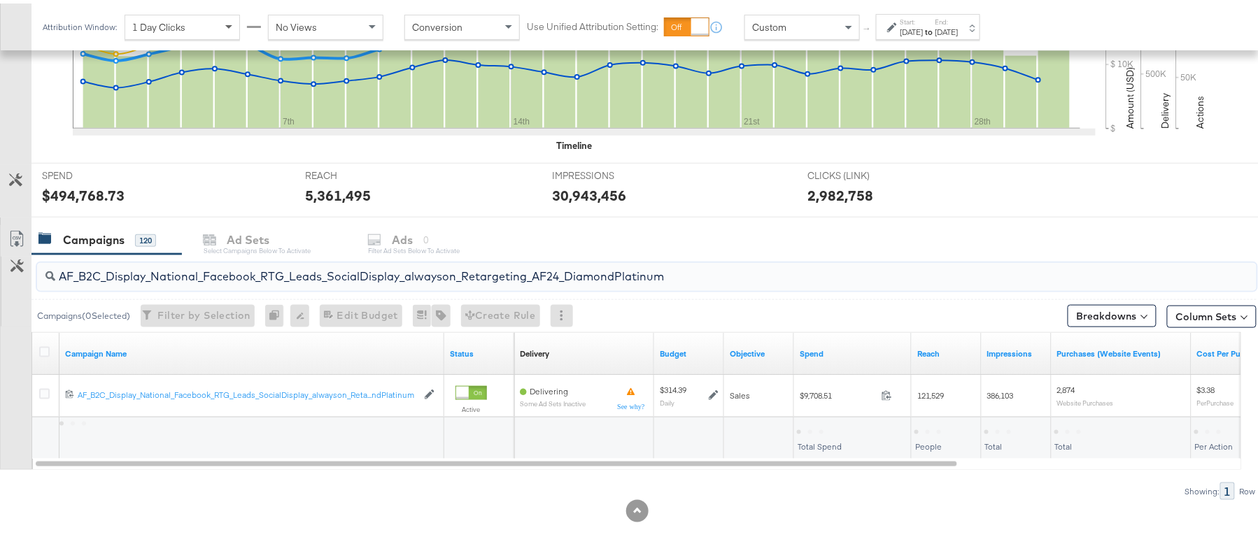
type input "AF_B2C_Display_National_Facebook_RTG_Leads_SocialDisplay_alwayson_Retargeting_A…"
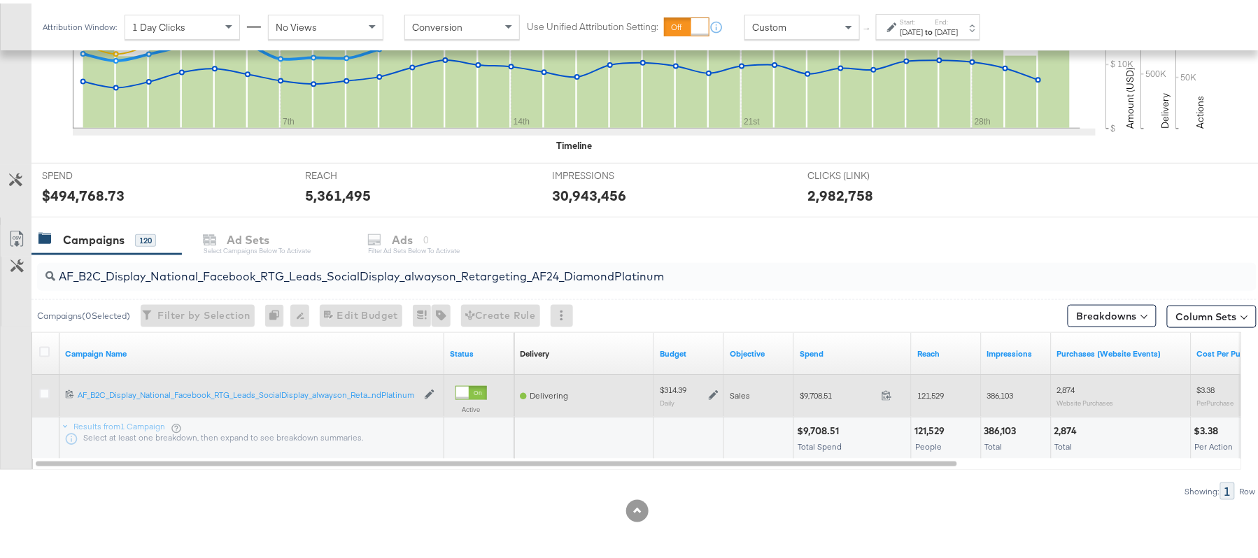
click at [714, 395] on icon at bounding box center [714, 393] width 10 height 10
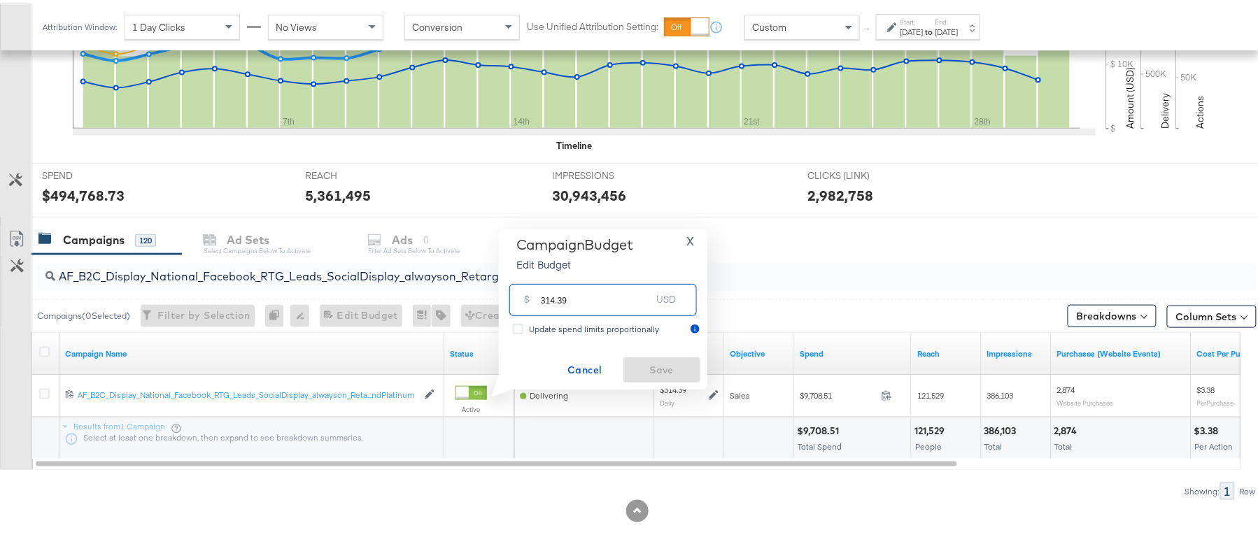
click at [582, 290] on input "314.39" at bounding box center [596, 291] width 111 height 30
paste input "$291.4"
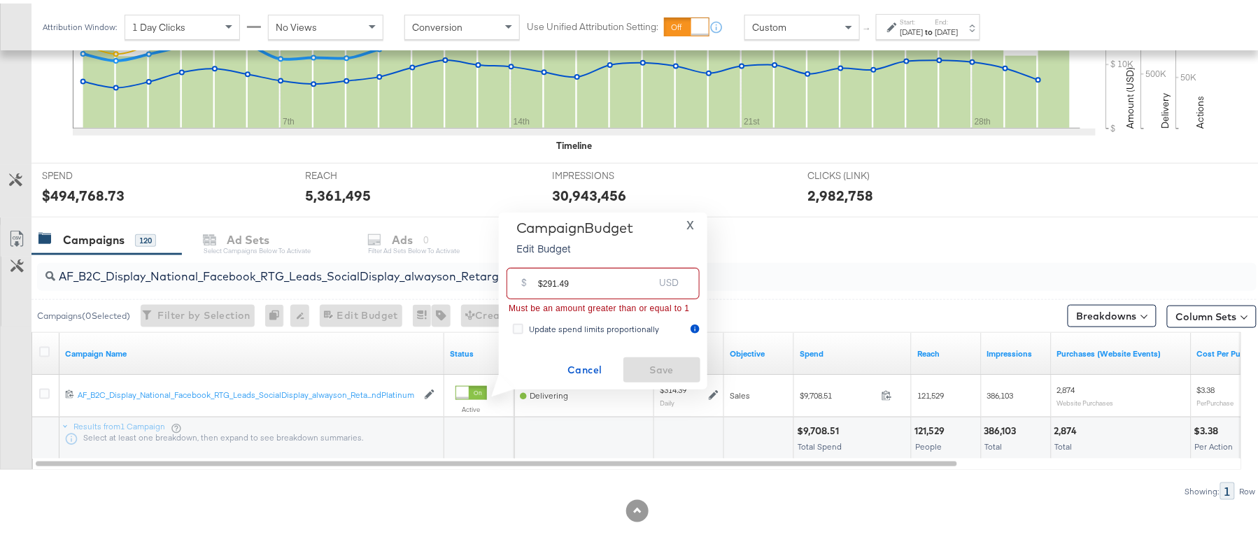
click at [544, 278] on input "$291.49" at bounding box center [595, 275] width 115 height 30
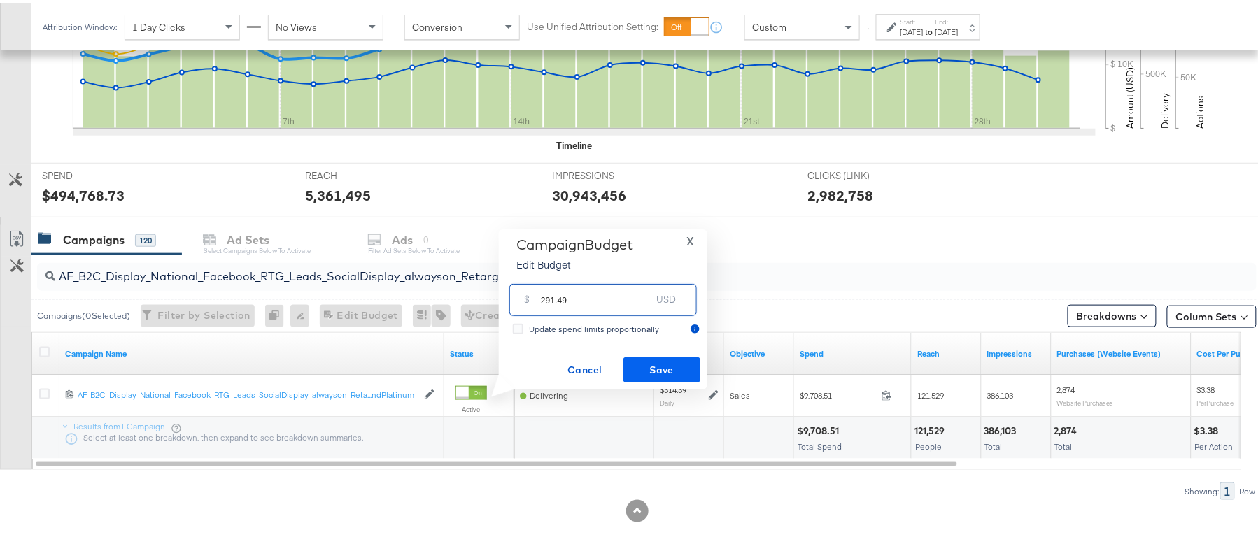
type input "291.49"
click at [677, 362] on span "Save" at bounding box center [662, 366] width 66 height 17
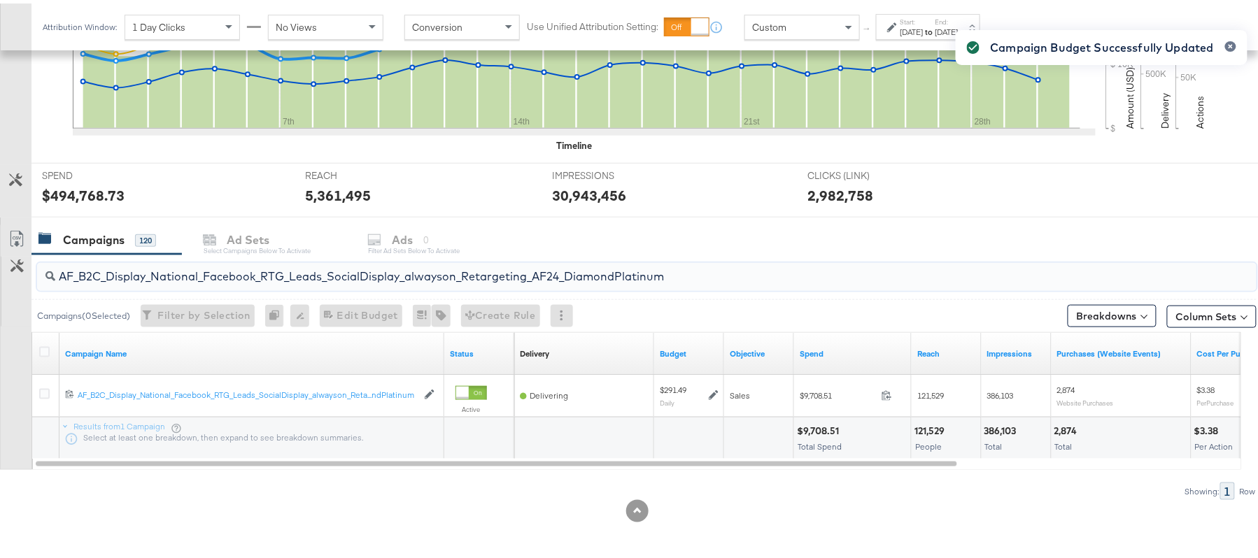
click at [255, 272] on input "AF_B2C_Display_National_Facebook_RTG_Leads_SocialDisplay_alwayson_Retargeting_A…" at bounding box center [600, 267] width 1090 height 27
paste input "HL_B2C_Display_National_Facebook_RTG_Leads_SocialDisplay_alwayson_Retargeting_A…"
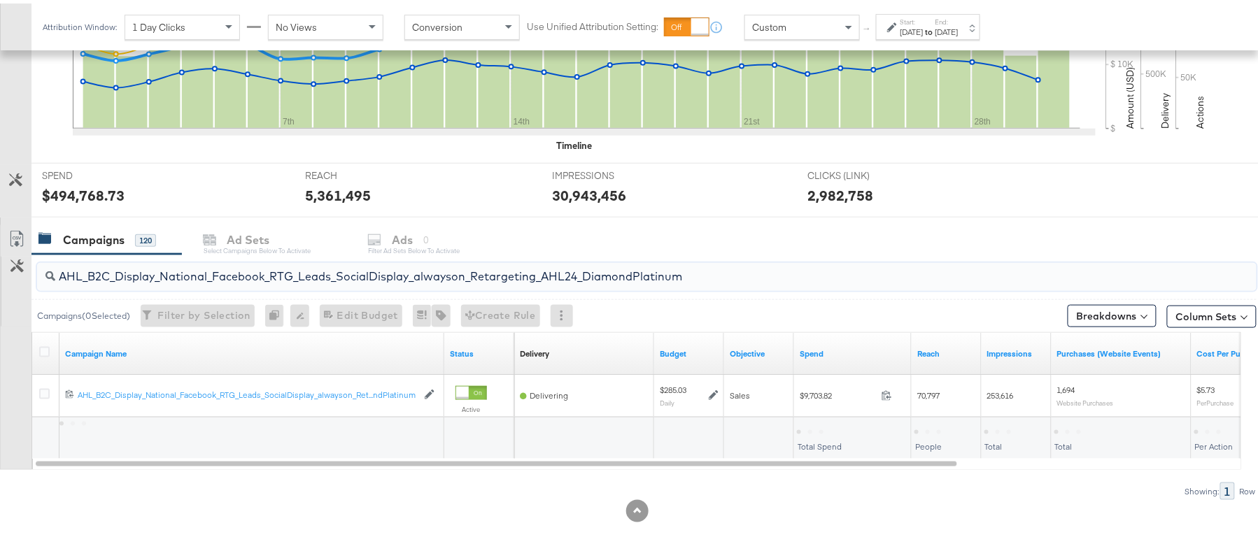
type input "AHL_B2C_Display_National_Facebook_RTG_Leads_SocialDisplay_alwayson_Retargeting_…"
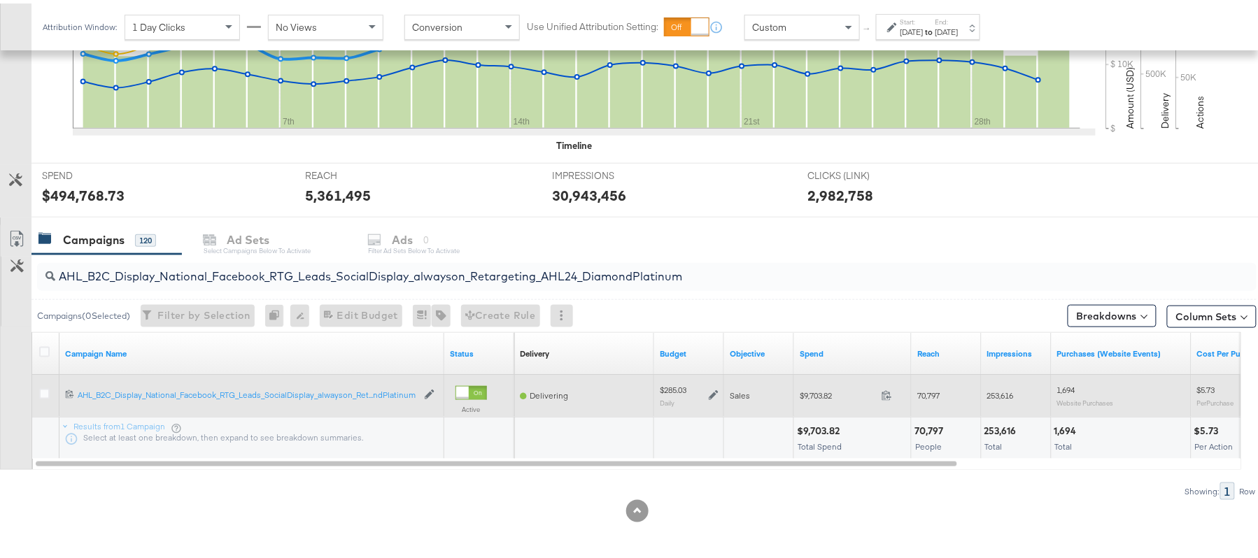
click at [711, 393] on div "$285.03 Daily" at bounding box center [689, 392] width 59 height 22
click at [711, 393] on icon at bounding box center [714, 393] width 10 height 10
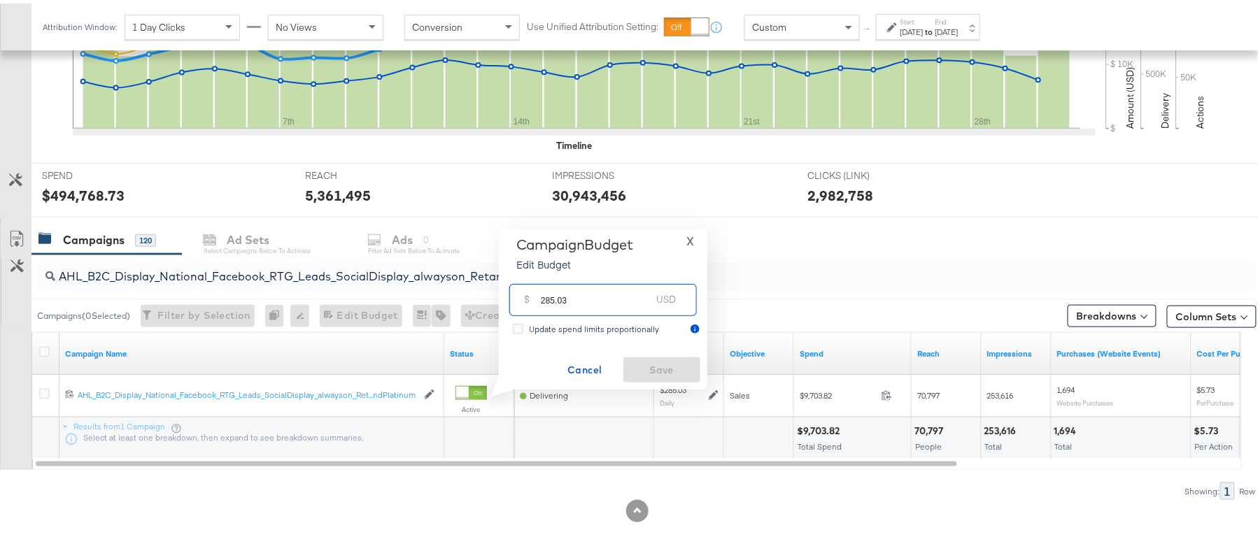
click at [600, 300] on input "285.03" at bounding box center [596, 291] width 111 height 30
paste input "$296.18"
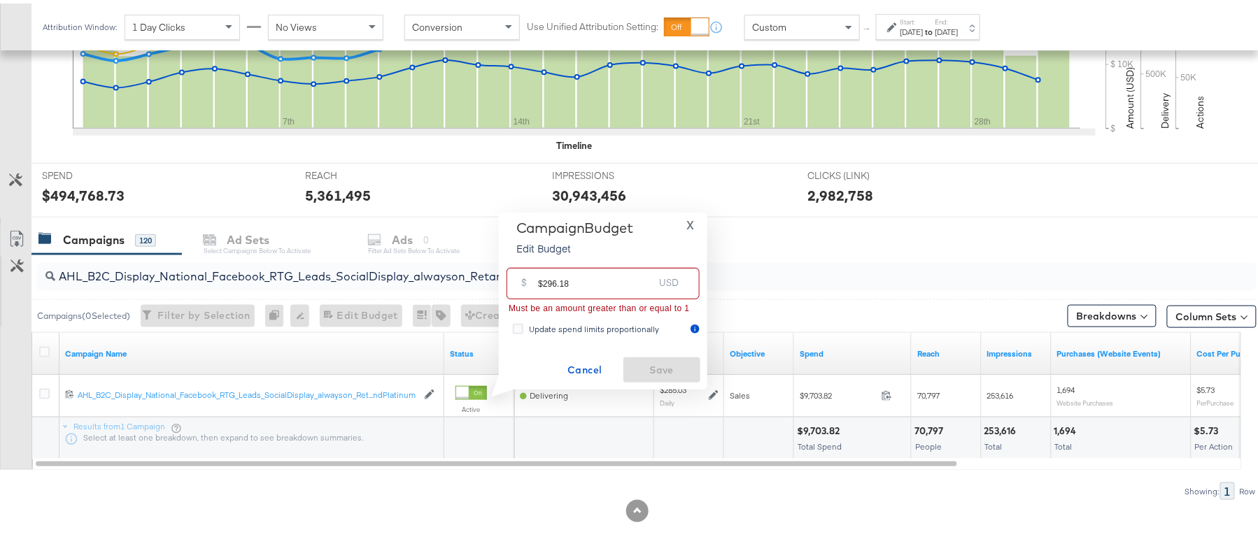
click at [542, 278] on input "$296.18" at bounding box center [595, 275] width 115 height 30
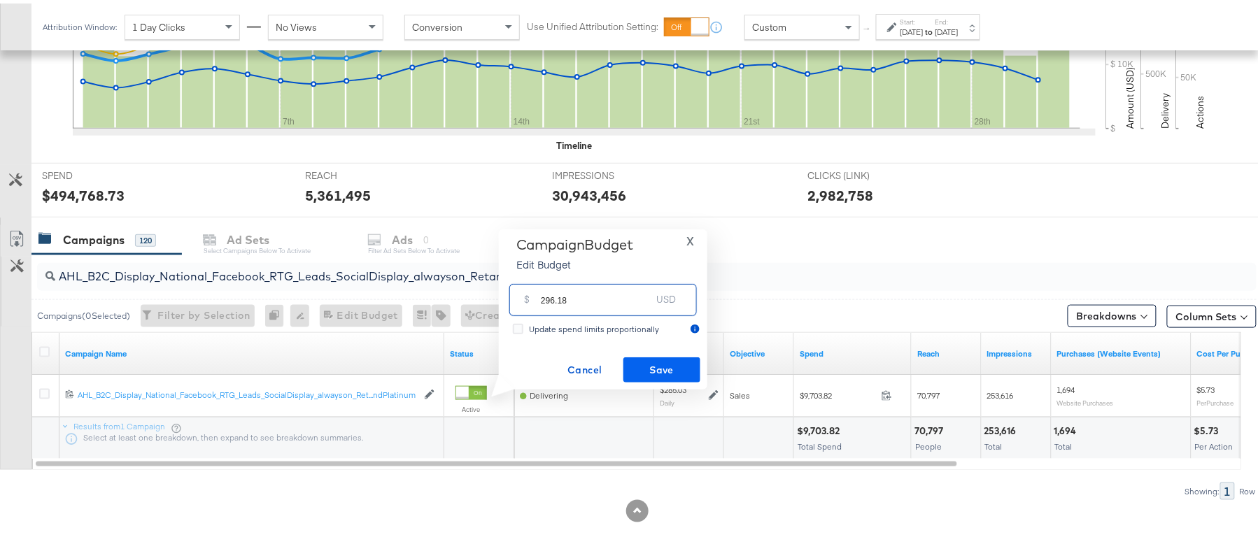
type input "296.18"
click at [670, 367] on span "Save" at bounding box center [662, 366] width 66 height 17
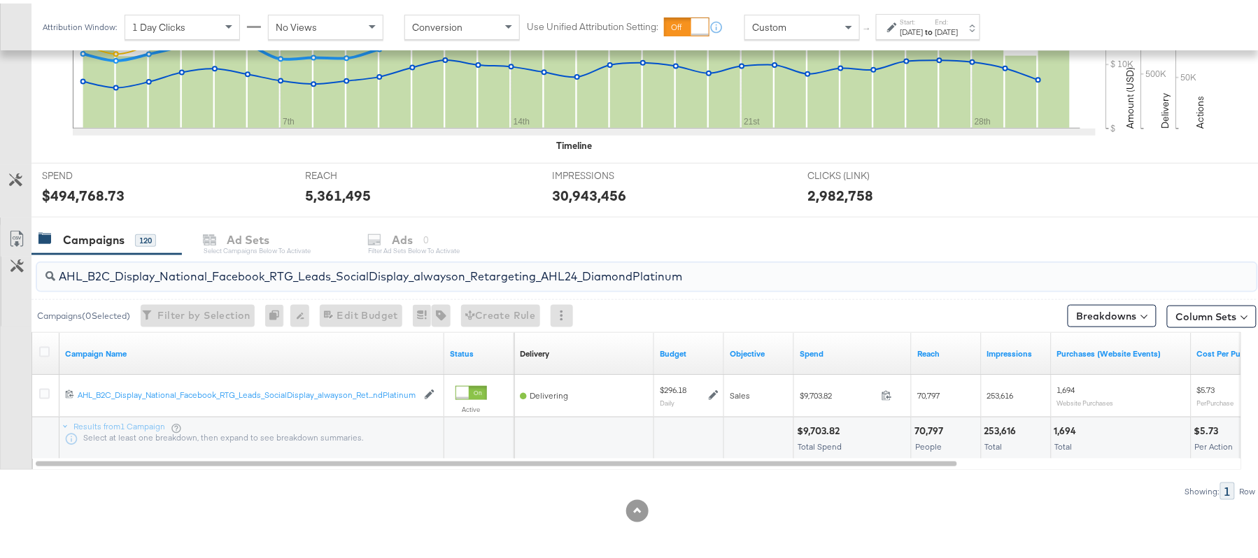
click at [264, 273] on input "AHL_B2C_Display_National_Facebook_RTG_Leads_SocialDisplay_alwayson_Retargeting_…" at bounding box center [600, 267] width 1090 height 27
paste input "PTS_B2C_Display_National_Facebook_PRO_Traffic_SocialDisplay_alwayson_ASC_DARE24…"
type input "APTS_B2C_Display_National_Facebook_PRO_Traffic_SocialDisplay_alwayson_ASC_DARE2…"
click at [45, 345] on icon at bounding box center [44, 349] width 10 height 10
click at [0, 0] on input "checkbox" at bounding box center [0, 0] width 0 height 0
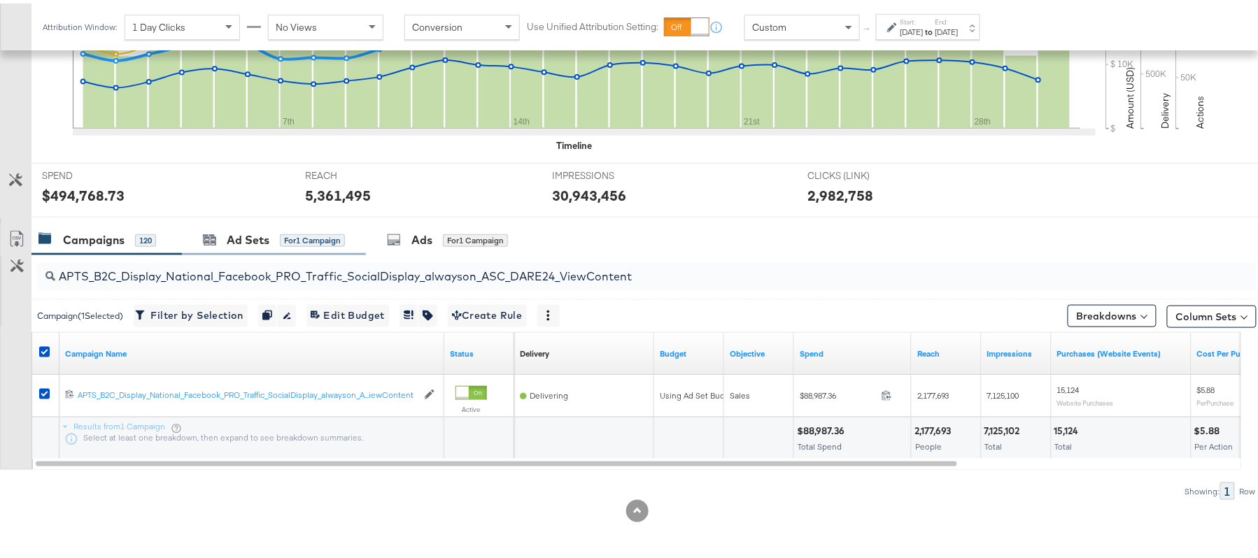
click at [239, 251] on div "Ad Sets for 1 Campaign" at bounding box center [274, 237] width 184 height 30
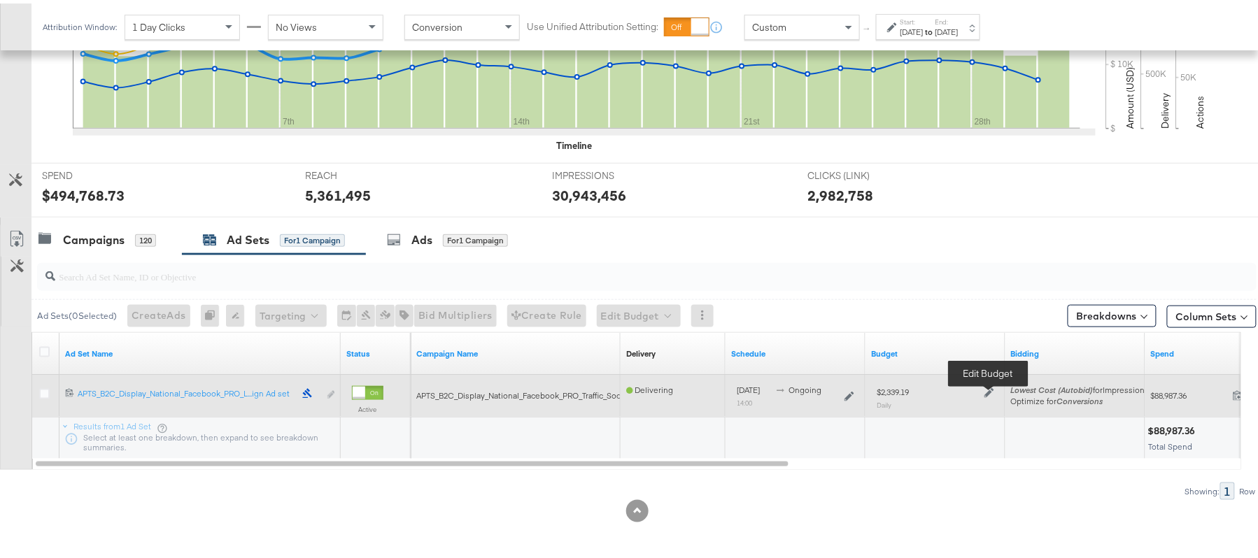
click at [989, 386] on icon at bounding box center [990, 390] width 10 height 10
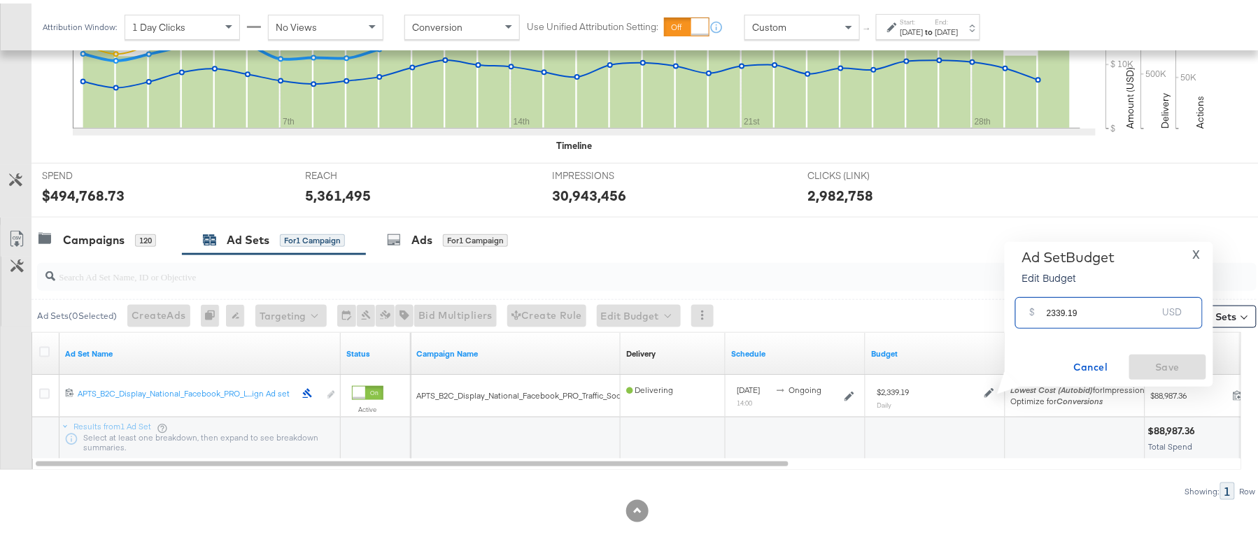
click at [1096, 297] on input "2339.19" at bounding box center [1102, 304] width 111 height 30
paste input "$2,812.64"
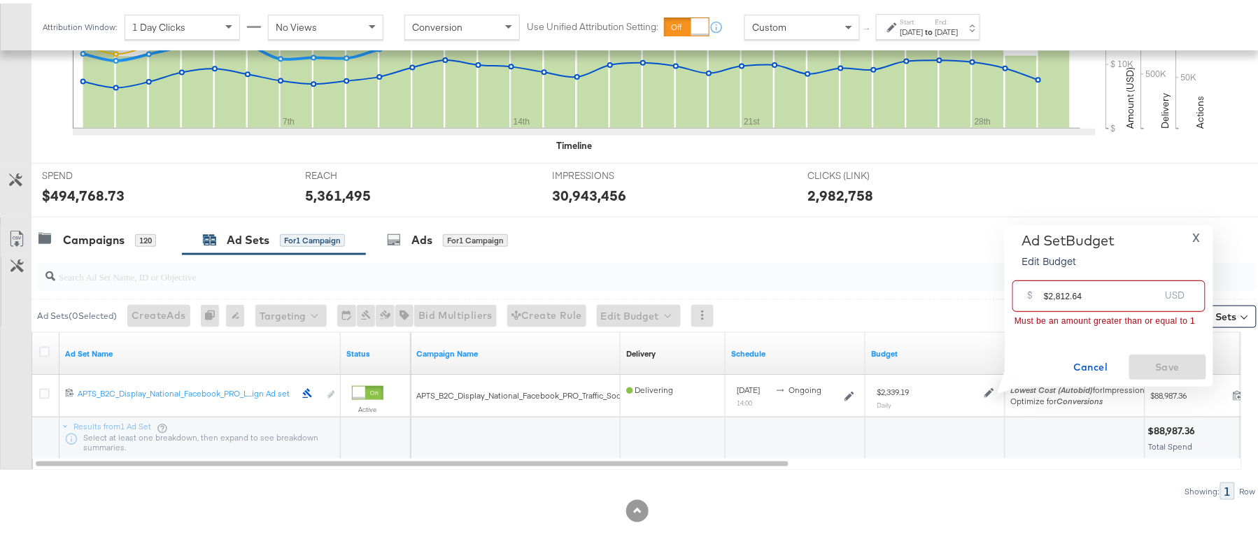
click at [1059, 290] on input "$2,812.64" at bounding box center [1101, 287] width 115 height 30
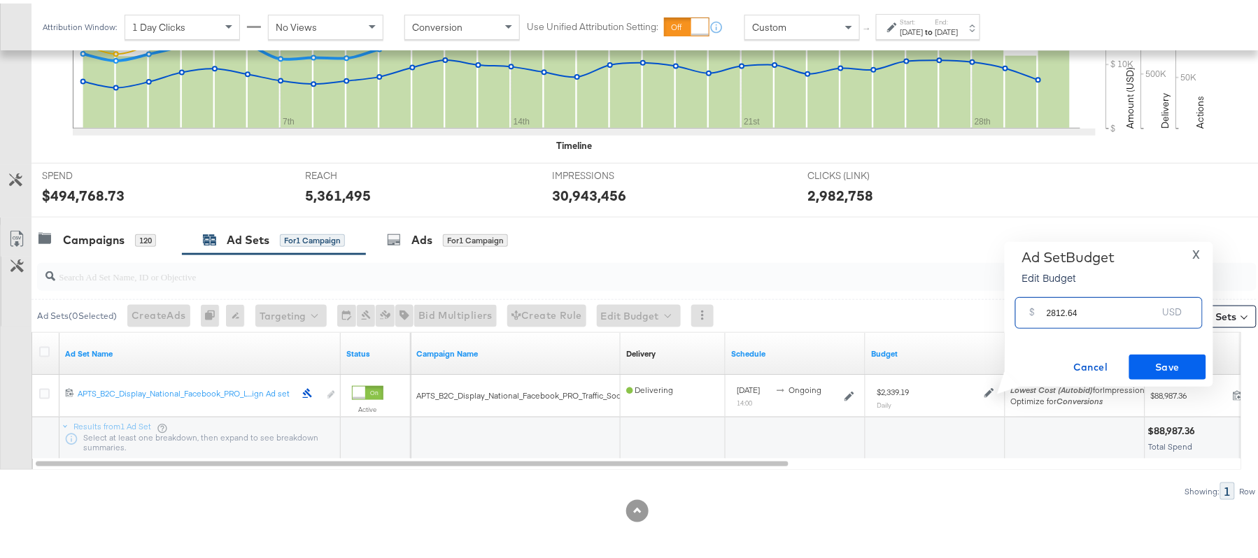
type input "2812.64"
click at [1188, 355] on span "Save" at bounding box center [1168, 363] width 66 height 17
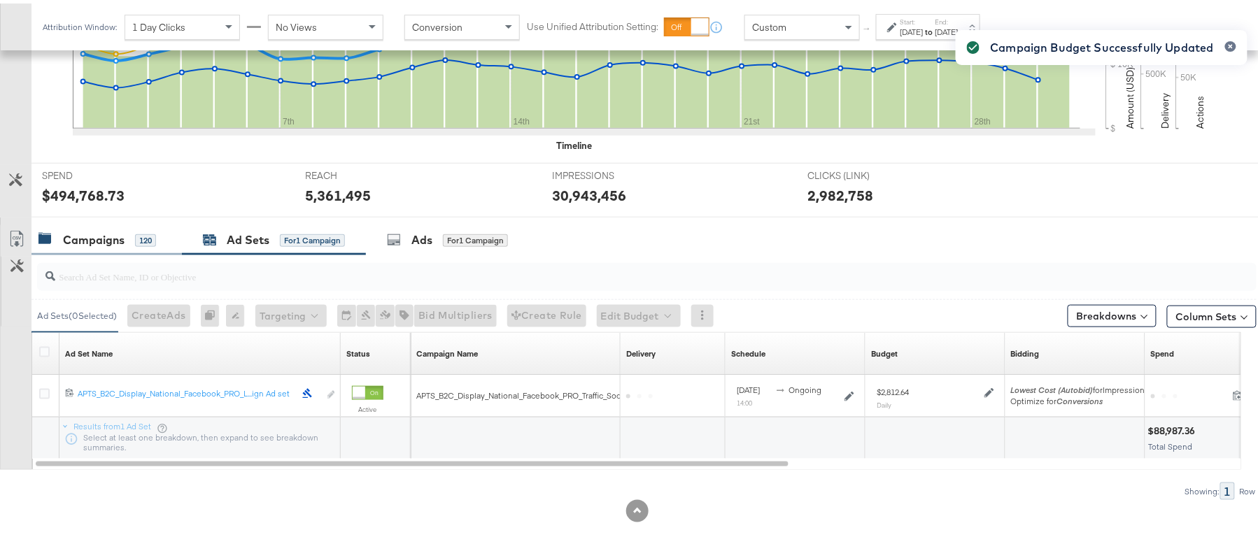
click at [92, 233] on div "Campaigns" at bounding box center [94, 237] width 62 height 16
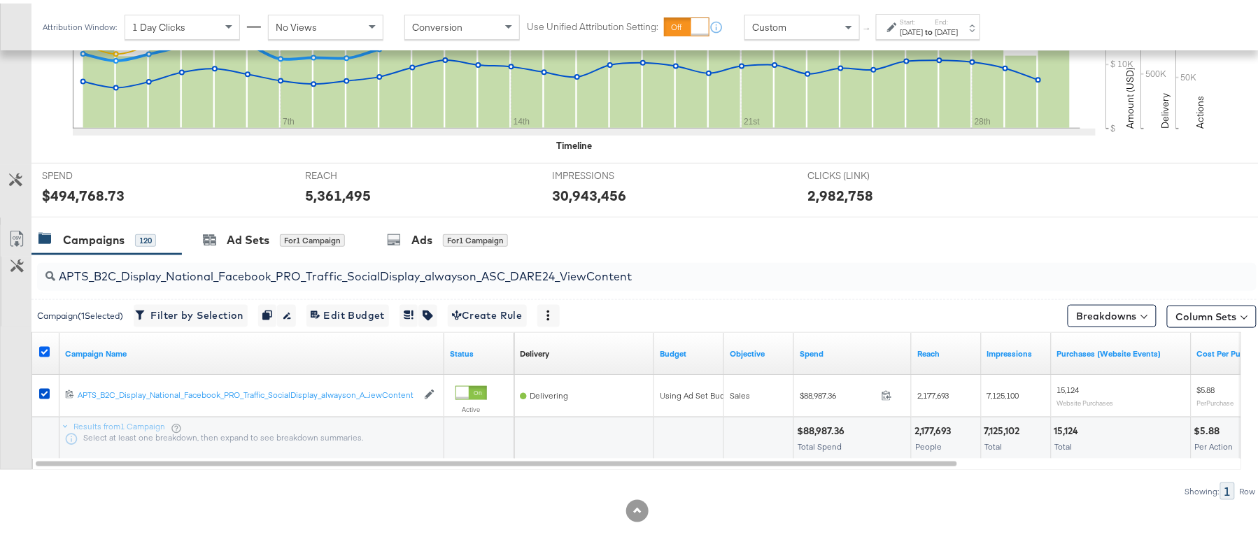
click at [48, 348] on icon at bounding box center [44, 349] width 10 height 10
click at [0, 0] on input "checkbox" at bounding box center [0, 0] width 0 height 0
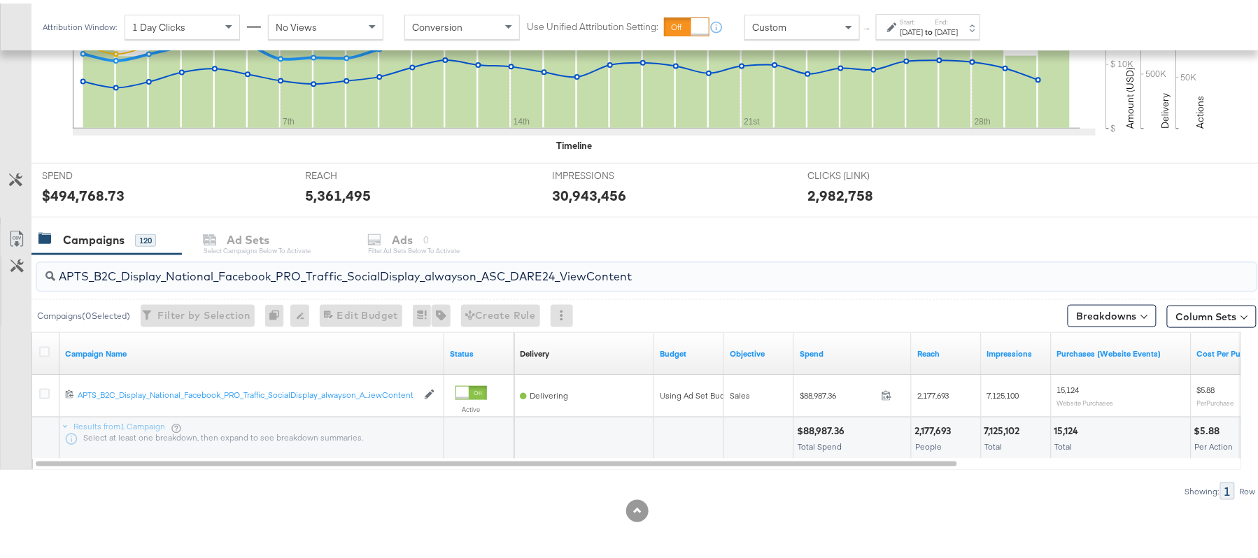
click at [216, 267] on input "APTS_B2C_Display_National_Facebook_PRO_Traffic_SocialDisplay_alwayson_ASC_DARE2…" at bounding box center [600, 267] width 1090 height 27
paste input "Leads_SocialDisplay_alwayson_ASC_DARE24_Purchase"
type input "APTS_B2C_Display_National_Facebook_PRO_Leads_SocialDisplay_alwayson_ASC_DARE24_…"
click at [43, 353] on div at bounding box center [46, 351] width 15 height 14
click at [45, 351] on icon at bounding box center [44, 349] width 10 height 10
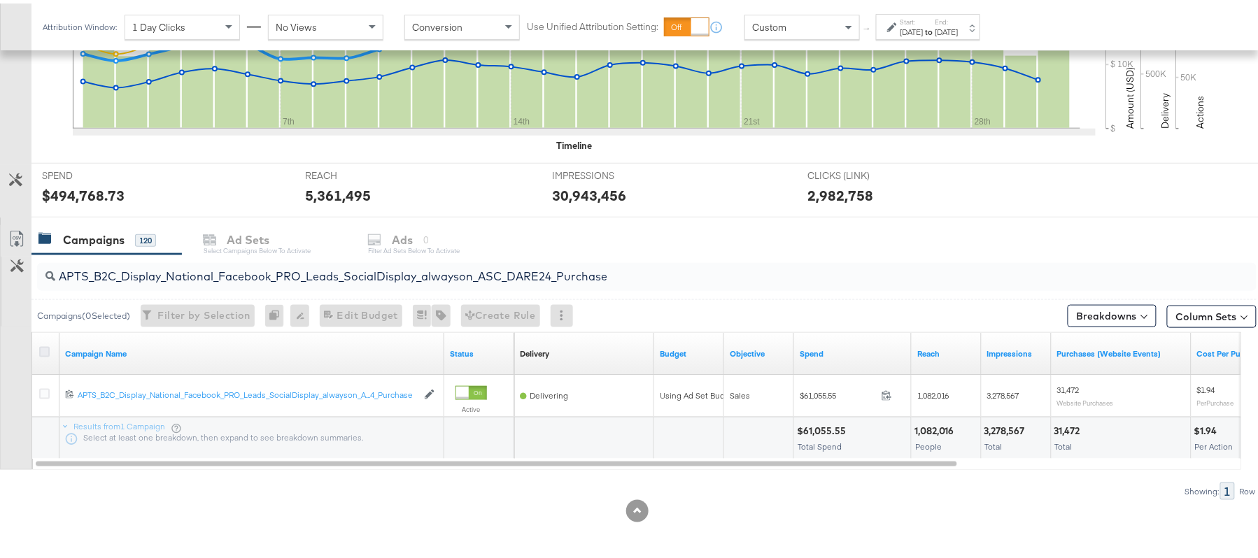
click at [0, 0] on input "checkbox" at bounding box center [0, 0] width 0 height 0
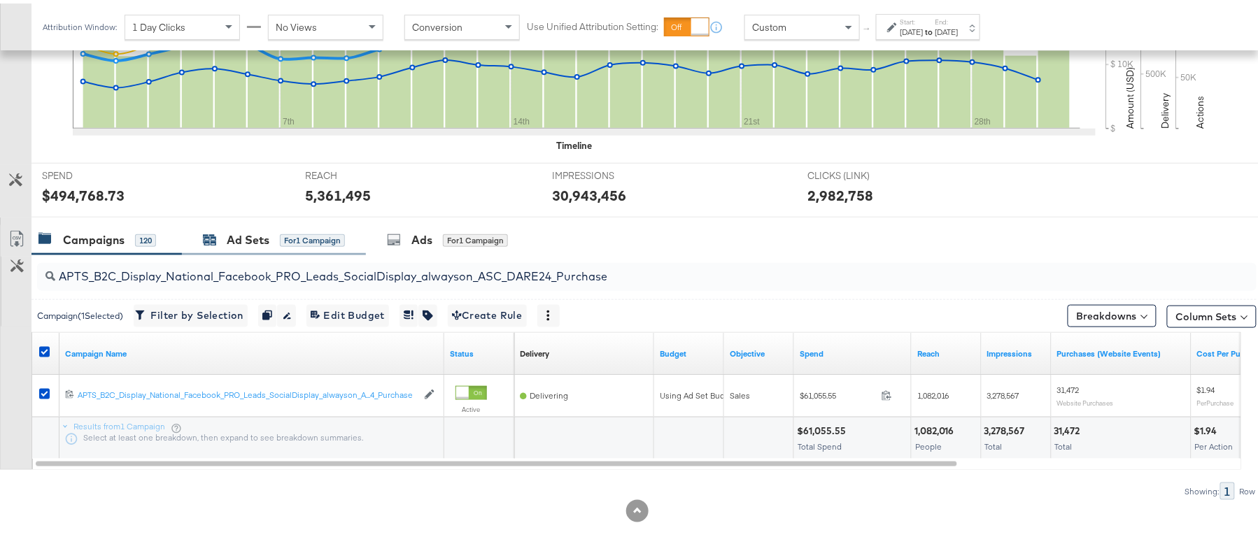
click at [270, 239] on div "Ad Sets for 1 Campaign" at bounding box center [274, 237] width 142 height 16
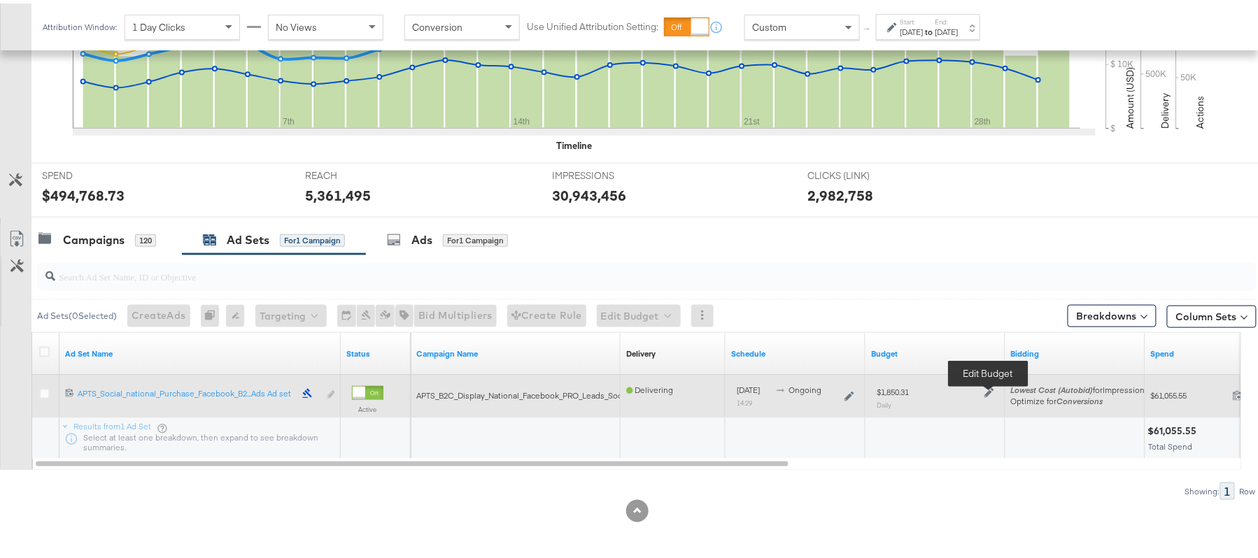
click at [989, 390] on icon at bounding box center [990, 390] width 10 height 10
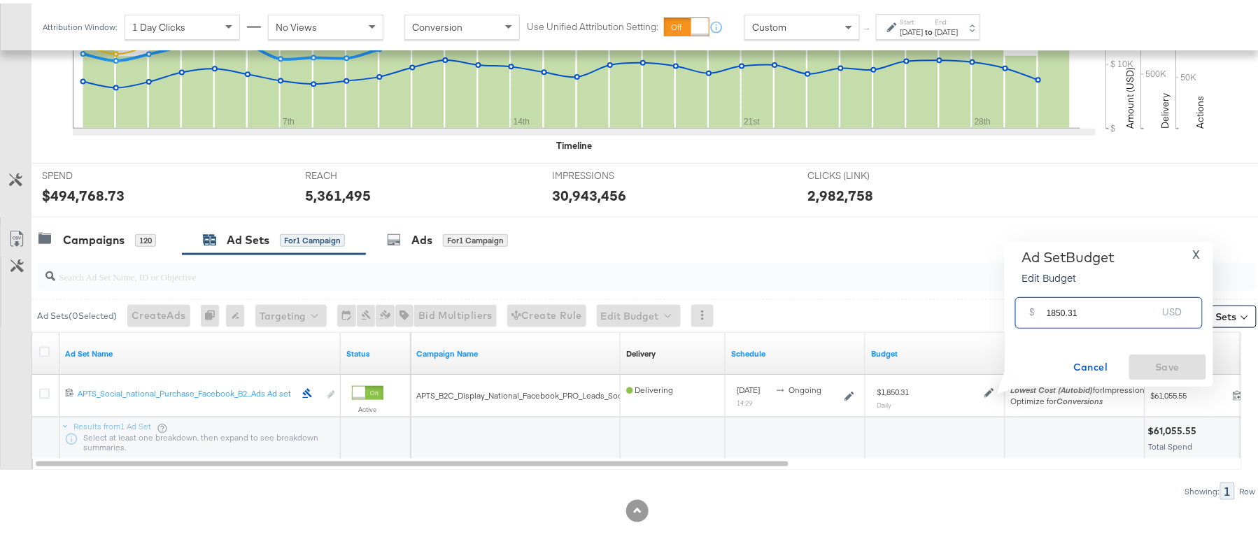
click at [1075, 305] on input "1850.31" at bounding box center [1102, 304] width 111 height 30
paste input "$1,944.45"
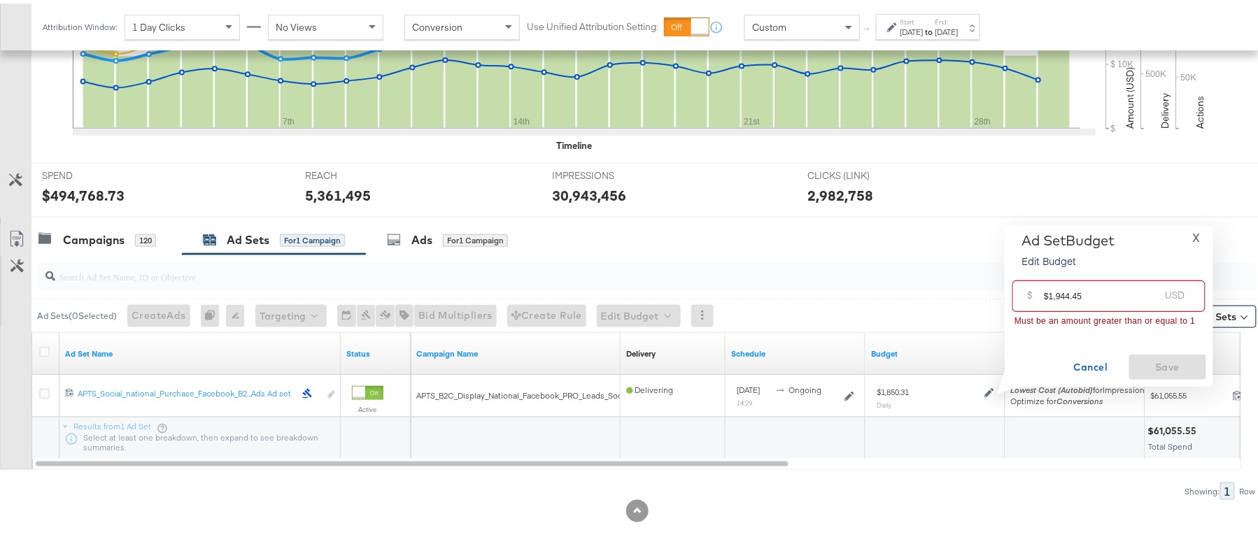
click at [1057, 292] on input "$1,944.45" at bounding box center [1101, 287] width 115 height 30
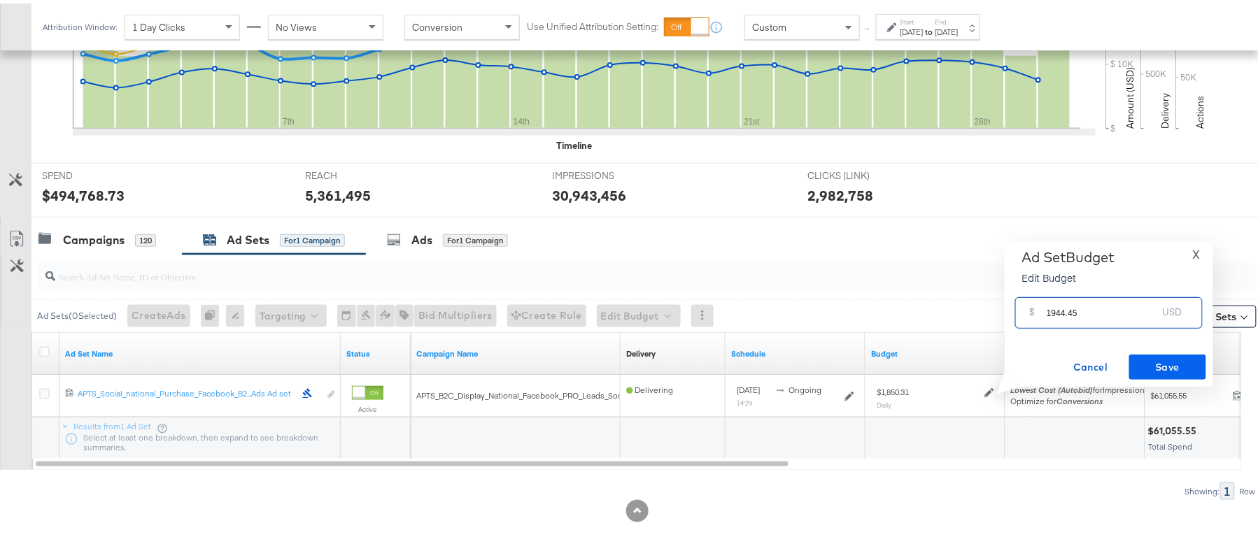
type input "1944.45"
click at [1151, 351] on button "Save" at bounding box center [1167, 363] width 77 height 25
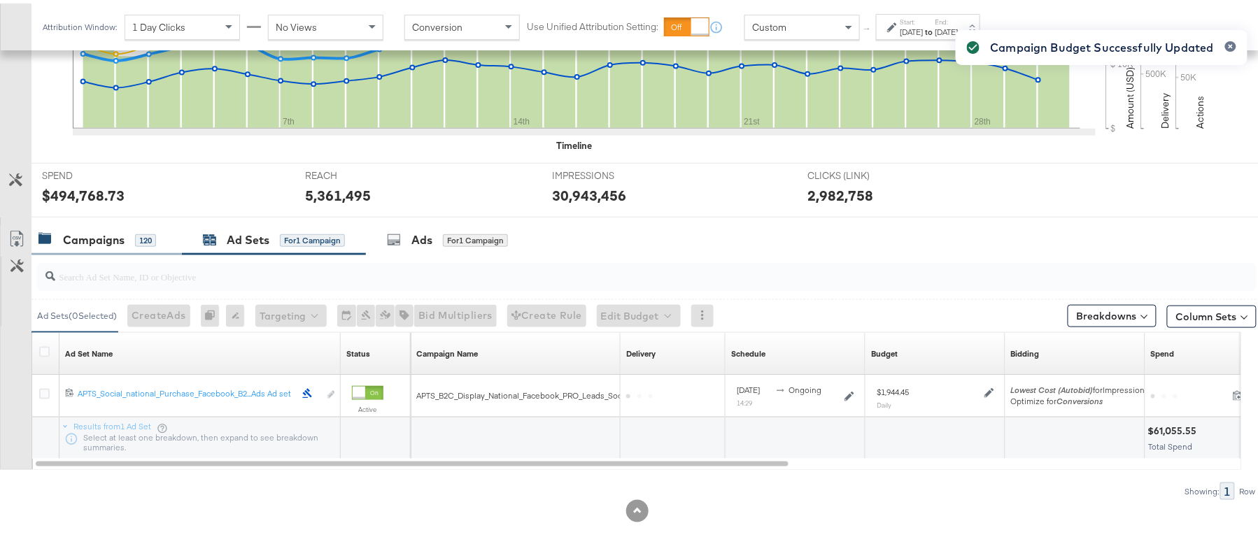
click at [106, 238] on div "Campaigns" at bounding box center [94, 237] width 62 height 16
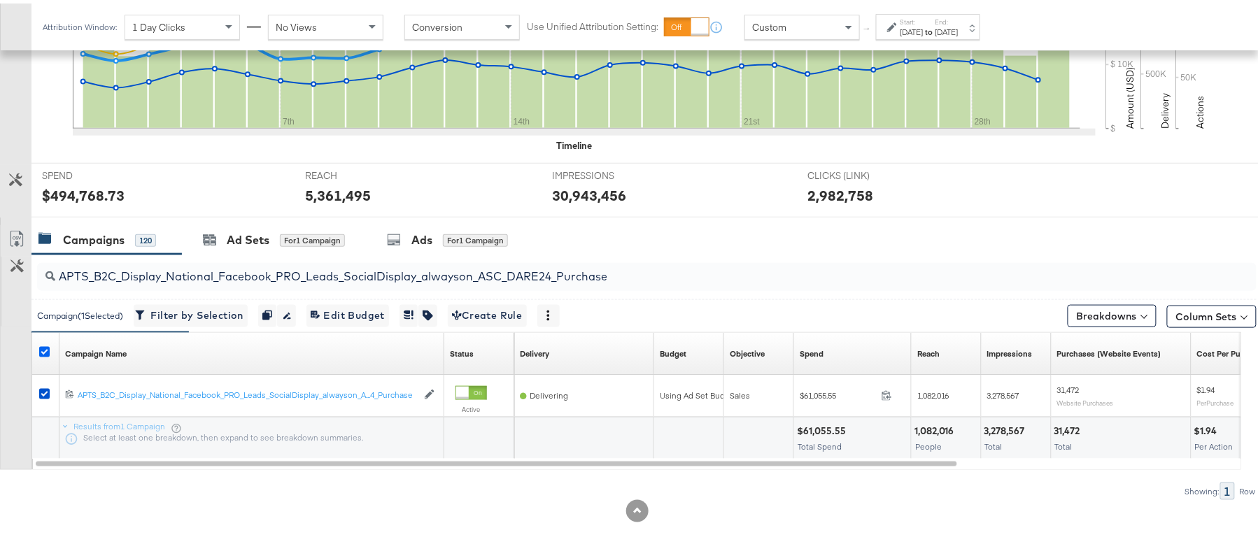
click at [42, 346] on icon at bounding box center [44, 349] width 10 height 10
click at [0, 0] on input "checkbox" at bounding box center [0, 0] width 0 height 0
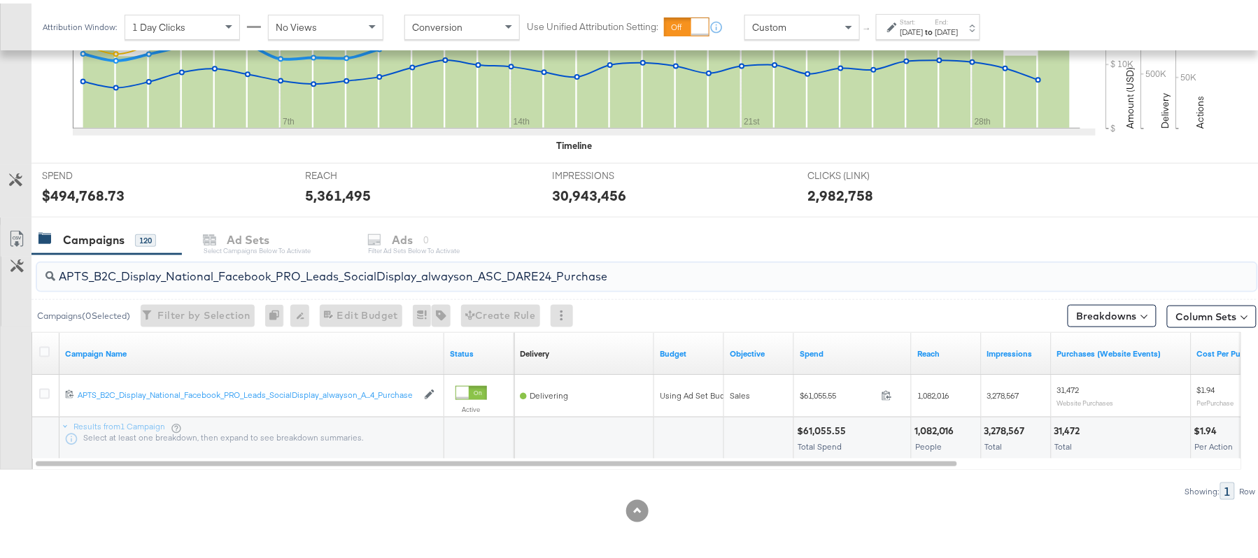
click at [230, 275] on input "APTS_B2C_Display_National_Facebook_PRO_Leads_SocialDisplay_alwayson_ASC_DARE24_…" at bounding box center [600, 267] width 1090 height 27
paste input "F_B2C_Display_National_Facebook_PRO_Traffic_SocialDisplay_alwayson_ASC_AF24_Vie…"
type input "AF_B2C_Display_National_Facebook_PRO_Traffic_SocialDisplay_alwayson_ASC_AF24_Vi…"
click at [45, 351] on icon at bounding box center [44, 349] width 10 height 10
click at [0, 0] on input "checkbox" at bounding box center [0, 0] width 0 height 0
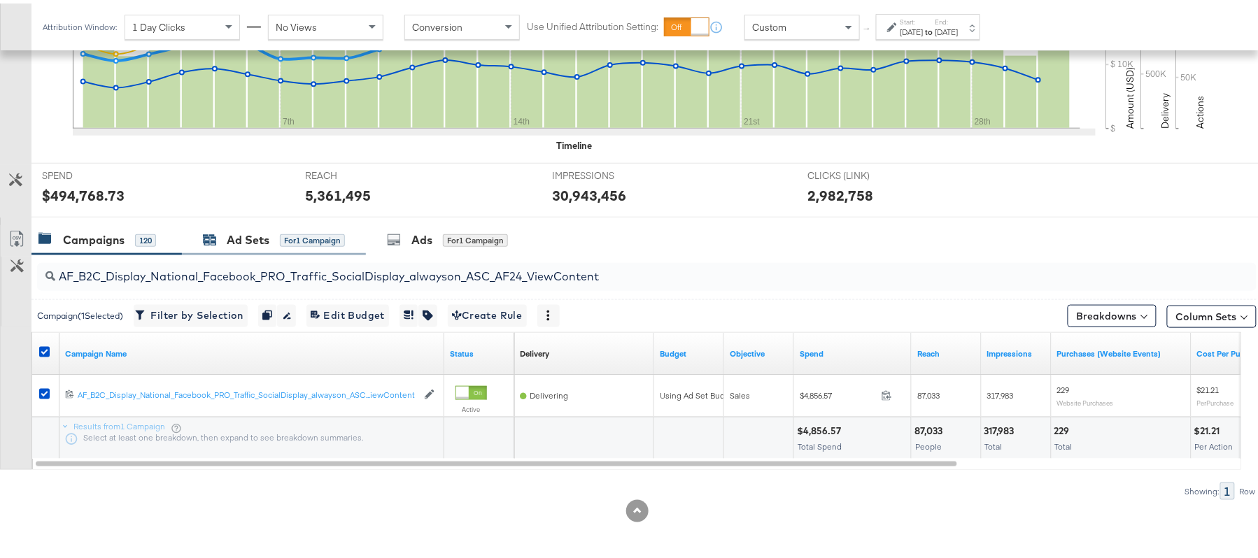
click at [267, 244] on div "Ad Sets" at bounding box center [248, 237] width 43 height 16
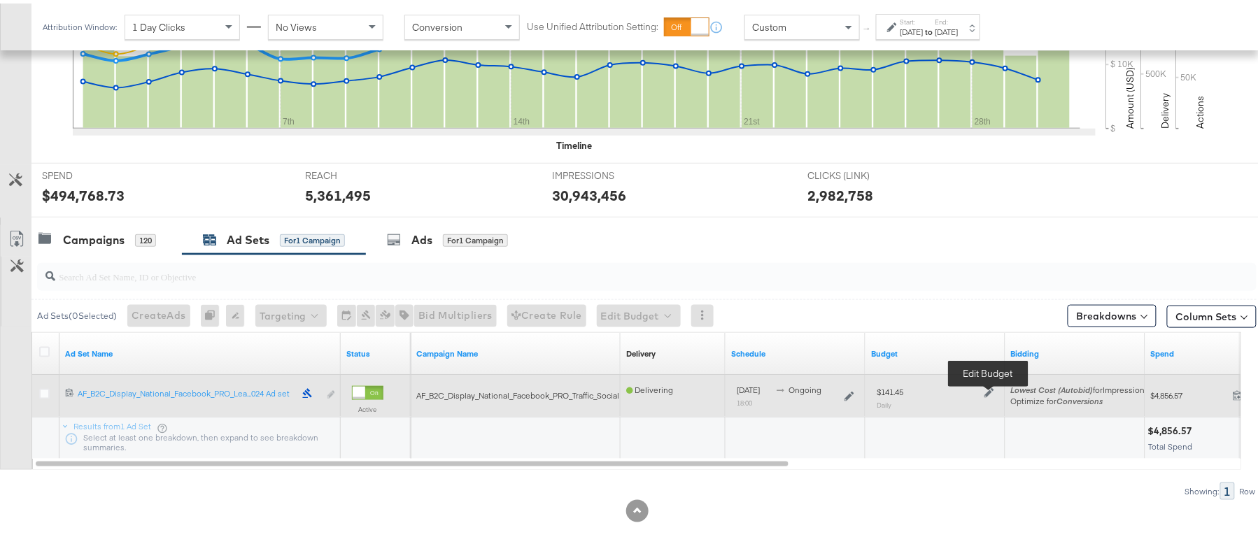
click at [992, 388] on icon at bounding box center [990, 390] width 10 height 10
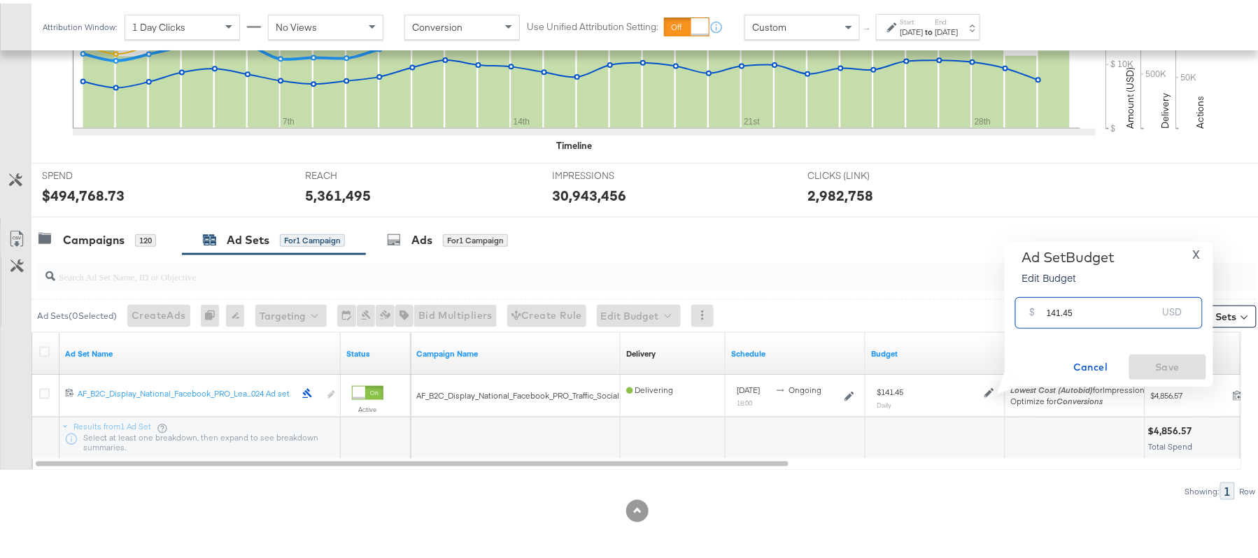
click at [1078, 311] on input "141.45" at bounding box center [1102, 304] width 111 height 30
paste input "$143.43"
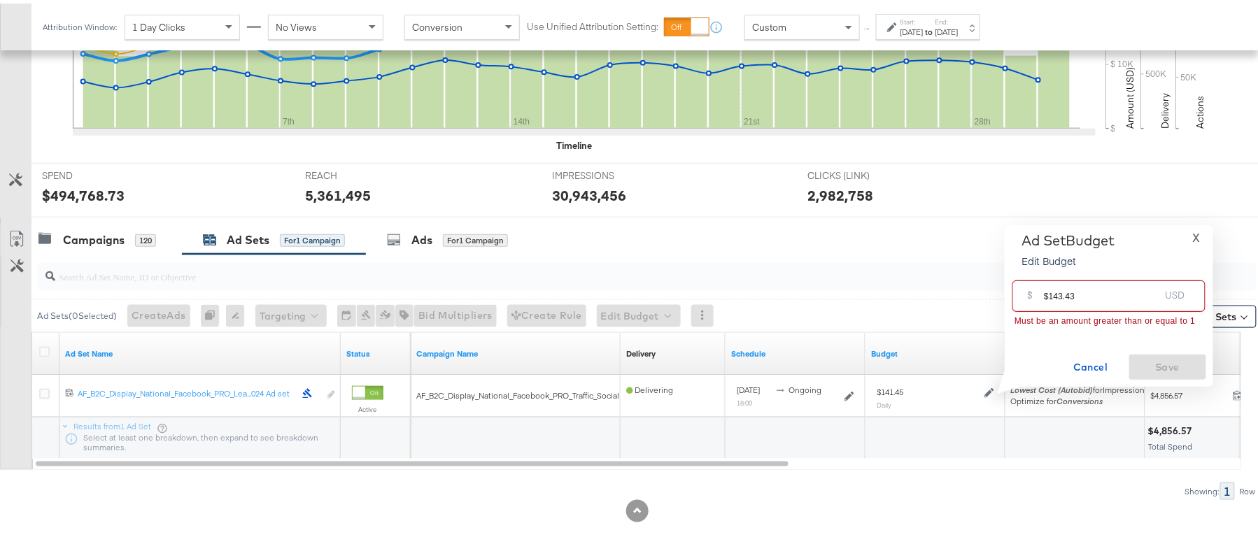
click at [1050, 289] on input "$143.43" at bounding box center [1101, 287] width 115 height 30
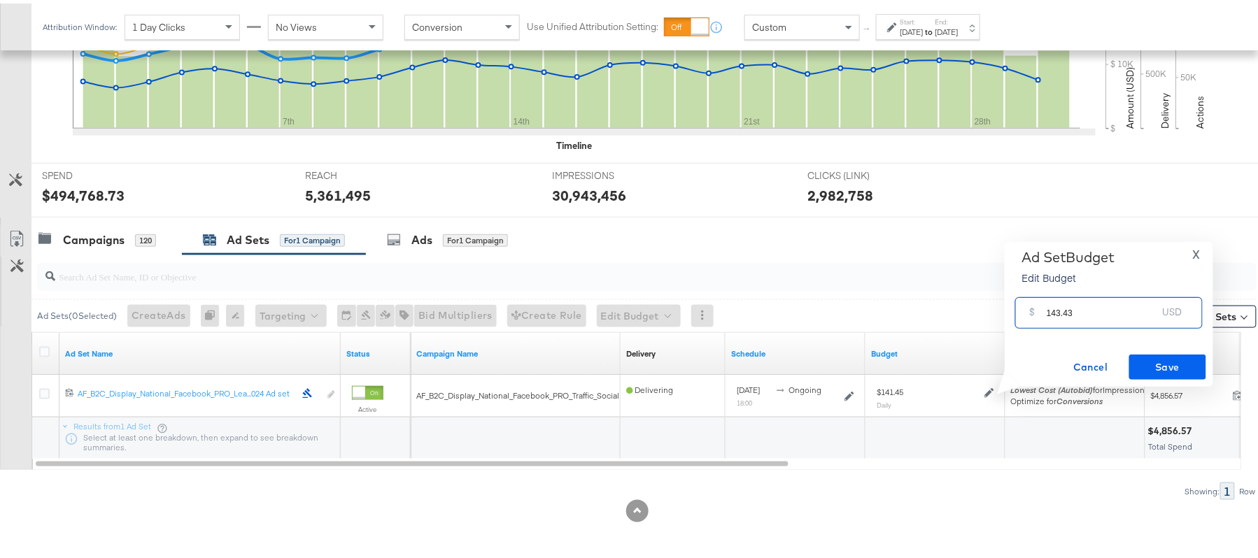
type input "143.43"
click at [1199, 365] on span "Save" at bounding box center [1168, 363] width 66 height 17
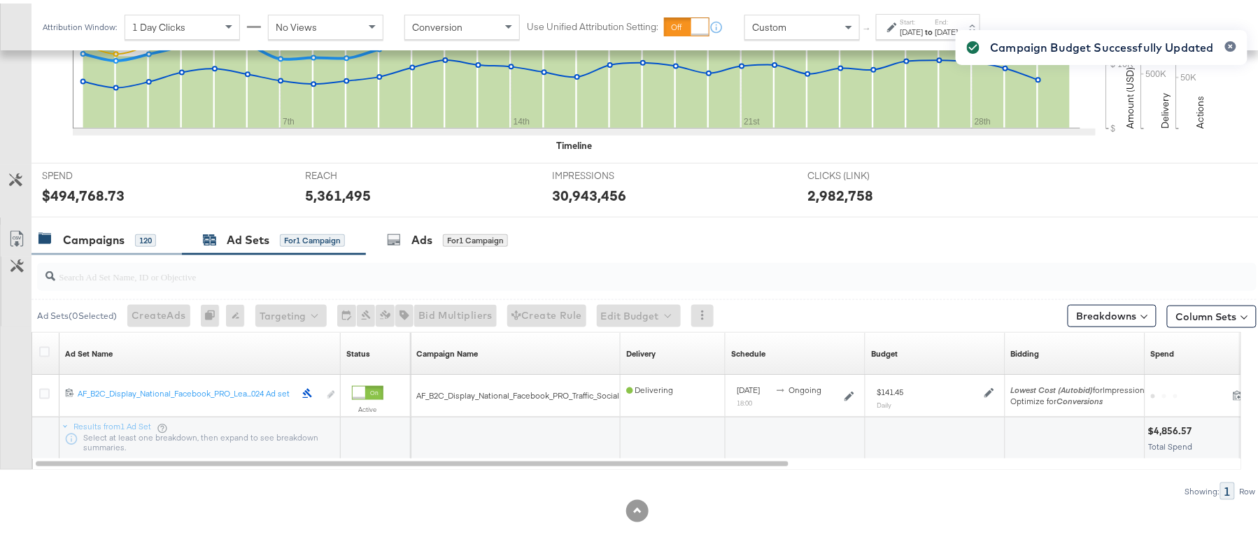
click at [113, 239] on div "Campaigns" at bounding box center [94, 237] width 62 height 16
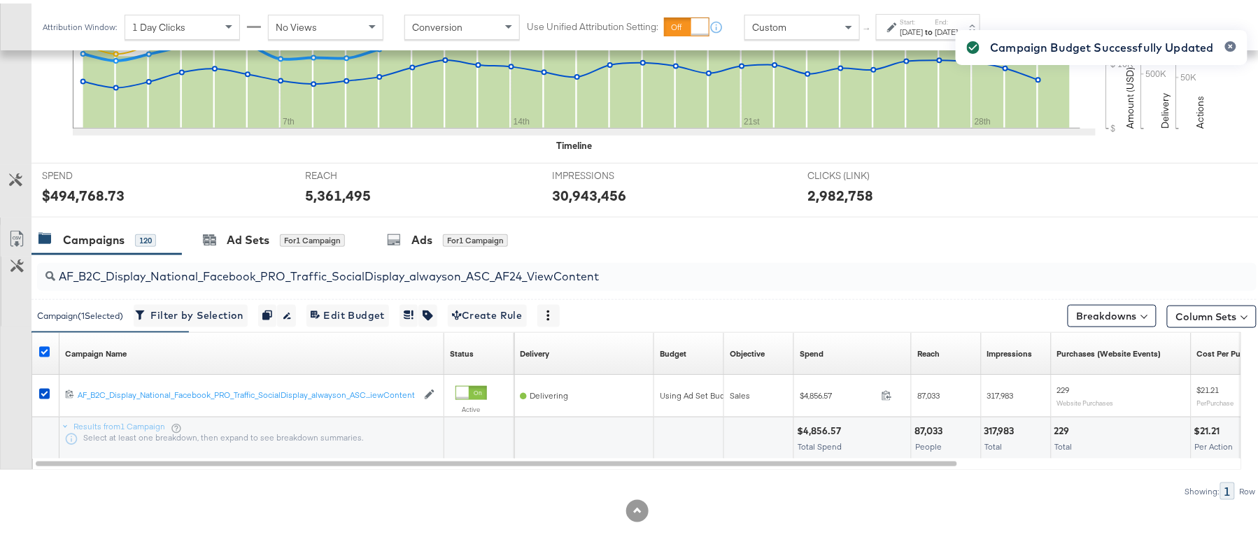
click at [45, 348] on icon at bounding box center [44, 349] width 10 height 10
click at [0, 0] on input "checkbox" at bounding box center [0, 0] width 0 height 0
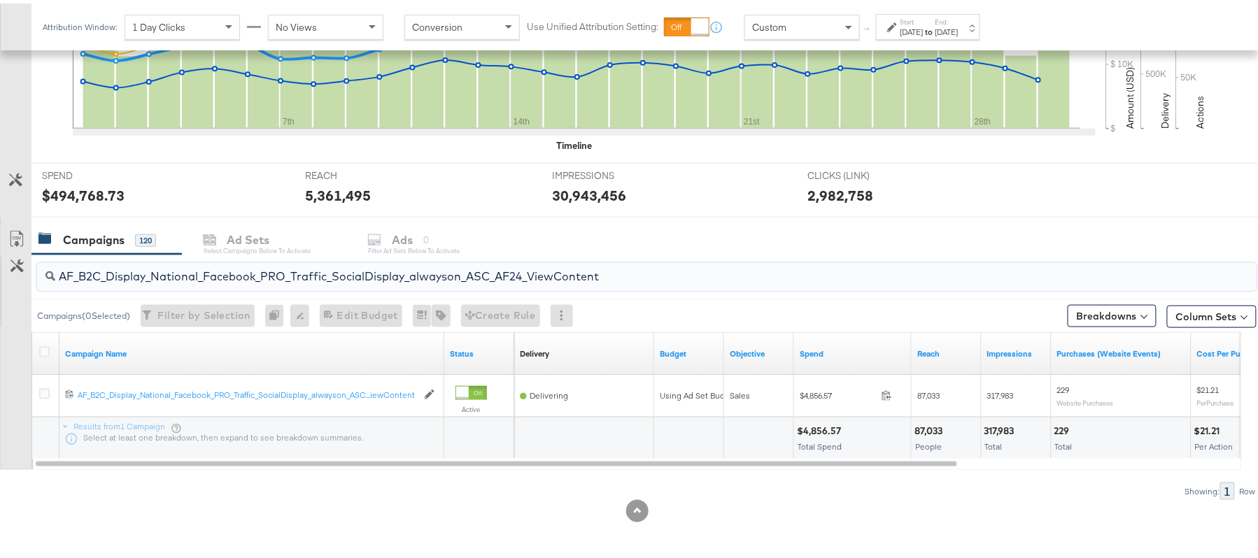
click at [221, 271] on input "AF_B2C_Display_National_Facebook_PRO_Traffic_SocialDisplay_alwayson_ASC_AF24_Vi…" at bounding box center [600, 267] width 1090 height 27
paste input "FR_B2C_Display_National_Facebook_PRO_Traffic_SocialDisplay_alwayson_ASC_FR"
type input "FR_B2C_Display_National_Facebook_PRO_Traffic_SocialDisplay_alwayson_ASC_FR24_Vi…"
click at [46, 345] on icon at bounding box center [44, 349] width 10 height 10
click at [0, 0] on input "checkbox" at bounding box center [0, 0] width 0 height 0
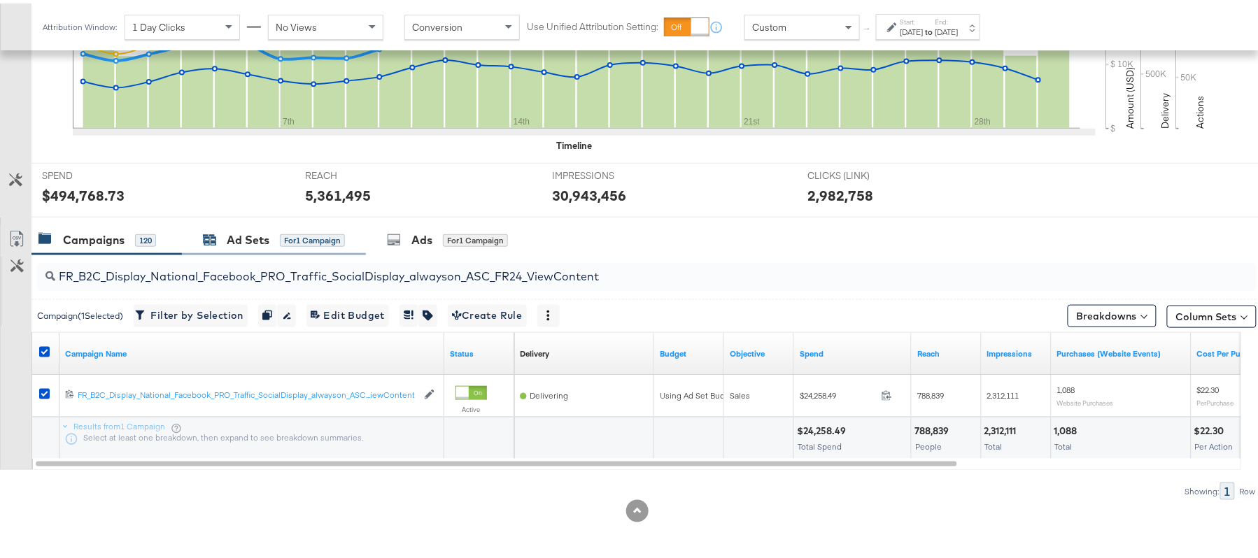
click at [263, 233] on div "Ad Sets" at bounding box center [248, 237] width 43 height 16
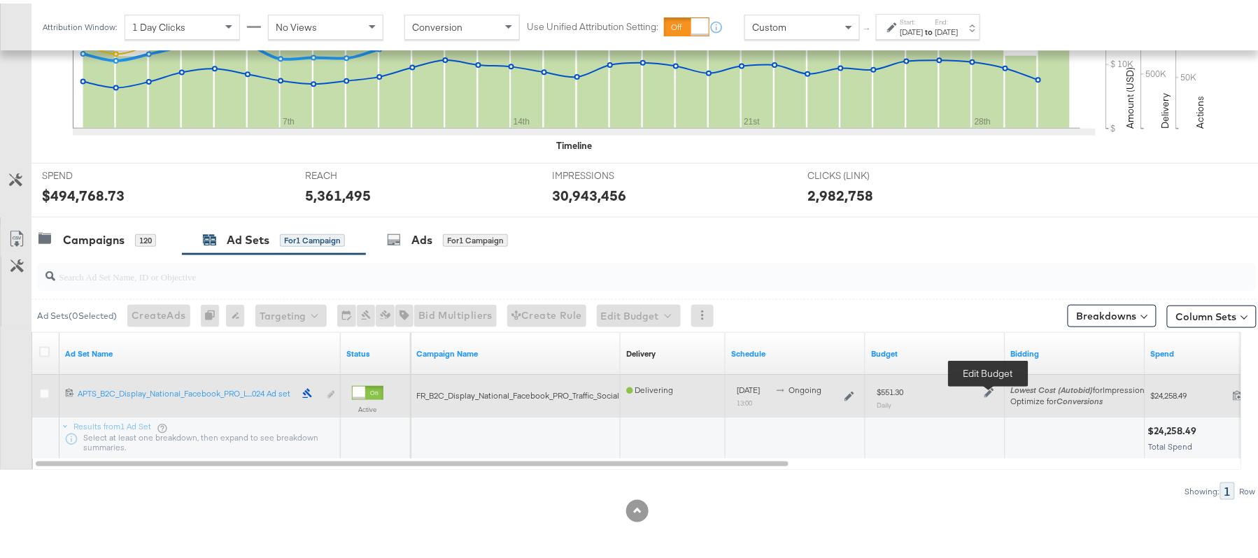
click at [988, 386] on icon at bounding box center [990, 390] width 10 height 10
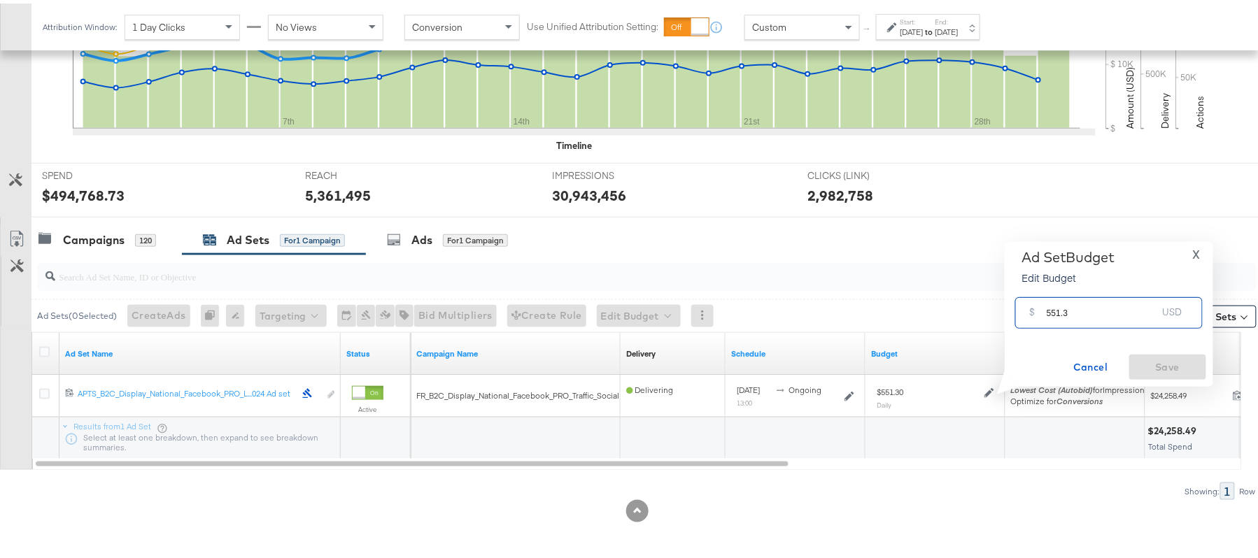
click at [1076, 304] on input "551.3" at bounding box center [1102, 304] width 111 height 30
paste input "$741.51"
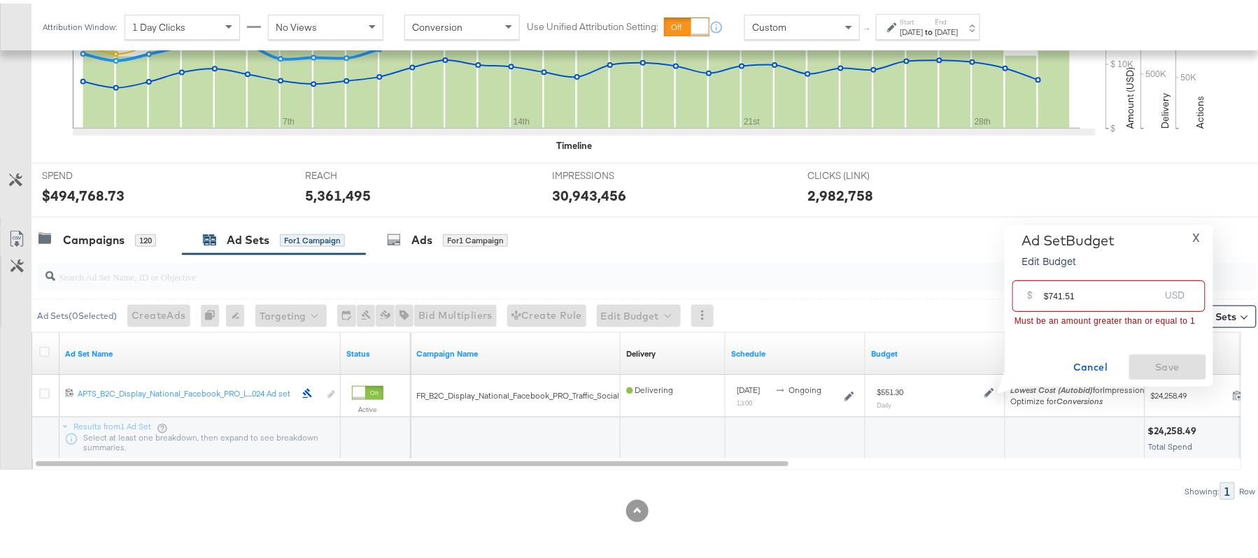
click at [1047, 292] on input "$741.51" at bounding box center [1101, 287] width 115 height 30
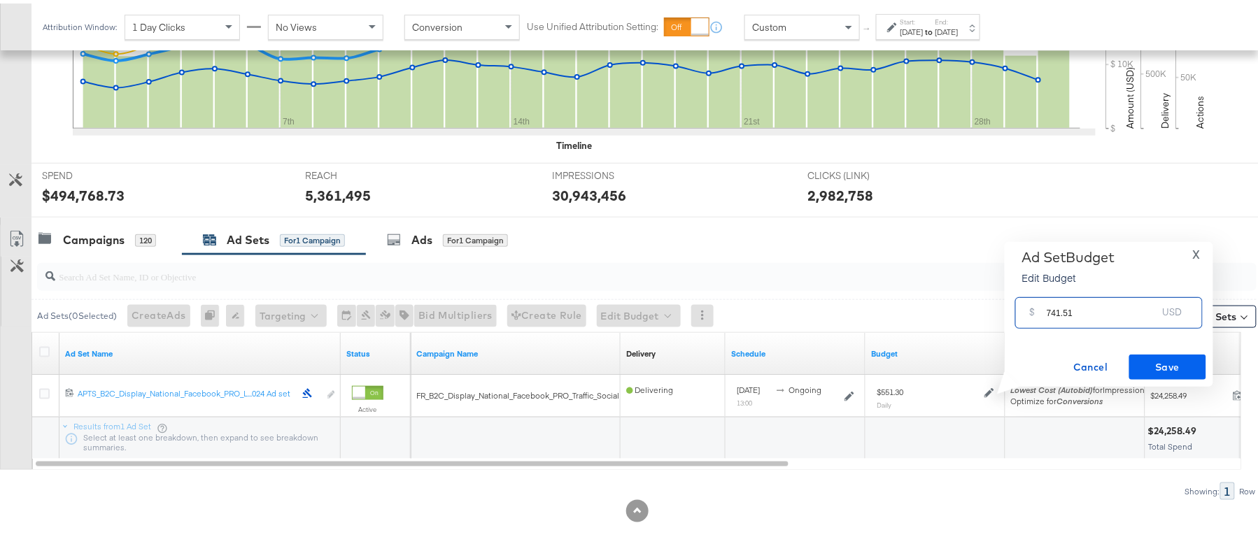
type input "741.51"
click at [1170, 355] on span "Save" at bounding box center [1168, 363] width 66 height 17
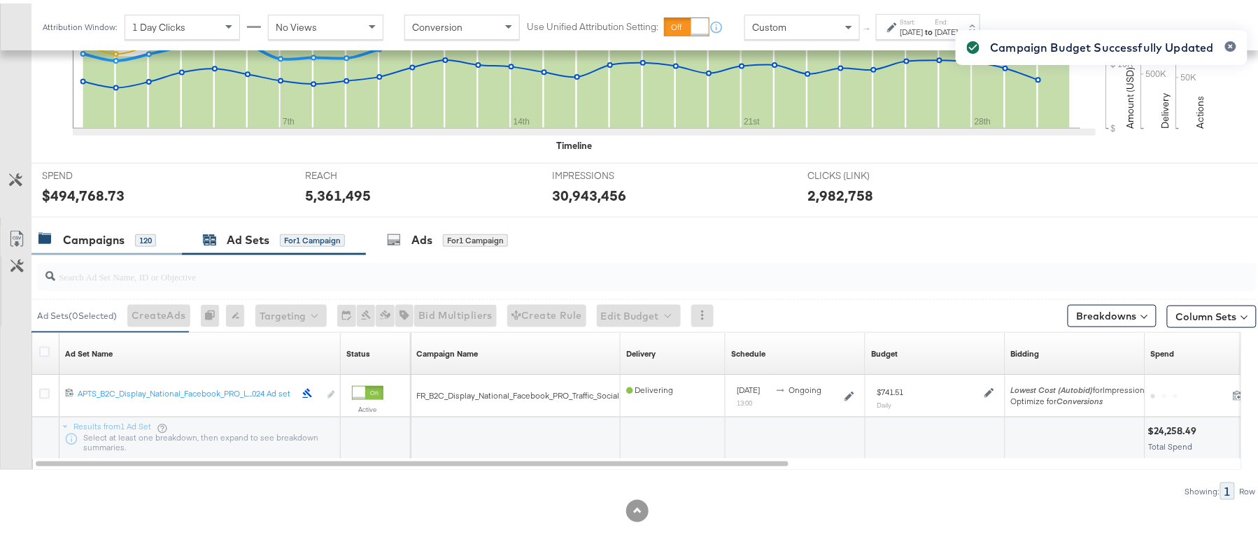
click at [93, 236] on div "Campaigns" at bounding box center [94, 237] width 62 height 16
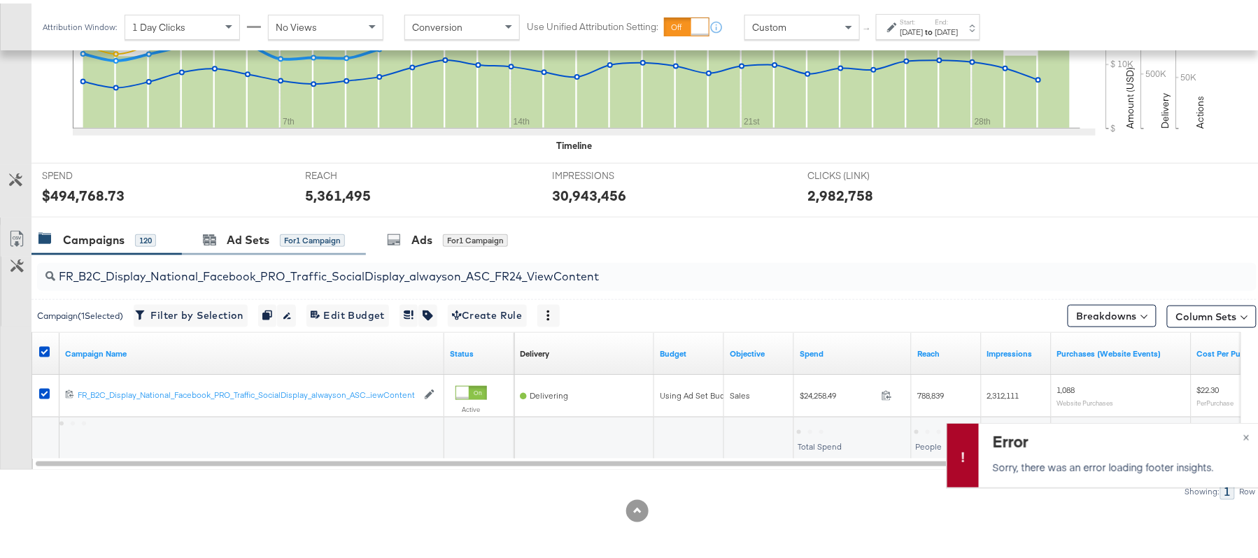
click at [242, 227] on div "Ad Sets for 1 Campaign" at bounding box center [274, 237] width 184 height 30
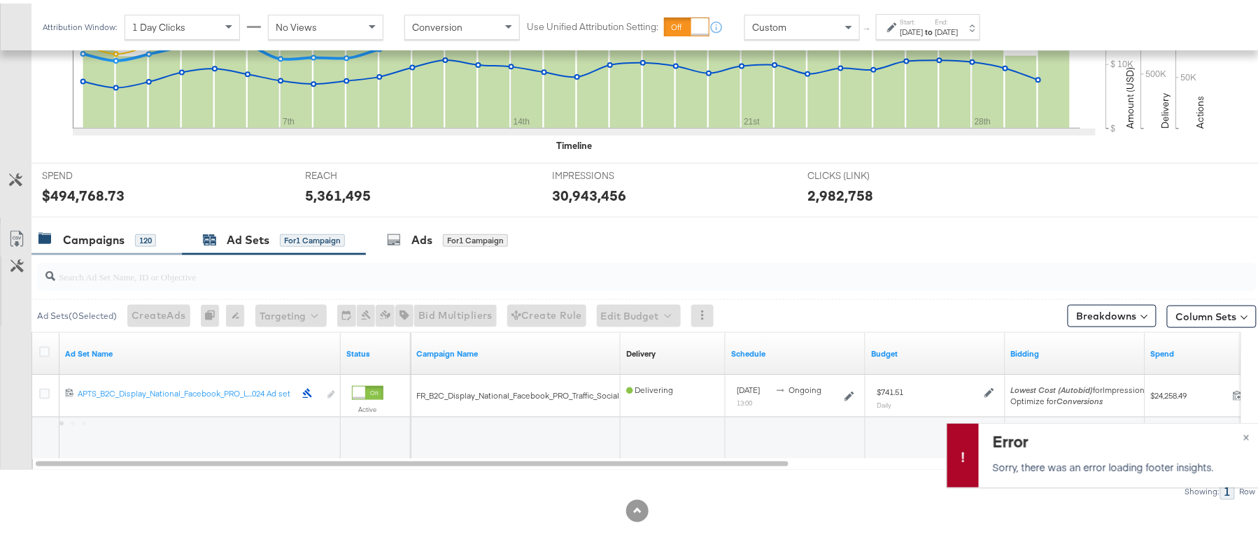
click at [111, 225] on div "Campaigns 120" at bounding box center [106, 237] width 150 height 30
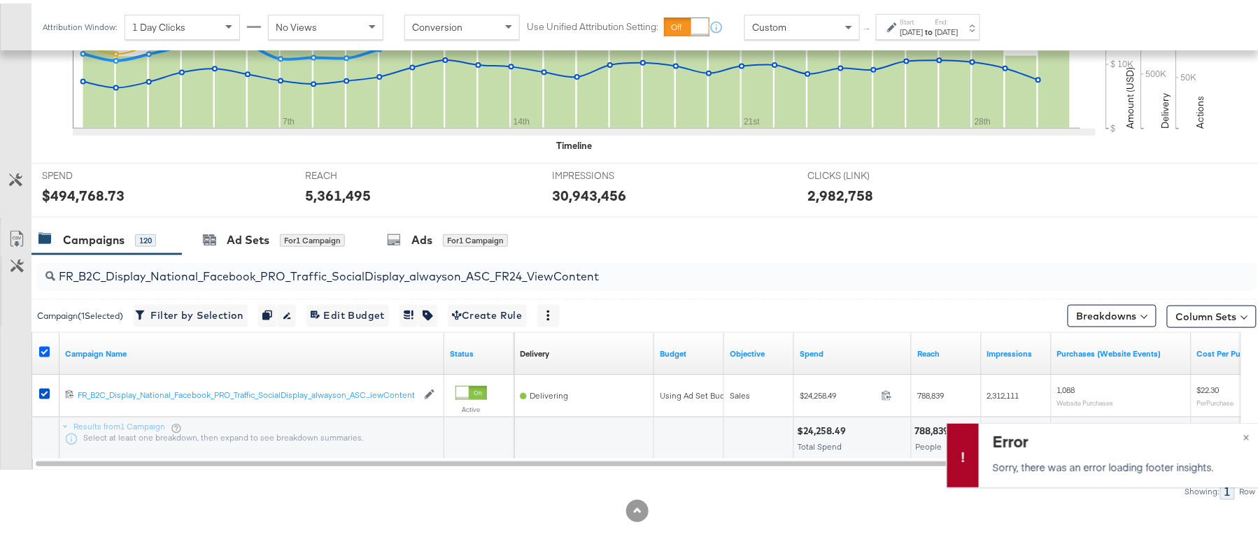
click at [42, 351] on icon at bounding box center [44, 349] width 10 height 10
click at [0, 0] on input "checkbox" at bounding box center [0, 0] width 0 height 0
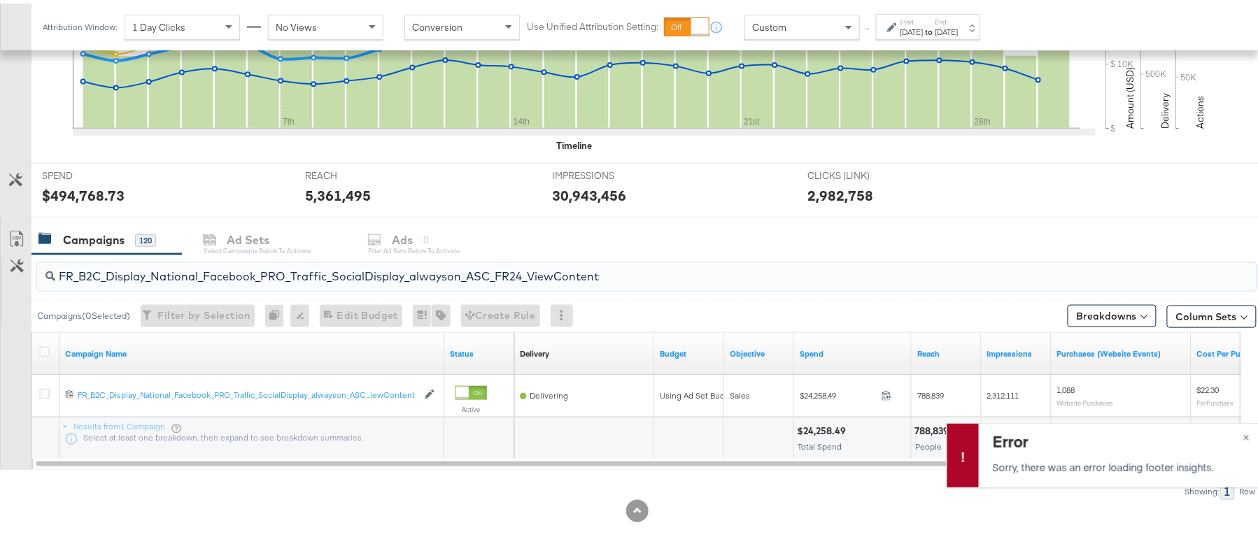
click at [183, 266] on input "FR_B2C_Display_National_Facebook_PRO_Traffic_SocialDisplay_alwayson_ASC_FR24_Vi…" at bounding box center [600, 267] width 1090 height 27
paste input "AHL_B2C_Display_National_Facebook_PRO_Traffic_SocialDisplay_alwayson_ASC_AHL"
type input "AHL_B2C_Display_National_Facebook_PRO_Traffic_SocialDisplay_alwayson_ASC_AHL24_…"
click at [39, 350] on icon at bounding box center [44, 349] width 10 height 10
click at [0, 0] on input "checkbox" at bounding box center [0, 0] width 0 height 0
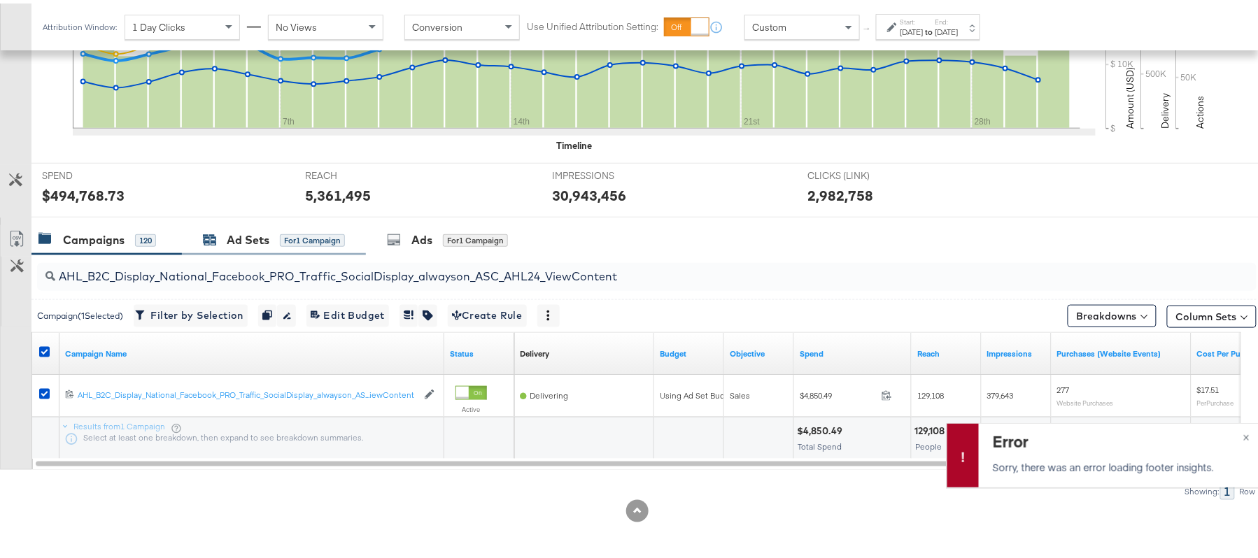
click at [228, 233] on div "Ad Sets" at bounding box center [248, 237] width 43 height 16
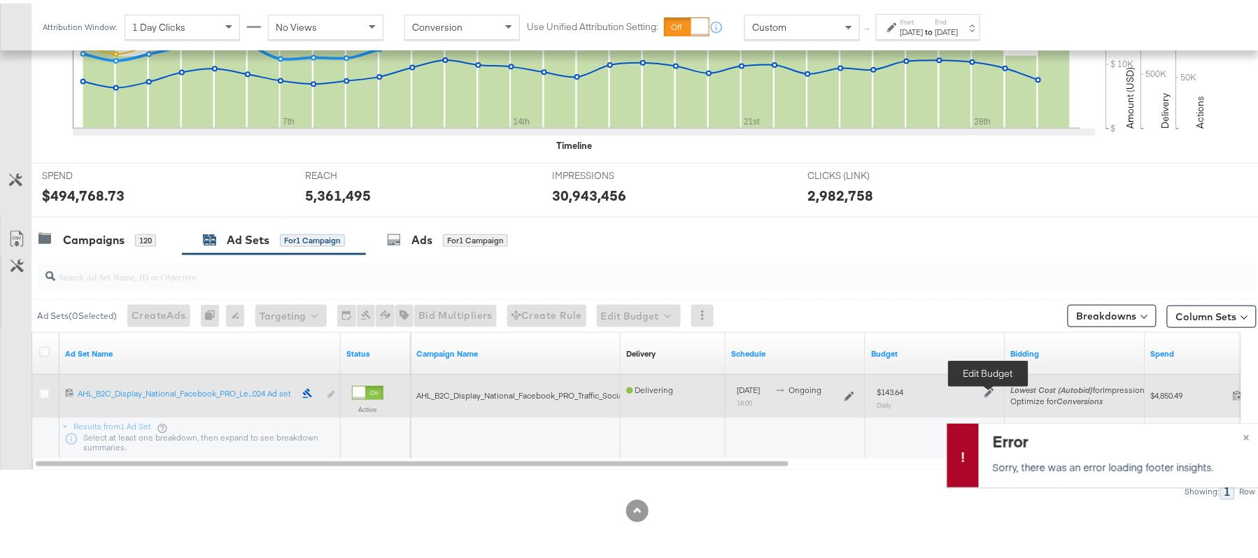
click at [985, 390] on icon at bounding box center [990, 390] width 10 height 10
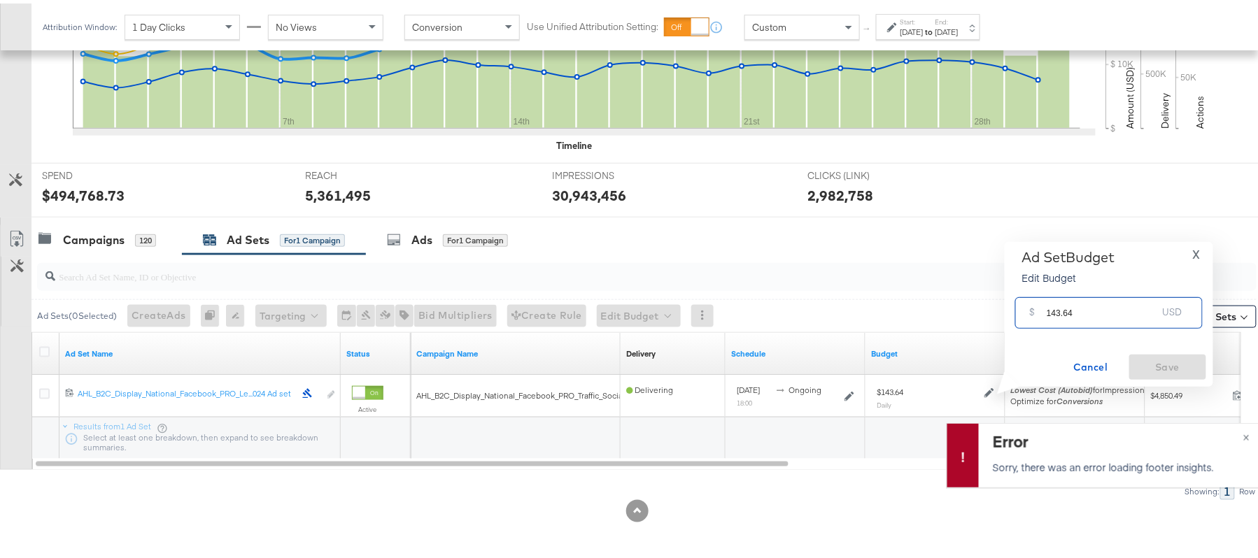
click at [1078, 303] on input "143.64" at bounding box center [1102, 304] width 111 height 30
paste input "$149.51"
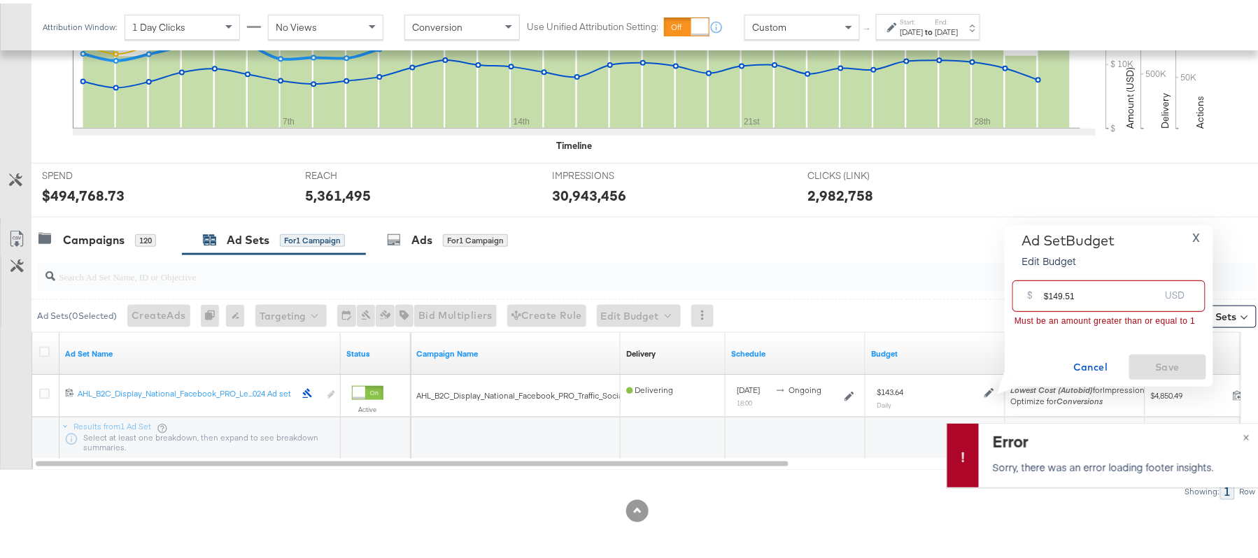
click at [1045, 290] on input "$149.51" at bounding box center [1101, 287] width 115 height 30
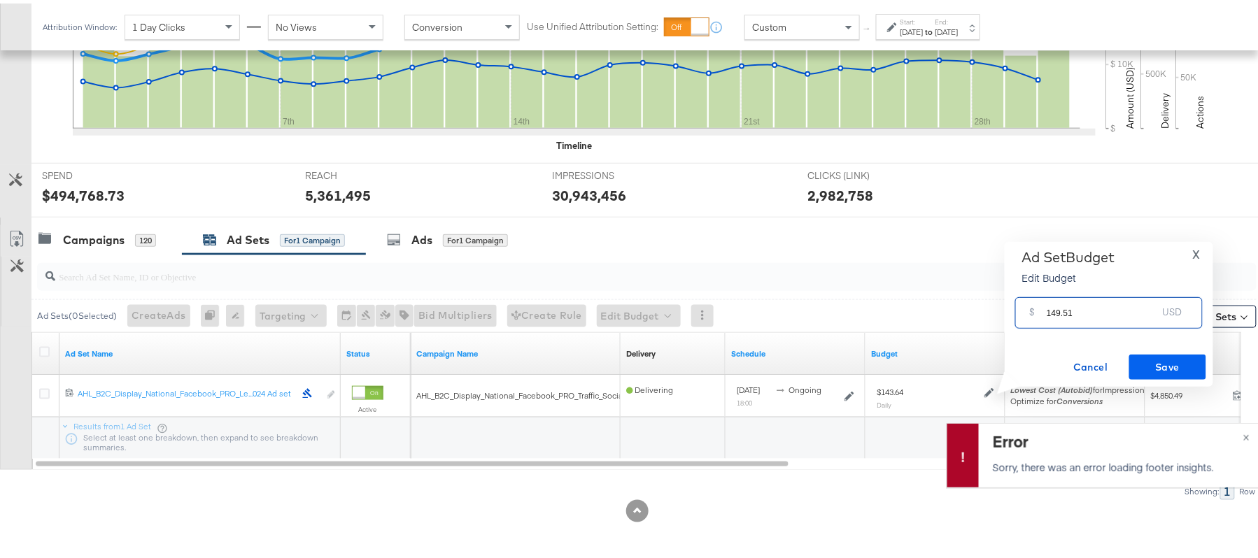
type input "149.51"
click at [1151, 360] on span "Save" at bounding box center [1168, 363] width 66 height 17
click at [1243, 434] on span "×" at bounding box center [1246, 433] width 6 height 16
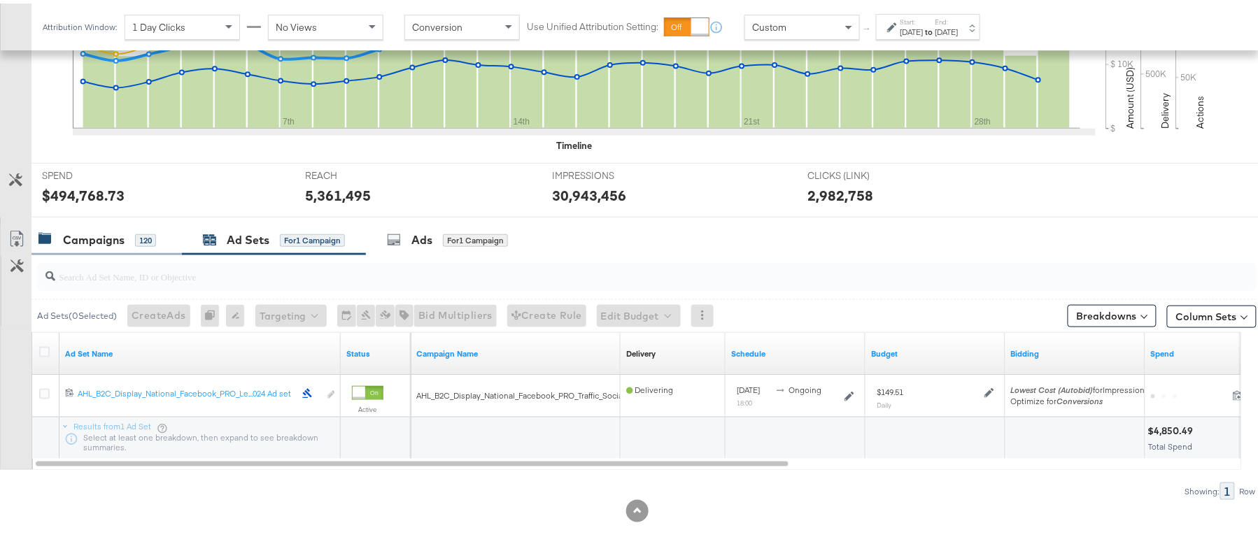
click at [102, 239] on div "Campaigns" at bounding box center [94, 237] width 62 height 16
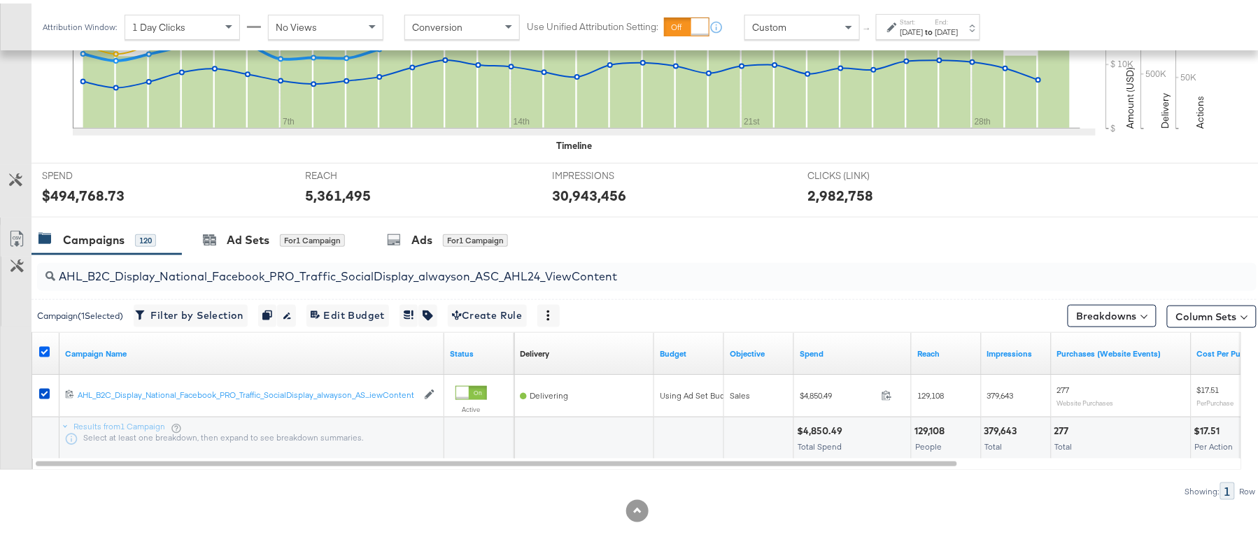
click at [43, 348] on icon at bounding box center [44, 349] width 10 height 10
click at [0, 0] on input "checkbox" at bounding box center [0, 0] width 0 height 0
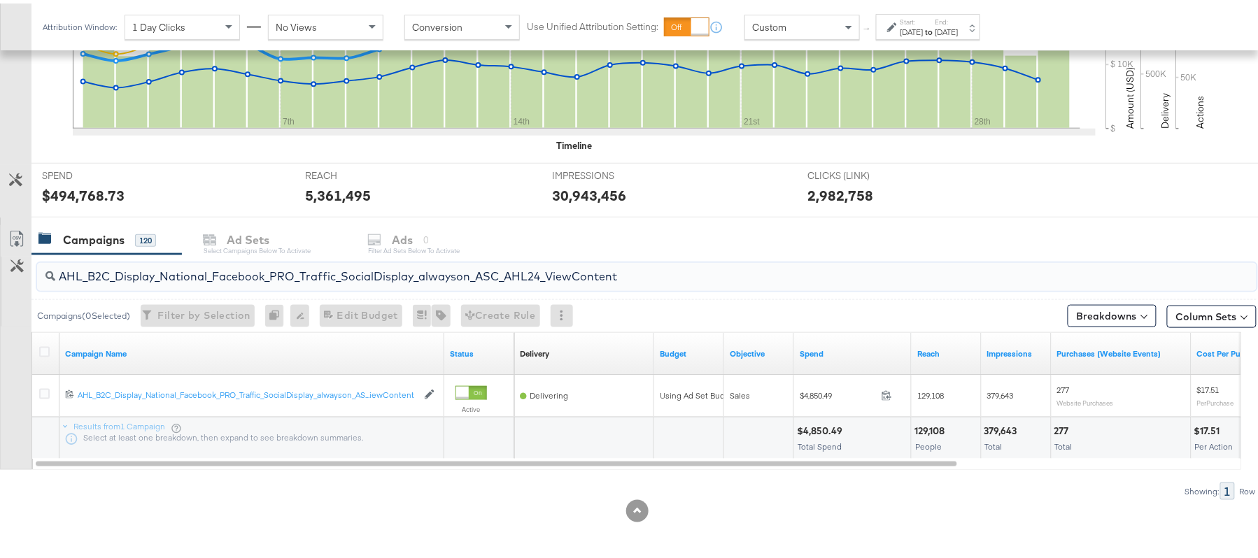
click at [903, 281] on input "AHL_B2C_Display_National_Facebook_PRO_Traffic_SocialDisplay_alwayson_ASC_AHL24_…" at bounding box center [600, 267] width 1090 height 27
